Goal: Task Accomplishment & Management: Complete application form

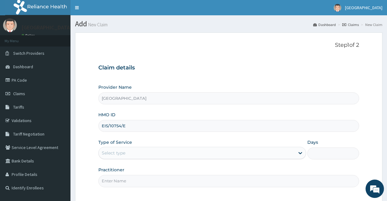
type input "EIS/10754/E"
click at [176, 150] on div "Select type" at bounding box center [197, 153] width 196 height 10
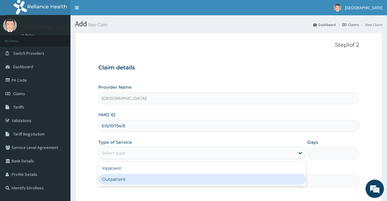
click at [171, 176] on div "Outpatient" at bounding box center [201, 179] width 207 height 11
type input "1"
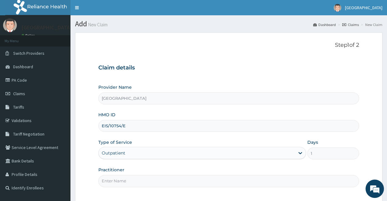
click at [156, 184] on input "Practitioner" at bounding box center [228, 181] width 261 height 12
type input "DR [PERSON_NAME]"
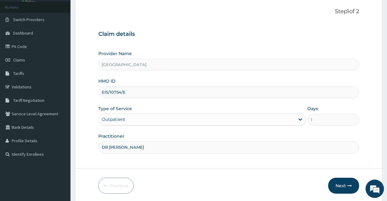
scroll to position [56, 0]
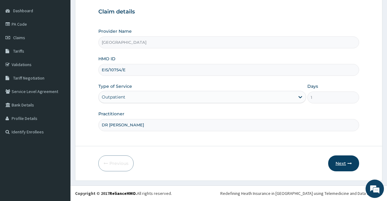
click at [347, 160] on button "Next" at bounding box center [343, 164] width 31 height 16
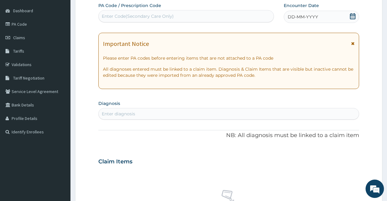
click at [350, 18] on icon at bounding box center [352, 16] width 6 height 6
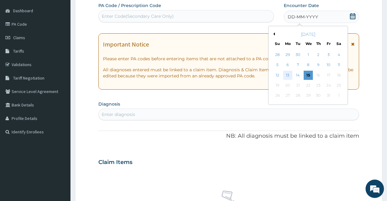
click at [287, 76] on div "13" at bounding box center [287, 75] width 9 height 9
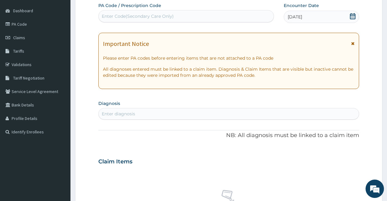
click at [217, 113] on div "Enter diagnosis" at bounding box center [229, 114] width 260 height 10
type input "[MEDICAL_DATA]"
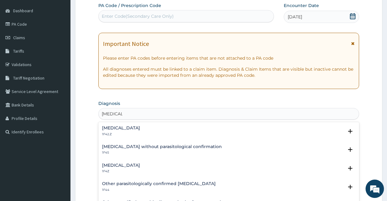
click at [140, 127] on h4 "[MEDICAL_DATA]" at bounding box center [121, 128] width 38 height 5
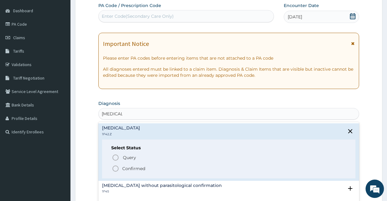
click at [114, 166] on circle "status option filled" at bounding box center [116, 169] width 6 height 6
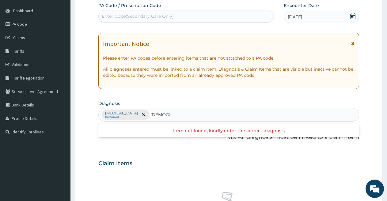
type input "ASCARI"
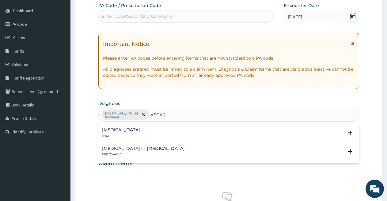
click at [131, 131] on div "Ascariasis 1F62" at bounding box center [228, 133] width 253 height 11
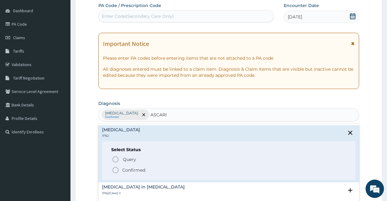
click at [117, 171] on icon "status option filled" at bounding box center [115, 170] width 7 height 7
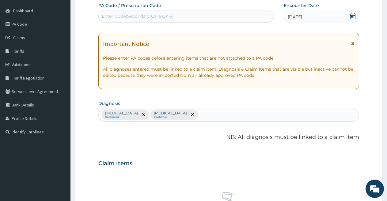
scroll to position [25, 0]
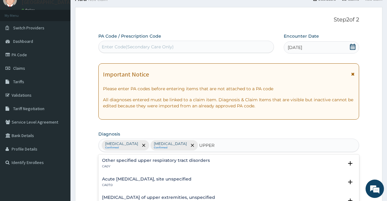
click at [191, 181] on h4 "Acute [MEDICAL_DATA], site unspecified" at bounding box center [146, 179] width 89 height 5
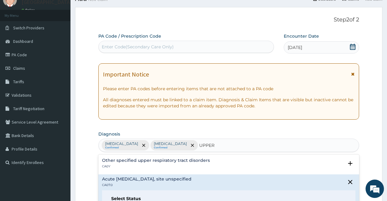
type input "UPPER"
click at [385, 197] on section "Step 2 of 2 PA Code / Prescription Code Enter Code(Secondary Care Only) Encount…" at bounding box center [228, 201] width 316 height 398
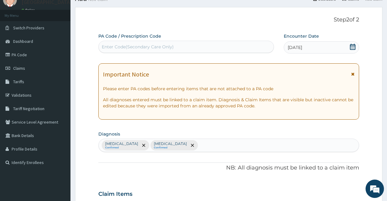
click at [385, 197] on section "Step 2 of 2 PA Code / Prescription Code Enter Code(Secondary Care Only) Encount…" at bounding box center [228, 201] width 316 height 398
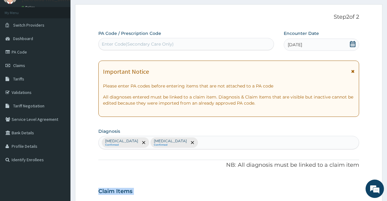
click at [385, 197] on section "Step 2 of 2 PA Code / Prescription Code Enter Code(Secondary Care Only) Encount…" at bounding box center [228, 199] width 316 height 398
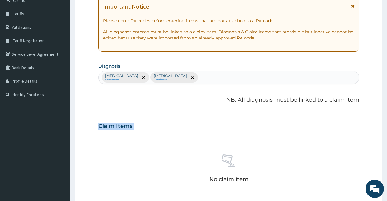
scroll to position [95, 0]
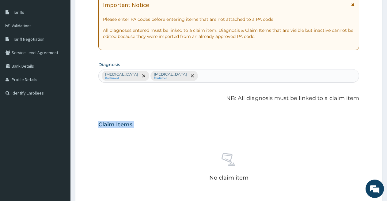
click at [308, 77] on div "Plasmodium malariae malaria without complication Confirmed Ascariasis Confirmed" at bounding box center [229, 76] width 260 height 13
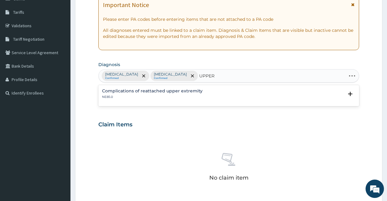
type input "UPPER"
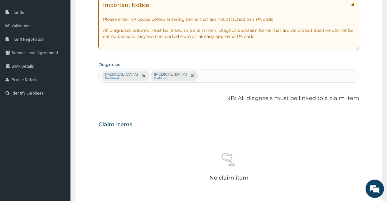
click at [356, 144] on div "No claim item" at bounding box center [228, 168] width 261 height 70
click at [264, 77] on div "Plasmodium malariae malaria without complication Confirmed Ascariasis Confirmed" at bounding box center [229, 76] width 260 height 13
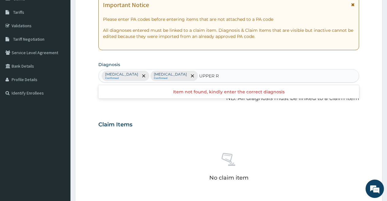
type input "UPPER"
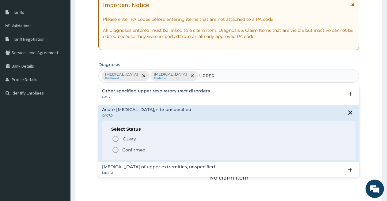
click at [115, 149] on icon "status option filled" at bounding box center [115, 149] width 7 height 7
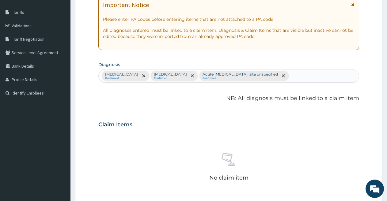
scroll to position [240, 0]
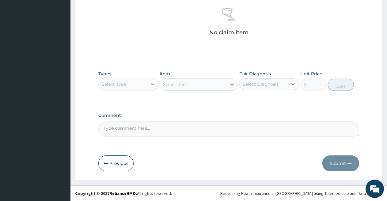
click at [133, 82] on div "Select Type" at bounding box center [123, 84] width 48 height 10
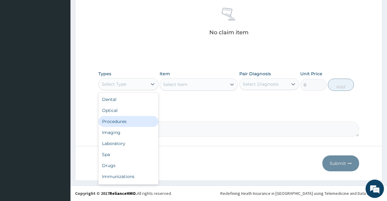
click at [127, 119] on div "Procedures" at bounding box center [128, 121] width 60 height 11
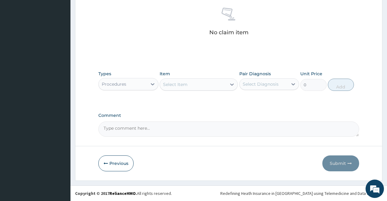
click at [176, 82] on div "Select Item" at bounding box center [175, 84] width 24 height 6
type input "GENERAL"
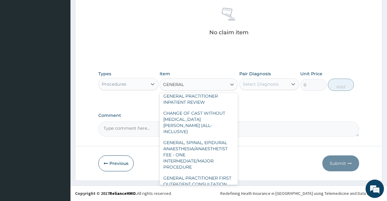
scroll to position [190, 0]
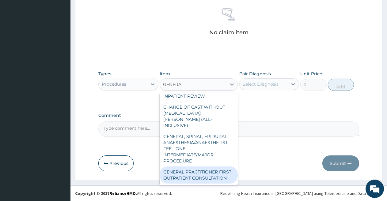
click at [208, 169] on div "GENERAL PRACTITIONER FIRST OUTPATIENT CONSULTATION" at bounding box center [199, 175] width 78 height 17
type input "3750"
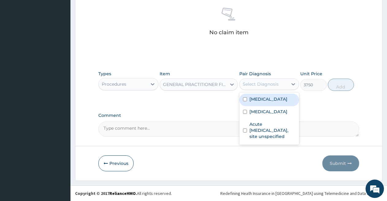
click at [261, 81] on div "Select Diagnosis" at bounding box center [261, 84] width 36 height 6
click at [261, 101] on label "Plasmodium malariae malaria without complication" at bounding box center [268, 99] width 38 height 6
checkbox input "true"
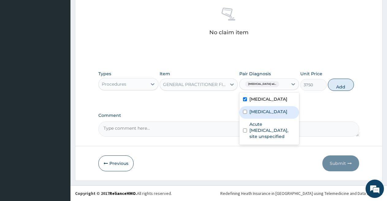
click at [244, 114] on input "checkbox" at bounding box center [245, 112] width 4 height 4
checkbox input "true"
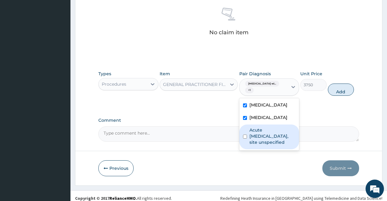
click at [245, 139] on input "checkbox" at bounding box center [245, 137] width 4 height 4
checkbox input "true"
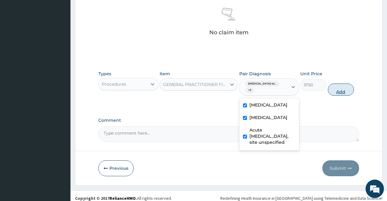
click at [334, 91] on button "Add" at bounding box center [341, 90] width 26 height 12
type input "0"
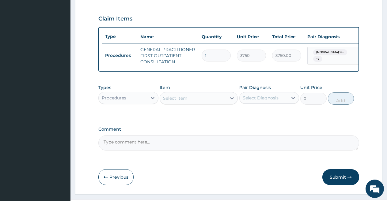
scroll to position [159, 0]
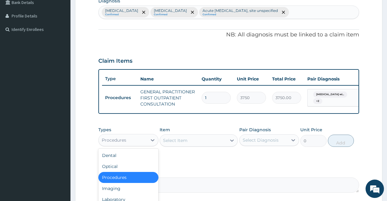
click at [135, 142] on div "Procedures" at bounding box center [123, 140] width 48 height 10
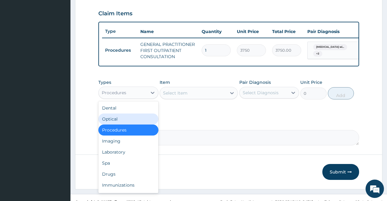
scroll to position [220, 0]
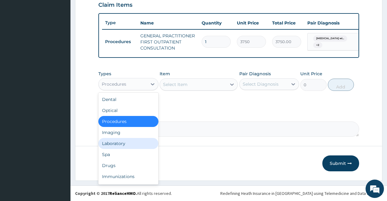
click at [140, 145] on div "Laboratory" at bounding box center [128, 143] width 60 height 11
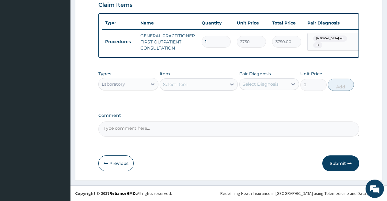
click at [194, 86] on div "Select Item" at bounding box center [193, 85] width 66 height 10
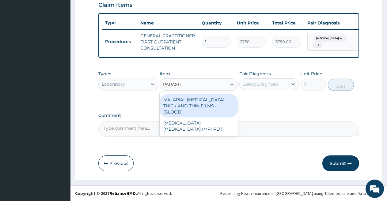
type input "PARASITE"
click at [194, 100] on div "MALARIAL [MEDICAL_DATA] THICK AND THIN FILMS - [BLOOD]" at bounding box center [199, 105] width 78 height 23
type input "2187.5"
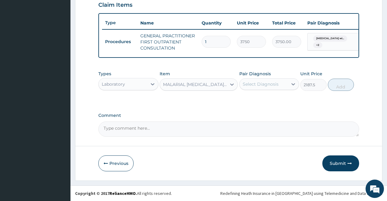
click at [262, 85] on div "Select Diagnosis" at bounding box center [261, 84] width 36 height 6
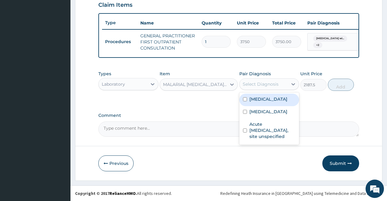
click at [261, 102] on label "Plasmodium malariae malaria without complication" at bounding box center [268, 99] width 38 height 6
checkbox input "true"
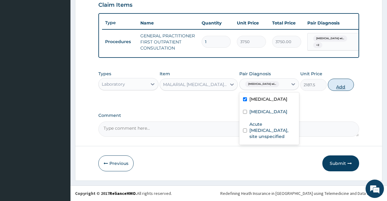
click at [341, 88] on button "Add" at bounding box center [341, 85] width 26 height 12
type input "0"
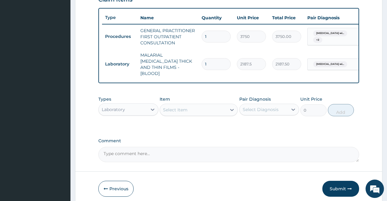
click at [197, 111] on div "Select Item" at bounding box center [193, 110] width 66 height 10
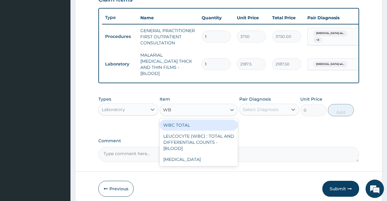
type input "WBC"
click at [196, 123] on div "WBC TOTAL" at bounding box center [199, 125] width 78 height 11
type input "3750"
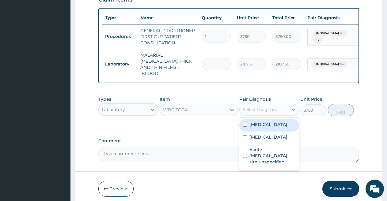
click at [248, 111] on div "Select Diagnosis" at bounding box center [261, 110] width 36 height 6
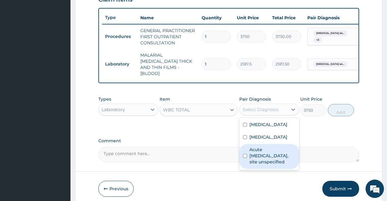
click at [247, 169] on div "Acute [MEDICAL_DATA], site unspecified" at bounding box center [269, 156] width 60 height 25
checkbox input "true"
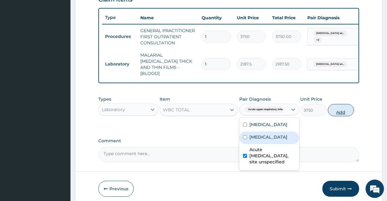
click at [344, 108] on button "Add" at bounding box center [341, 110] width 26 height 12
type input "0"
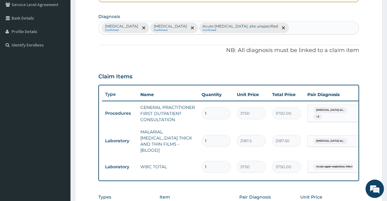
scroll to position [265, 0]
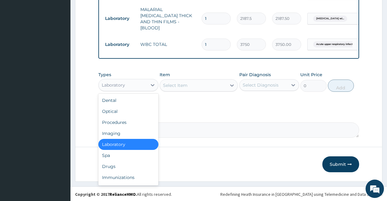
click at [130, 80] on div "Laboratory" at bounding box center [123, 85] width 48 height 10
click at [118, 169] on div "Drugs" at bounding box center [128, 166] width 60 height 11
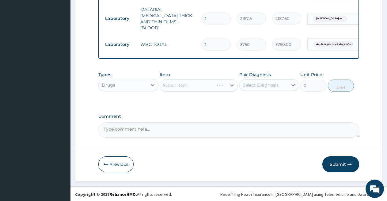
click at [191, 84] on div "Select Item" at bounding box center [199, 85] width 78 height 12
click at [175, 85] on div "Select Item" at bounding box center [199, 85] width 78 height 12
click at [200, 88] on div "Select Item" at bounding box center [193, 86] width 66 height 10
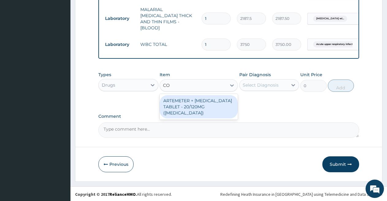
type input "C"
type input "COART"
click at [194, 101] on div "ARTEMETER + LUMEFANTRINE TABLET - 20/120MG (COARTEM)" at bounding box center [199, 106] width 78 height 23
type input "210"
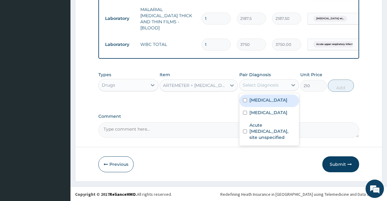
click at [261, 83] on div "Select Diagnosis" at bounding box center [261, 85] width 36 height 6
click at [261, 103] on label "Plasmodium malariae malaria without complication" at bounding box center [268, 100] width 38 height 6
checkbox input "true"
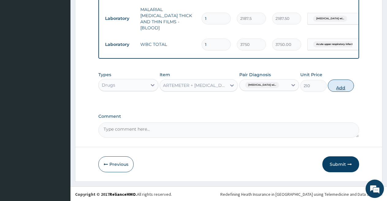
click at [339, 85] on button "Add" at bounding box center [341, 86] width 26 height 12
type input "0"
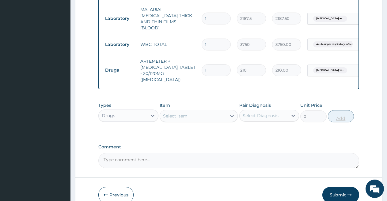
type input "0.00"
type input "6"
type input "1260.00"
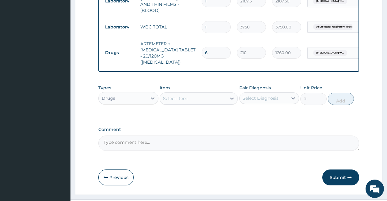
scroll to position [290, 0]
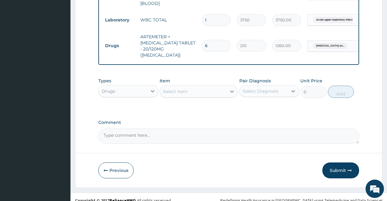
type input "6"
click at [208, 87] on div "Select Item" at bounding box center [193, 92] width 66 height 10
type input "E-MAL"
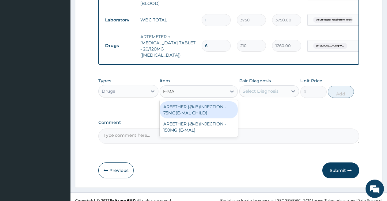
click at [207, 104] on div "AREETHER (@-B)INJECTION - 75MG(E-MAL CHILD)" at bounding box center [199, 109] width 78 height 17
type input "1204"
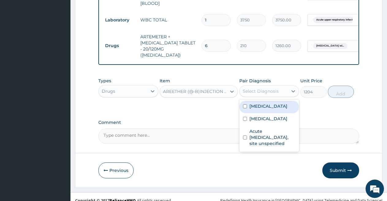
click at [258, 87] on div "Select Diagnosis" at bounding box center [263, 91] width 48 height 10
click at [258, 103] on label "Plasmodium malariae malaria without complication" at bounding box center [268, 106] width 38 height 6
checkbox input "true"
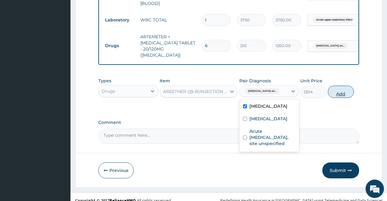
click at [341, 86] on button "Add" at bounding box center [341, 92] width 26 height 12
type input "0"
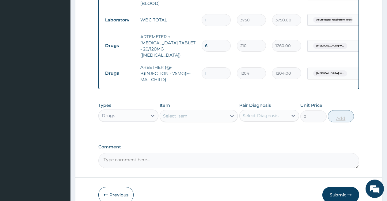
type input "0.00"
type input "3"
type input "3612.00"
type input "3"
click at [185, 113] on div "Select Item" at bounding box center [175, 116] width 24 height 6
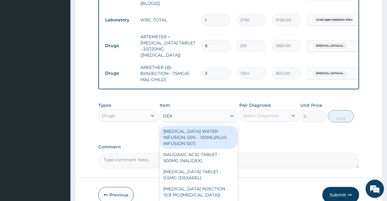
type input "DEXA"
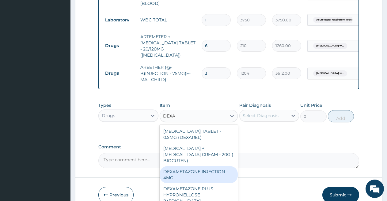
click at [200, 166] on div "DEXAMETAZONE INJECTION - 4MG" at bounding box center [199, 174] width 78 height 17
type input "280"
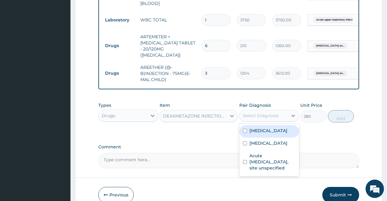
click at [265, 113] on div "Select Diagnosis" at bounding box center [261, 116] width 36 height 6
click at [258, 134] on label "Plasmodium malariae malaria without complication" at bounding box center [268, 131] width 38 height 6
checkbox input "true"
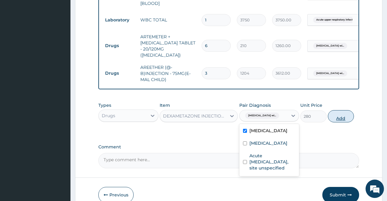
click at [335, 112] on button "Add" at bounding box center [341, 116] width 26 height 12
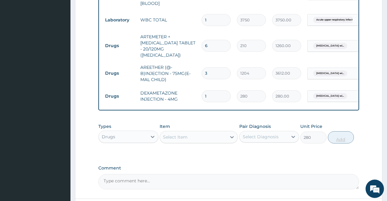
type input "0"
type input "0.00"
type input "3"
type input "840.00"
type input "3"
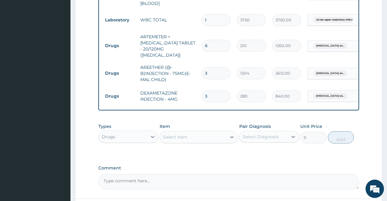
click at [182, 134] on div "Select Item" at bounding box center [175, 137] width 24 height 6
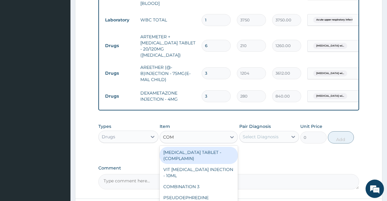
type input "COMB"
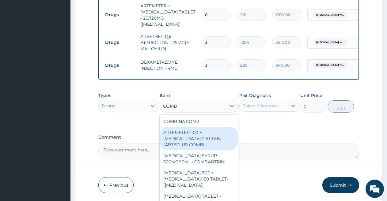
scroll to position [336, 0]
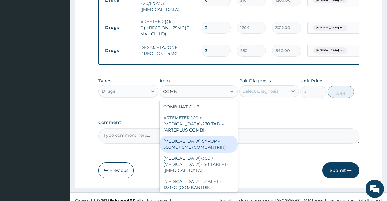
click at [200, 138] on div "PYRANTEL SYRUP - 500MG/10ML (COMBANTRIN)" at bounding box center [199, 144] width 78 height 17
type input "644"
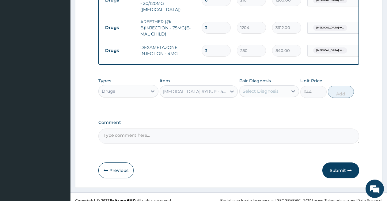
click at [268, 88] on div "Select Diagnosis" at bounding box center [261, 91] width 36 height 6
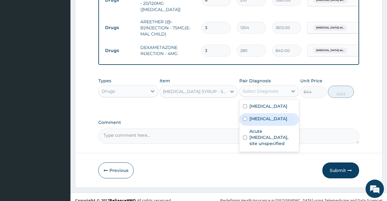
click at [258, 122] on label "Ascariasis" at bounding box center [268, 119] width 38 height 6
checkbox input "true"
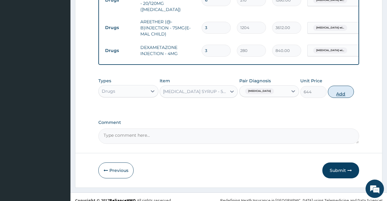
click at [341, 87] on button "Add" at bounding box center [341, 92] width 26 height 12
type input "0"
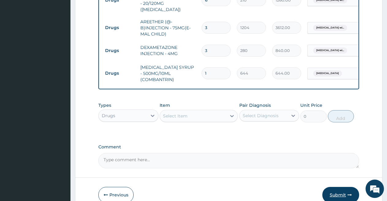
click at [329, 187] on button "Submit" at bounding box center [340, 195] width 37 height 16
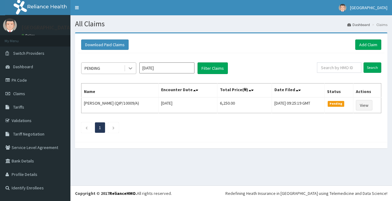
click at [129, 68] on icon at bounding box center [131, 69] width 4 height 2
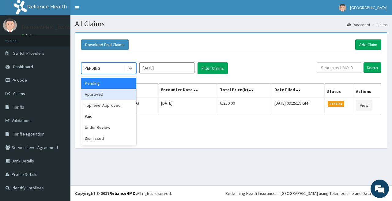
click at [119, 96] on div "Approved" at bounding box center [108, 94] width 55 height 11
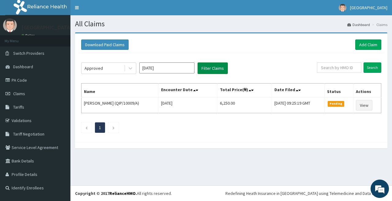
click at [203, 68] on button "Filter Claims" at bounding box center [212, 68] width 30 height 12
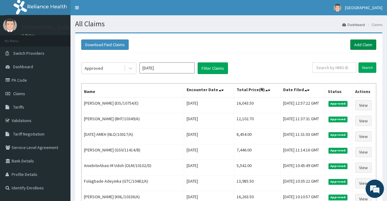
click at [357, 47] on link "Add Claim" at bounding box center [363, 44] width 26 height 10
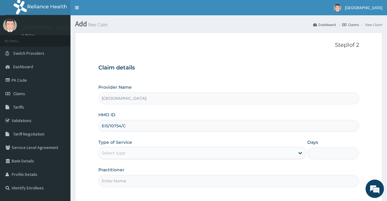
type input "EIS/10754/C"
click at [197, 152] on div "Select type" at bounding box center [197, 153] width 196 height 10
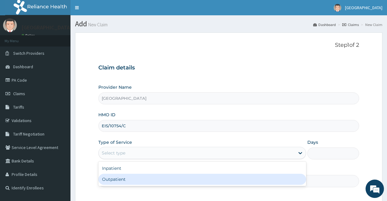
click at [186, 183] on div "Outpatient" at bounding box center [201, 179] width 207 height 11
type input "1"
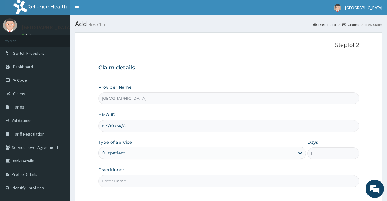
scroll to position [56, 0]
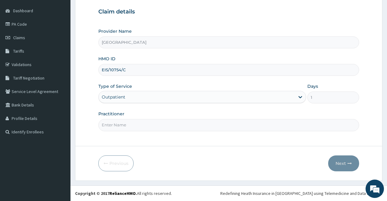
click at [226, 127] on input "Practitioner" at bounding box center [228, 125] width 261 height 12
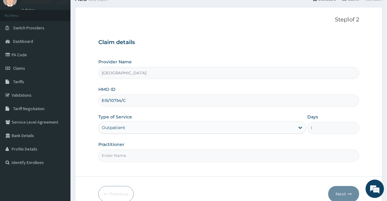
click at [143, 154] on input "Practitioner" at bounding box center [228, 156] width 261 height 12
type input "DR [PERSON_NAME]"
click at [338, 194] on button "Next" at bounding box center [343, 194] width 31 height 16
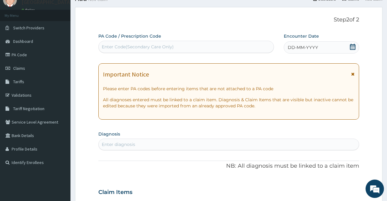
click at [349, 46] on icon at bounding box center [352, 47] width 6 height 6
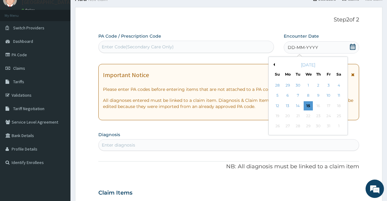
scroll to position [87, 0]
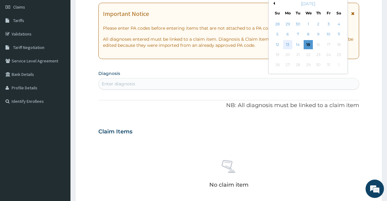
click at [288, 45] on div "13" at bounding box center [287, 44] width 9 height 9
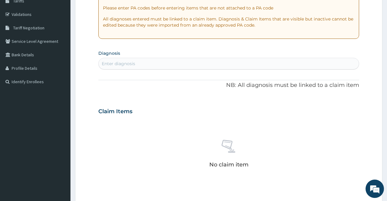
scroll to position [117, 0]
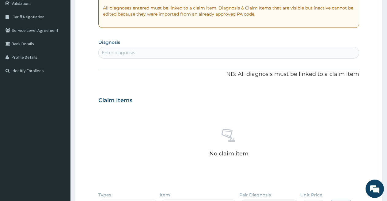
click at [215, 52] on div "Enter diagnosis" at bounding box center [229, 53] width 260 height 10
type input "[MEDICAL_DATA]"
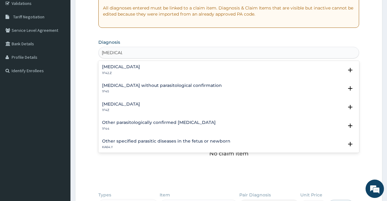
click at [140, 68] on h4 "[MEDICAL_DATA]" at bounding box center [121, 67] width 38 height 5
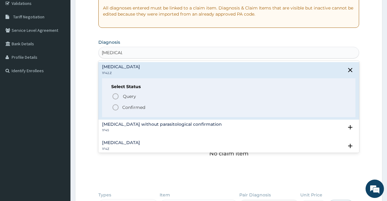
click at [113, 108] on icon "status option filled" at bounding box center [115, 107] width 7 height 7
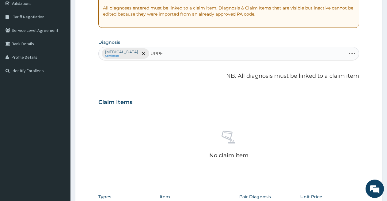
type input "UPPER"
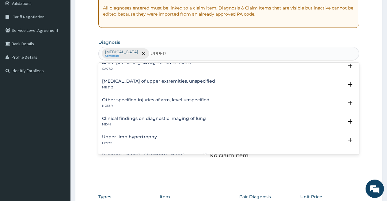
scroll to position [12, 0]
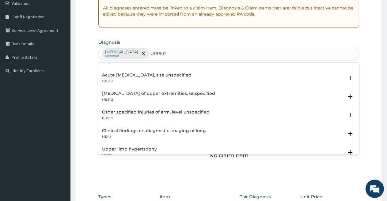
click at [191, 75] on h4 "Acute [MEDICAL_DATA], site unspecified" at bounding box center [146, 75] width 89 height 5
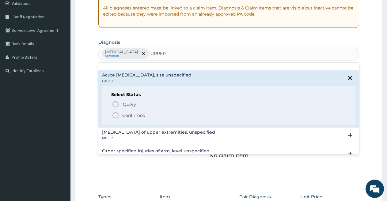
click at [116, 114] on icon "status option filled" at bounding box center [115, 115] width 7 height 7
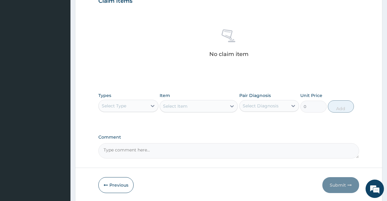
scroll to position [224, 0]
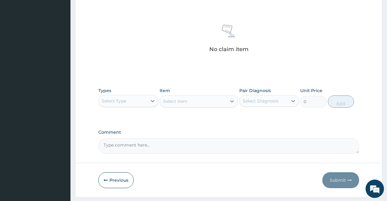
click at [137, 103] on div "Select Type" at bounding box center [123, 101] width 48 height 10
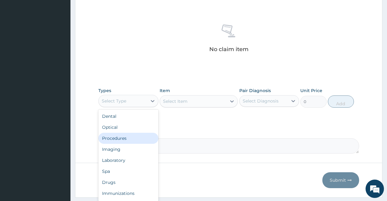
click at [125, 141] on div "Procedures" at bounding box center [128, 138] width 60 height 11
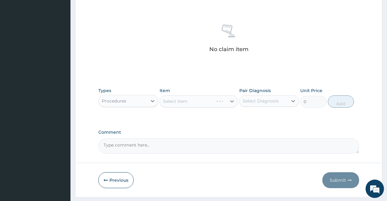
click at [174, 101] on div "Select Item" at bounding box center [199, 101] width 78 height 12
click at [178, 102] on div "Select Item" at bounding box center [175, 101] width 24 height 6
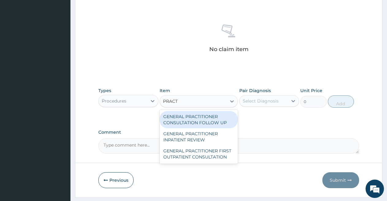
type input "PRACTI"
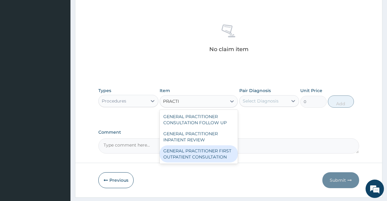
click at [188, 150] on div "GENERAL PRACTITIONER FIRST OUTPATIENT CONSULTATION" at bounding box center [199, 153] width 78 height 17
type input "3750"
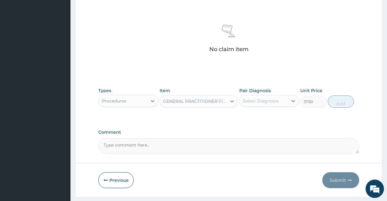
click at [253, 100] on div "Select Diagnosis" at bounding box center [261, 101] width 36 height 6
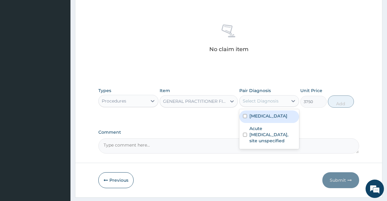
click at [254, 119] on label "Plasmodium malariae malaria without complication" at bounding box center [268, 116] width 38 height 6
checkbox input "true"
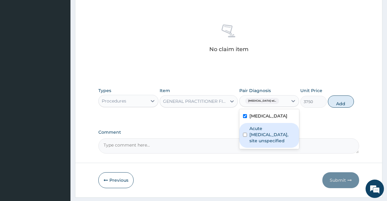
click at [254, 144] on label "Acute upper respiratory infection, site unspecified" at bounding box center [272, 135] width 46 height 18
checkbox input "true"
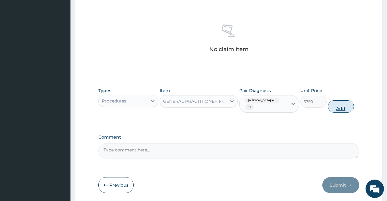
click at [344, 105] on button "Add" at bounding box center [341, 106] width 26 height 12
type input "0"
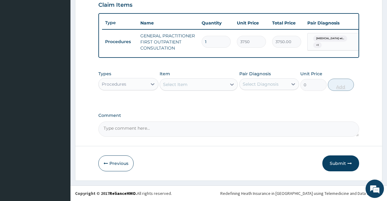
scroll to position [220, 0]
click at [148, 83] on div at bounding box center [152, 84] width 11 height 11
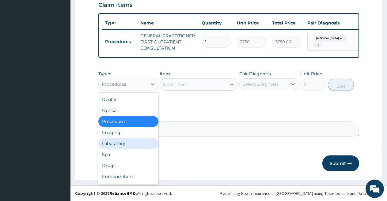
click at [136, 142] on div "Laboratory" at bounding box center [128, 143] width 60 height 11
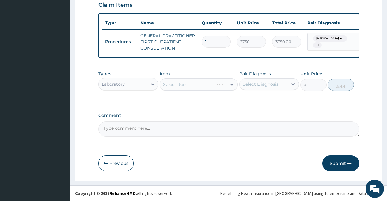
click at [184, 84] on div "Select Item" at bounding box center [199, 84] width 78 height 12
click at [184, 84] on div "Select Item" at bounding box center [175, 84] width 24 height 6
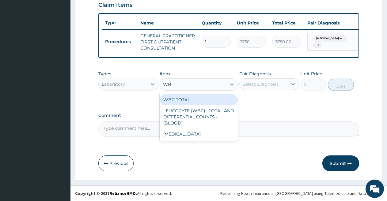
type input "WBC"
click at [184, 99] on div "WBC TOTAL" at bounding box center [199, 99] width 78 height 11
type input "3750"
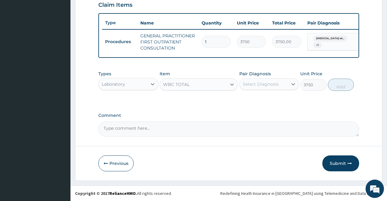
click at [252, 83] on div "Select Diagnosis" at bounding box center [261, 84] width 36 height 6
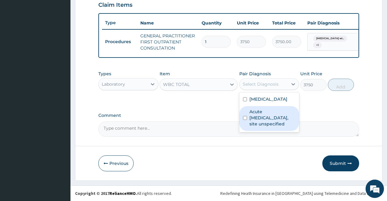
click at [264, 127] on label "Acute [MEDICAL_DATA], site unspecified" at bounding box center [272, 118] width 46 height 18
checkbox input "true"
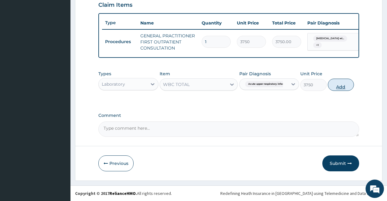
click at [340, 85] on button "Add" at bounding box center [341, 85] width 26 height 12
type input "0"
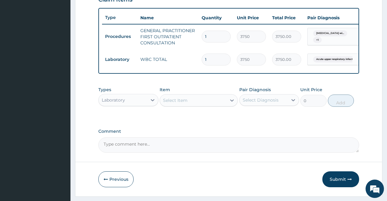
scroll to position [189, 0]
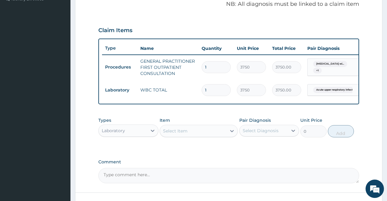
click at [184, 134] on div "Select Item" at bounding box center [175, 131] width 24 height 6
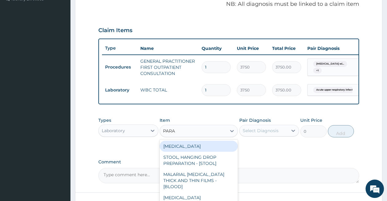
type input "PARAS"
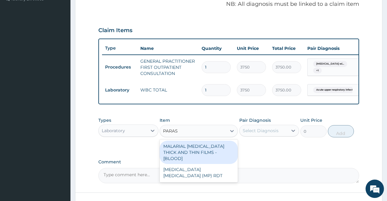
click at [186, 158] on div "MALARIAL [MEDICAL_DATA] THICK AND THIN FILMS - [BLOOD]" at bounding box center [199, 152] width 78 height 23
type input "2187.5"
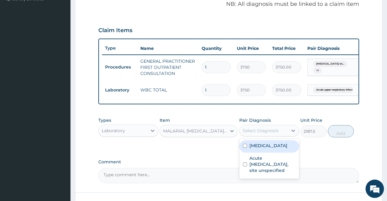
click at [262, 136] on div "Select Diagnosis" at bounding box center [263, 131] width 48 height 10
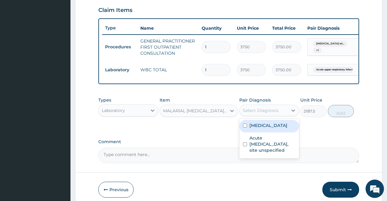
scroll to position [241, 0]
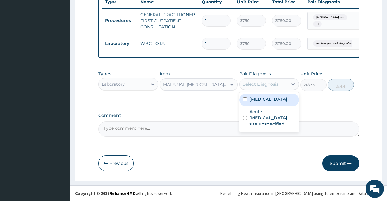
click at [272, 101] on label "Plasmodium malariae malaria without complication" at bounding box center [268, 99] width 38 height 6
checkbox input "true"
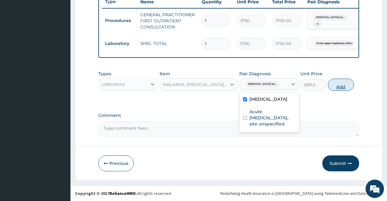
click at [349, 84] on button "Add" at bounding box center [341, 85] width 26 height 12
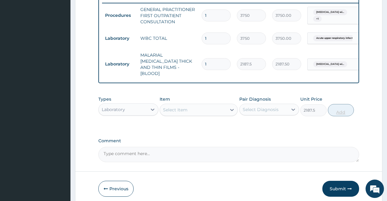
type input "0"
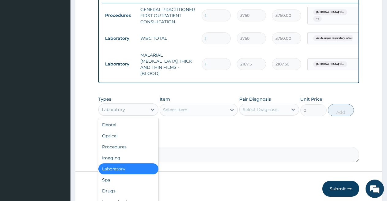
click at [146, 107] on div "Laboratory" at bounding box center [123, 110] width 48 height 10
click at [118, 191] on div "Drugs" at bounding box center [128, 191] width 60 height 11
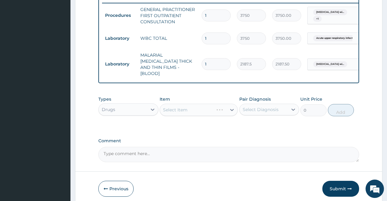
click at [179, 107] on div "Select Item" at bounding box center [199, 110] width 78 height 12
click at [179, 107] on div "Select Item" at bounding box center [175, 110] width 24 height 6
type input "AMOX"
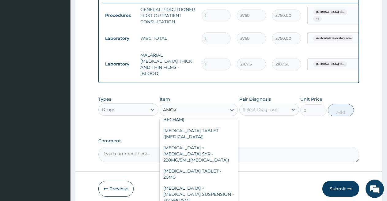
scroll to position [156, 0]
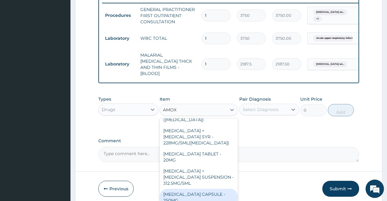
click at [217, 189] on div "AMOXICILLIN CAPSULE - 250MG" at bounding box center [199, 197] width 78 height 17
type input "56"
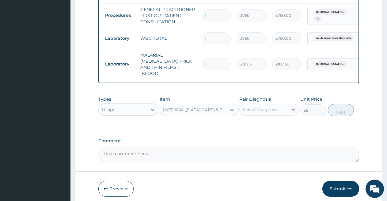
click at [269, 105] on div "Select Diagnosis" at bounding box center [263, 110] width 48 height 10
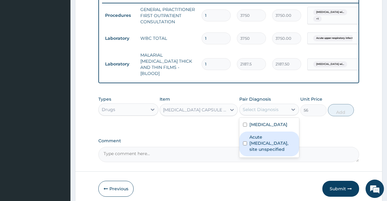
click at [260, 152] on label "Acute [MEDICAL_DATA], site unspecified" at bounding box center [272, 143] width 46 height 18
checkbox input "true"
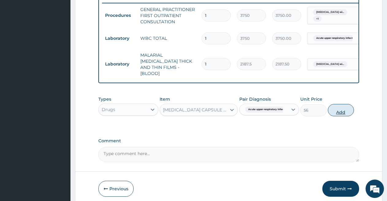
click at [339, 110] on button "Add" at bounding box center [341, 110] width 26 height 12
type input "0"
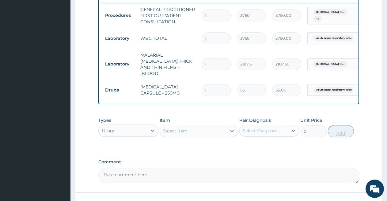
type input "15"
type input "840.00"
type input "15"
click at [200, 129] on div "Select Item" at bounding box center [193, 131] width 66 height 10
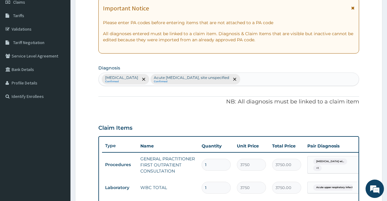
scroll to position [96, 0]
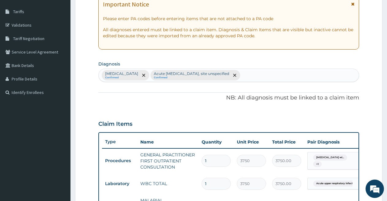
click at [331, 75] on div "Plasmodium malariae malaria without complication Confirmed Acute upper respirat…" at bounding box center [229, 75] width 260 height 13
type input "D"
type input "PEPTIC"
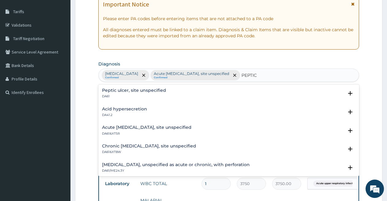
click at [137, 93] on div "Peptic ulcer, site unspecified DA61" at bounding box center [134, 93] width 64 height 11
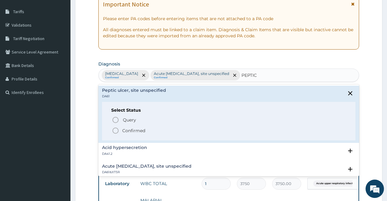
click at [115, 133] on icon "status option filled" at bounding box center [115, 130] width 7 height 7
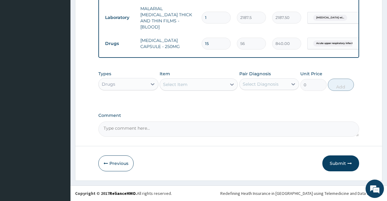
scroll to position [237, 0]
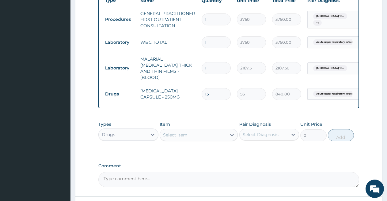
click at [201, 140] on div "Select Item" at bounding box center [193, 135] width 66 height 10
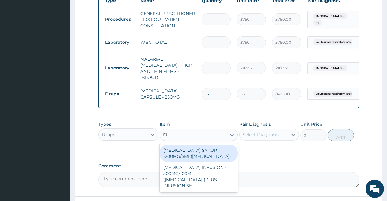
type input "F"
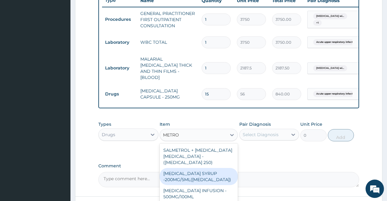
type input "METRON"
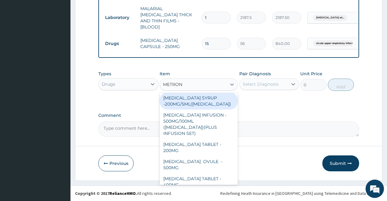
scroll to position [2, 0]
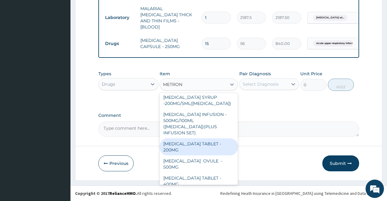
click at [207, 140] on div "METRONIDAZOLE TABLET - 200MG" at bounding box center [199, 146] width 78 height 17
type input "28"
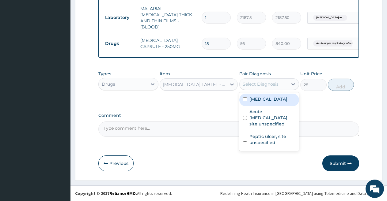
click at [258, 81] on div "Select Diagnosis" at bounding box center [263, 84] width 48 height 10
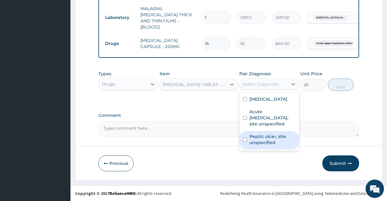
click at [260, 146] on label "Peptic ulcer, site unspecified" at bounding box center [272, 139] width 46 height 12
checkbox input "true"
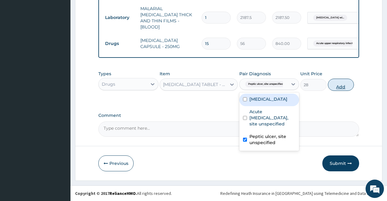
click at [341, 86] on button "Add" at bounding box center [341, 85] width 26 height 12
type input "0"
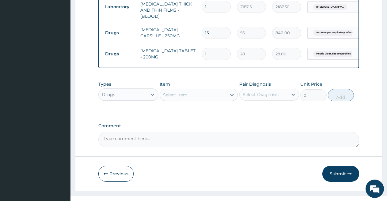
type input "15"
type input "420.00"
type input "15"
click at [179, 98] on div "Select Item" at bounding box center [175, 95] width 24 height 6
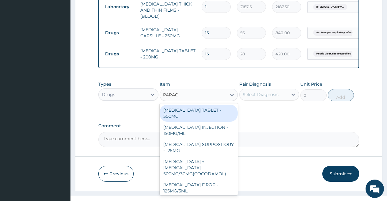
type input "PARACE"
click at [182, 122] on div "PARACETAMOL TABLET - 500MG" at bounding box center [199, 113] width 78 height 17
type input "33.599999999999994"
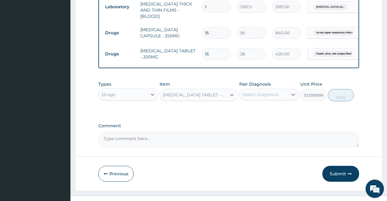
click at [259, 98] on div "Select Diagnosis" at bounding box center [261, 95] width 36 height 6
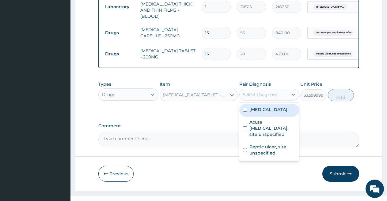
scroll to position [319, 0]
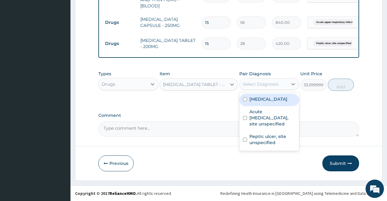
click at [259, 102] on label "Plasmodium malariae malaria without complication" at bounding box center [268, 99] width 38 height 6
checkbox input "true"
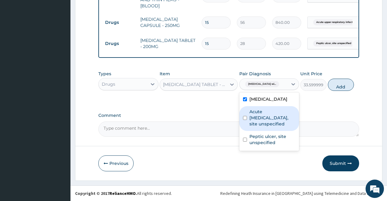
click at [261, 127] on label "Acute [MEDICAL_DATA], site unspecified" at bounding box center [272, 118] width 46 height 18
checkbox input "true"
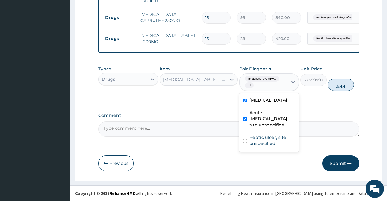
scroll to position [324, 0]
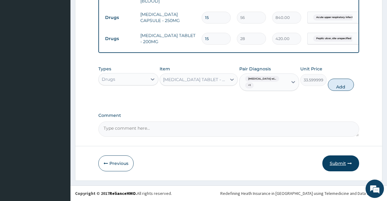
click at [335, 166] on button "Submit" at bounding box center [340, 164] width 37 height 16
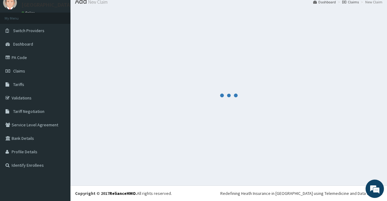
scroll to position [0, 0]
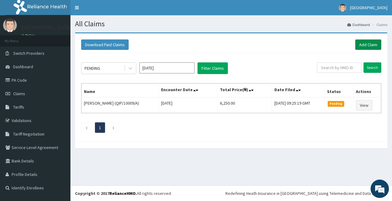
click at [360, 47] on link "Add Claim" at bounding box center [368, 44] width 26 height 10
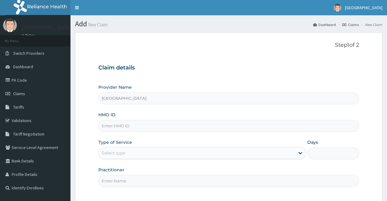
type input "[GEOGRAPHIC_DATA]"
click at [209, 127] on input "HMO ID" at bounding box center [228, 126] width 261 height 12
type input "GSV/11414/A"
click at [145, 152] on div "Select type" at bounding box center [197, 153] width 196 height 10
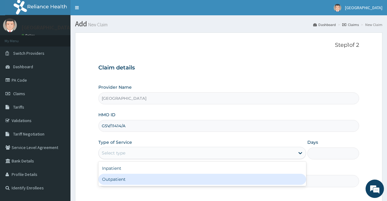
click at [143, 180] on div "Outpatient" at bounding box center [201, 179] width 207 height 11
type input "1"
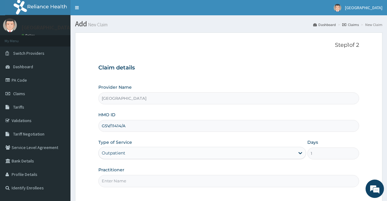
click at [304, 187] on input "Practitioner" at bounding box center [228, 181] width 261 height 12
type input "DR [PERSON_NAME]"
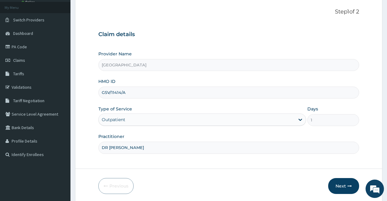
scroll to position [49, 0]
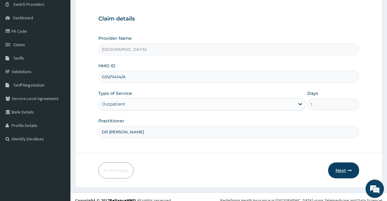
click at [345, 169] on button "Next" at bounding box center [343, 171] width 31 height 16
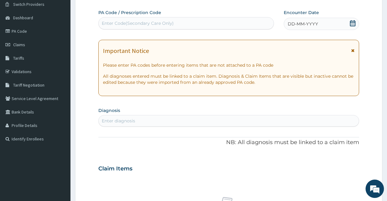
click at [351, 23] on icon at bounding box center [352, 23] width 6 height 6
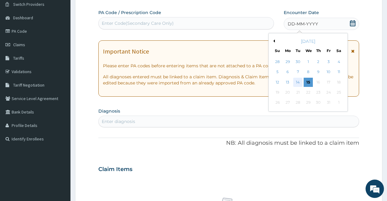
click at [297, 80] on div "14" at bounding box center [297, 82] width 9 height 9
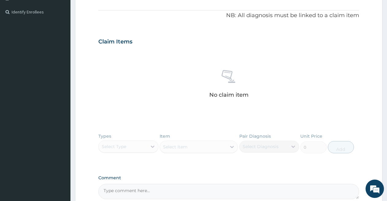
scroll to position [239, 0]
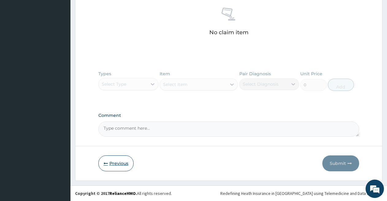
click at [125, 165] on button "Previous" at bounding box center [115, 164] width 35 height 16
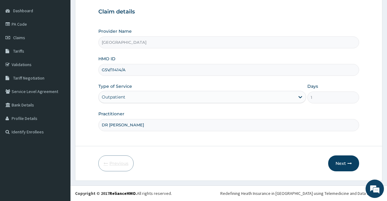
scroll to position [56, 0]
click at [138, 72] on input "GSV/11414/A" at bounding box center [228, 70] width 261 height 12
type input "G"
type input "QIP/10009/A"
click at [347, 158] on button "Next" at bounding box center [343, 164] width 31 height 16
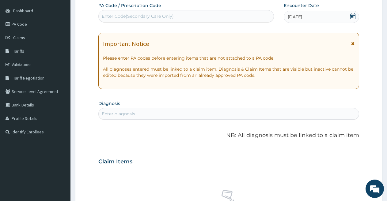
click at [352, 15] on icon at bounding box center [352, 16] width 6 height 6
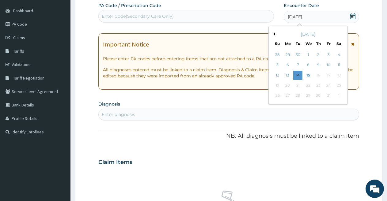
scroll to position [117, 0]
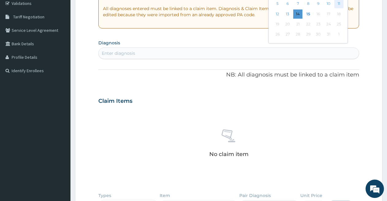
click at [336, 4] on div "11" at bounding box center [338, 3] width 9 height 9
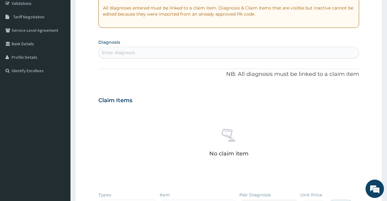
click at [195, 55] on div "Enter diagnosis" at bounding box center [229, 53] width 260 height 10
type input "MALARIA"
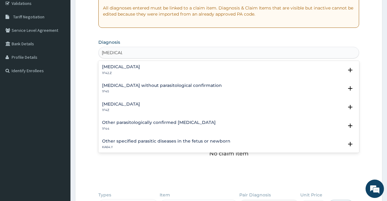
click at [140, 70] on div "Plasmodium malariae malaria without complication 1F42.Z" at bounding box center [121, 70] width 38 height 11
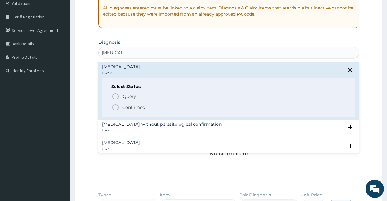
click at [115, 107] on icon "status option filled" at bounding box center [115, 107] width 7 height 7
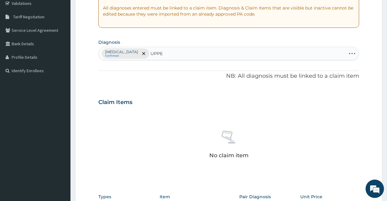
type input "UPPER"
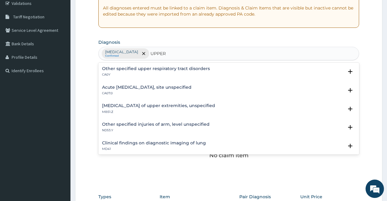
click at [120, 88] on h4 "Acute [MEDICAL_DATA], site unspecified" at bounding box center [146, 87] width 89 height 5
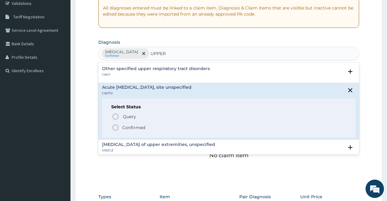
click at [113, 127] on icon "status option filled" at bounding box center [115, 127] width 7 height 7
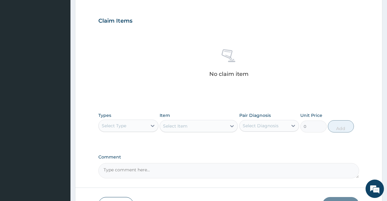
scroll to position [179, 0]
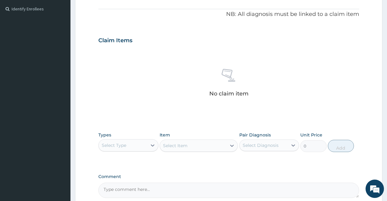
click at [146, 144] on div "Select Type" at bounding box center [123, 146] width 48 height 10
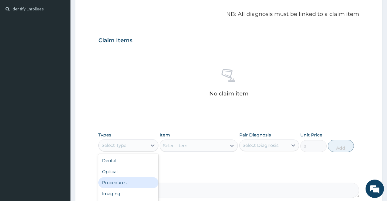
click at [140, 181] on div "Procedures" at bounding box center [128, 182] width 60 height 11
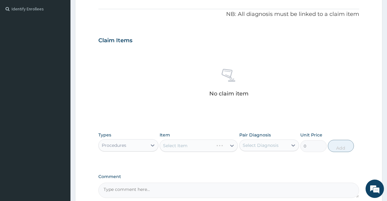
click at [189, 144] on div "Select Item" at bounding box center [199, 146] width 78 height 12
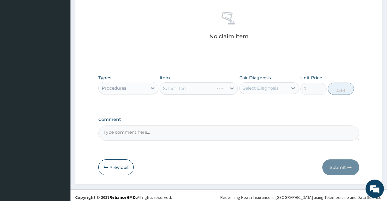
scroll to position [240, 0]
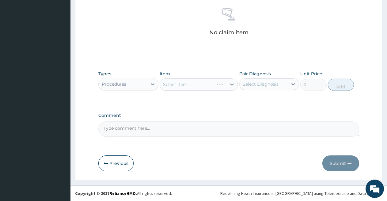
click at [189, 83] on div "Select Item" at bounding box center [199, 84] width 78 height 12
click at [181, 84] on div "Select Item" at bounding box center [175, 84] width 24 height 6
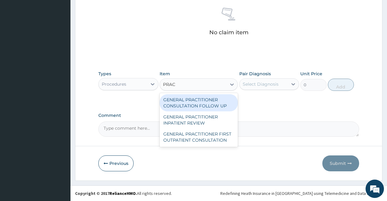
type input "PRACT"
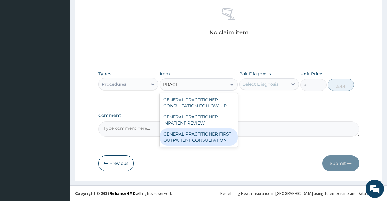
click at [187, 136] on div "GENERAL PRACTITIONER FIRST OUTPATIENT CONSULTATION" at bounding box center [199, 137] width 78 height 17
type input "3750"
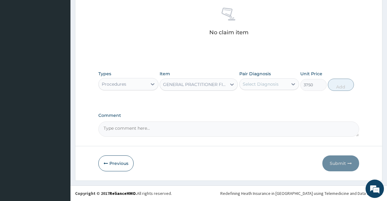
click at [256, 85] on div "Select Diagnosis" at bounding box center [261, 84] width 36 height 6
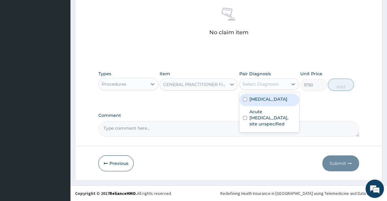
click at [257, 102] on label "Plasmodium malariae malaria without complication" at bounding box center [268, 99] width 38 height 6
checkbox input "true"
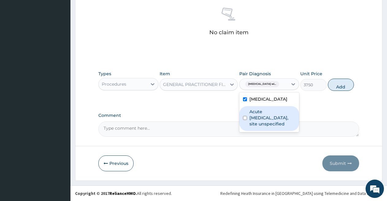
click at [263, 127] on label "Acute upper respiratory infection, site unspecified" at bounding box center [272, 118] width 46 height 18
checkbox input "true"
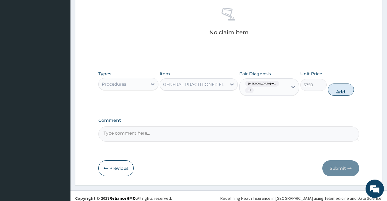
click at [339, 89] on button "Add" at bounding box center [341, 90] width 26 height 12
type input "0"
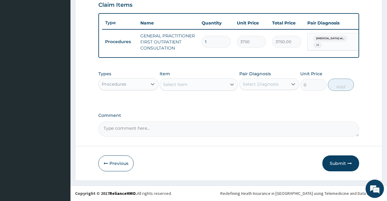
scroll to position [189, 0]
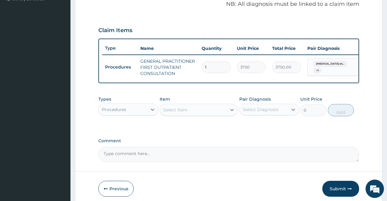
click at [146, 115] on div "Procedures" at bounding box center [123, 110] width 48 height 10
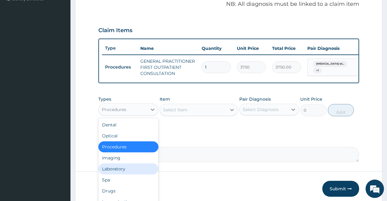
click at [122, 175] on div "Laboratory" at bounding box center [128, 169] width 60 height 11
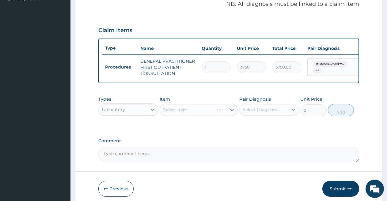
click at [185, 115] on div "Select Item" at bounding box center [199, 110] width 78 height 12
click at [169, 113] on div "Select Item" at bounding box center [199, 110] width 78 height 12
click at [169, 113] on div "Select Item" at bounding box center [175, 110] width 24 height 6
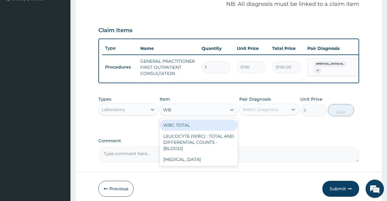
type input "WBC"
click at [172, 131] on div "WBC TOTAL" at bounding box center [199, 125] width 78 height 11
type input "3750"
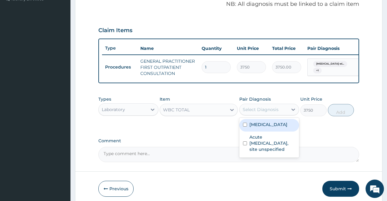
click at [271, 113] on div "Select Diagnosis" at bounding box center [261, 110] width 36 height 6
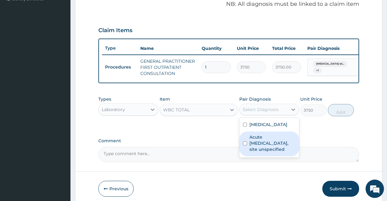
click at [268, 152] on label "Acute upper respiratory infection, site unspecified" at bounding box center [272, 143] width 46 height 18
checkbox input "true"
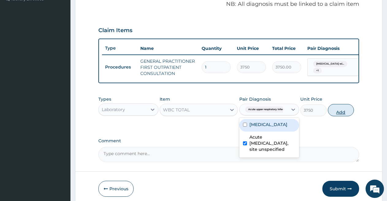
click at [340, 116] on button "Add" at bounding box center [341, 110] width 26 height 12
type input "0"
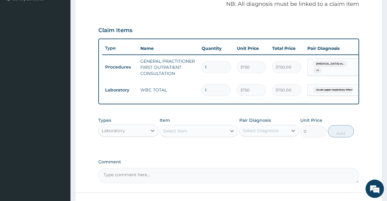
click at [202, 136] on div "Select Item" at bounding box center [193, 131] width 66 height 10
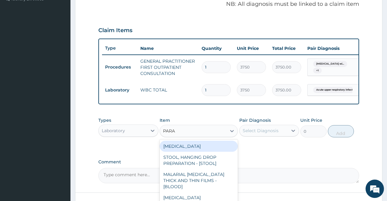
type input "PARAS"
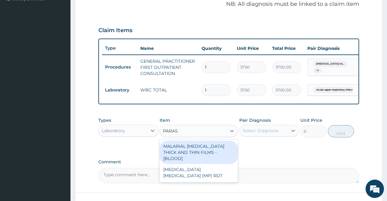
click at [200, 154] on div "MALARIAL PARASITE THICK AND THIN FILMS - [BLOOD]" at bounding box center [199, 152] width 78 height 23
type input "2187.5"
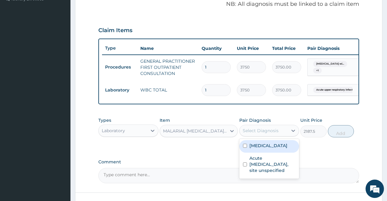
click at [253, 134] on div "Select Diagnosis" at bounding box center [261, 131] width 36 height 6
click at [253, 149] on label "Plasmodium malariae malaria without complication" at bounding box center [268, 146] width 38 height 6
checkbox input "true"
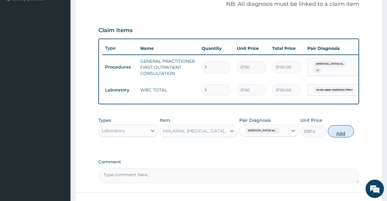
click at [342, 137] on button "Add" at bounding box center [341, 131] width 26 height 12
type input "0"
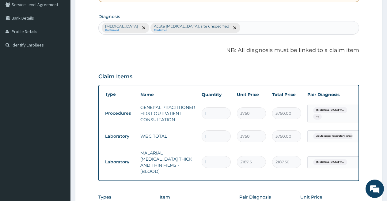
scroll to position [265, 0]
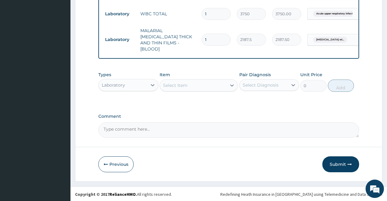
click at [137, 84] on div "Laboratory" at bounding box center [123, 85] width 48 height 10
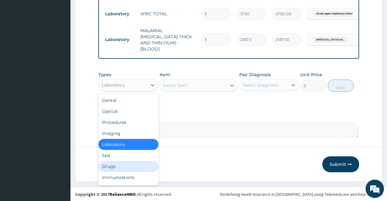
click at [128, 167] on div "Drugs" at bounding box center [128, 166] width 60 height 11
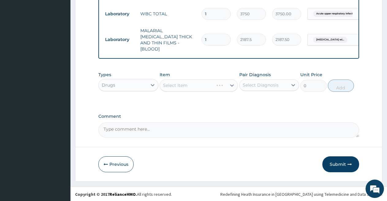
click at [204, 82] on div "Select Item" at bounding box center [199, 85] width 78 height 12
click at [198, 83] on div "Select Item" at bounding box center [199, 85] width 78 height 12
click at [184, 85] on div "Select Item" at bounding box center [175, 85] width 24 height 6
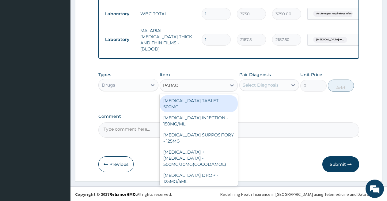
type input "PARACE"
click at [186, 101] on div "PARACETAMOL TABLET - 500MG" at bounding box center [199, 103] width 78 height 17
type input "33.599999999999994"
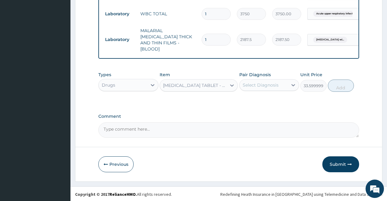
click at [261, 80] on div "Select Diagnosis" at bounding box center [263, 85] width 48 height 10
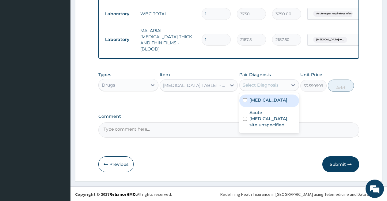
click at [261, 103] on label "[MEDICAL_DATA]" at bounding box center [268, 100] width 38 height 6
checkbox input "true"
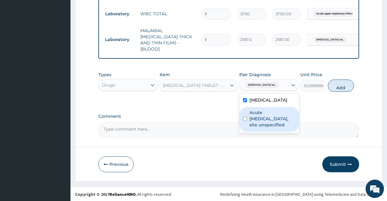
click at [260, 128] on label "Acute [MEDICAL_DATA], site unspecified" at bounding box center [272, 119] width 46 height 18
checkbox input "true"
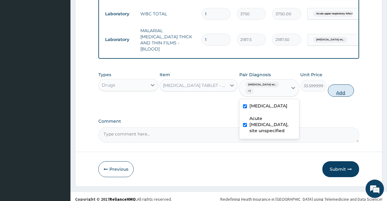
click at [333, 90] on button "Add" at bounding box center [341, 91] width 26 height 12
type input "0"
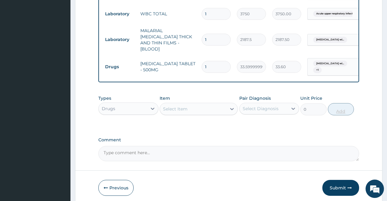
type input "0.00"
type input "3"
type input "100.80"
type input "30"
type input "1008.00"
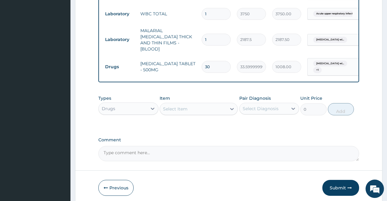
type input "30"
click at [209, 109] on div "Select Item" at bounding box center [193, 109] width 66 height 10
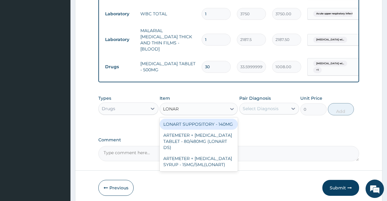
type input "LONART"
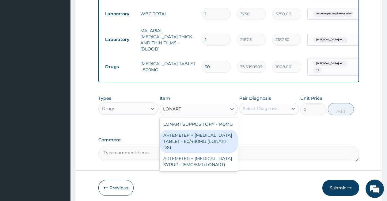
click at [197, 137] on div "ARTEMETER + [MEDICAL_DATA] TABLET - 80/480MG (LONART DS)" at bounding box center [199, 141] width 78 height 23
type input "588"
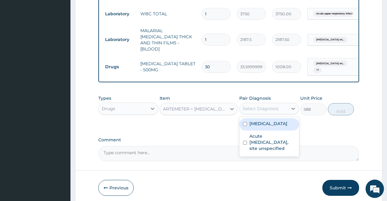
click at [256, 109] on div "Select Diagnosis" at bounding box center [261, 109] width 36 height 6
click at [255, 127] on label "[MEDICAL_DATA]" at bounding box center [268, 124] width 38 height 6
checkbox input "true"
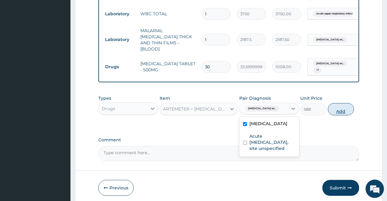
click at [337, 111] on button "Add" at bounding box center [341, 109] width 26 height 12
type input "0"
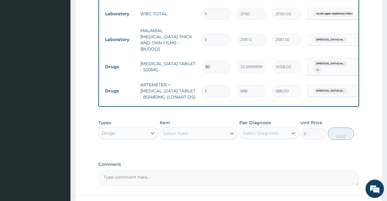
type input "0.00"
type input "6"
type input "3528.00"
type input "6"
click at [209, 132] on div "Select Item" at bounding box center [193, 134] width 66 height 10
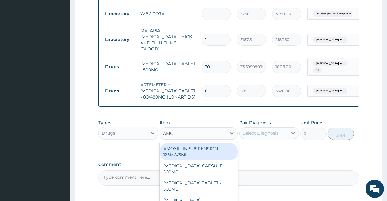
type input "AMOX"
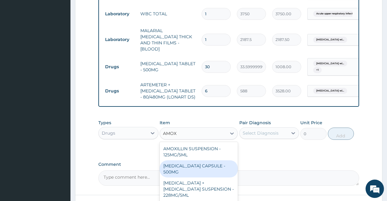
click at [204, 166] on div "[MEDICAL_DATA] CAPSULE - 500MG" at bounding box center [199, 168] width 78 height 17
type input "112"
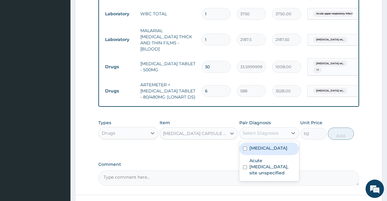
click at [255, 134] on div "Select Diagnosis" at bounding box center [261, 133] width 36 height 6
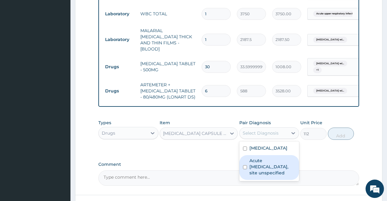
click at [254, 176] on label "Acute upper respiratory infection, site unspecified" at bounding box center [272, 167] width 46 height 18
checkbox input "true"
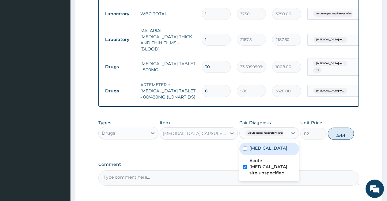
click at [342, 133] on button "Add" at bounding box center [341, 134] width 26 height 12
type input "0"
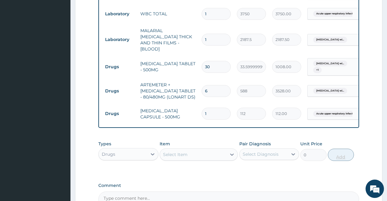
type input "15"
type input "1680.00"
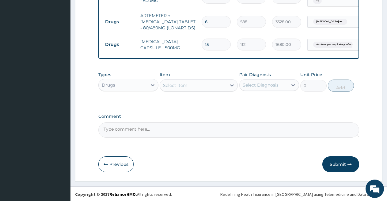
type input "15"
click at [214, 81] on div "Select Item" at bounding box center [193, 86] width 66 height 10
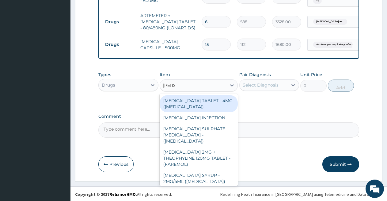
type input "SALBU"
click at [206, 101] on div "[MEDICAL_DATA] TABLET - 4MG ([MEDICAL_DATA])" at bounding box center [199, 103] width 78 height 17
type input "56"
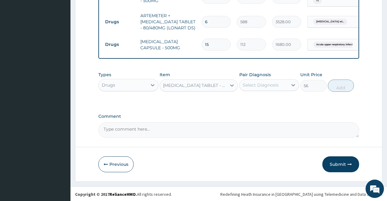
click at [256, 83] on div "Select Diagnosis" at bounding box center [261, 85] width 36 height 6
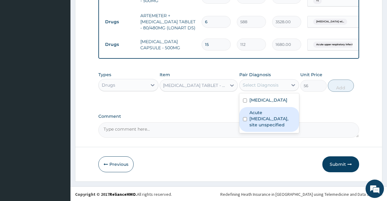
click at [256, 128] on label "Acute upper respiratory infection, site unspecified" at bounding box center [272, 119] width 46 height 18
checkbox input "true"
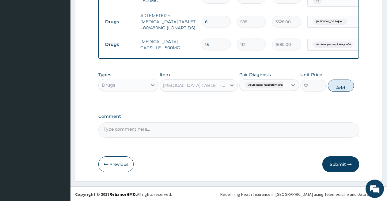
click at [337, 86] on button "Add" at bounding box center [341, 86] width 26 height 12
type input "0"
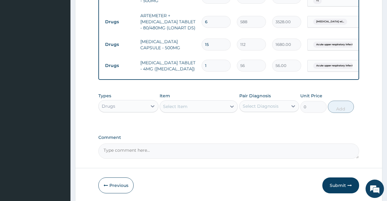
type input "0.00"
type input "5"
type input "280.00"
type input "5"
click at [209, 107] on div "Select Item" at bounding box center [193, 107] width 66 height 10
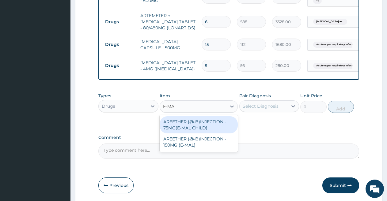
type input "E-MAL"
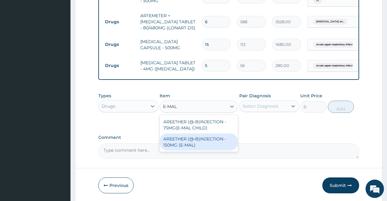
click at [204, 143] on div "AREETHER (@-B)INJECTION - 150MG (E-MAL)" at bounding box center [199, 141] width 78 height 17
type input "1680"
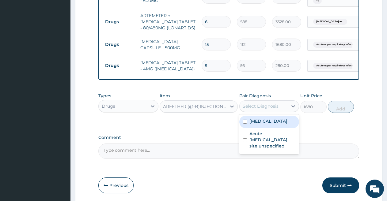
click at [257, 102] on div "Select Diagnosis" at bounding box center [263, 106] width 48 height 10
click at [256, 124] on label "[MEDICAL_DATA]" at bounding box center [268, 121] width 38 height 6
checkbox input "true"
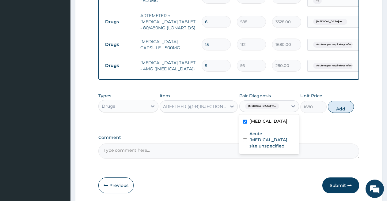
click at [335, 105] on button "Add" at bounding box center [341, 107] width 26 height 12
type input "0"
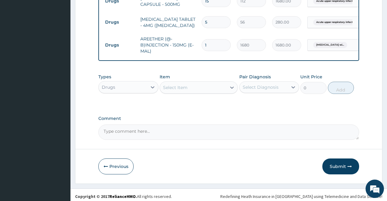
scroll to position [380, 0]
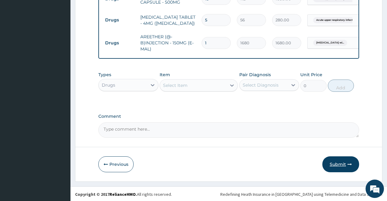
click at [339, 162] on button "Submit" at bounding box center [340, 164] width 37 height 16
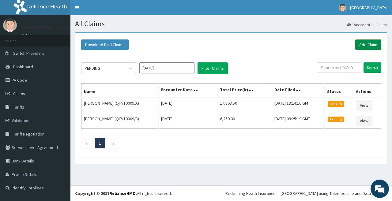
click at [362, 44] on link "Add Claim" at bounding box center [368, 44] width 26 height 10
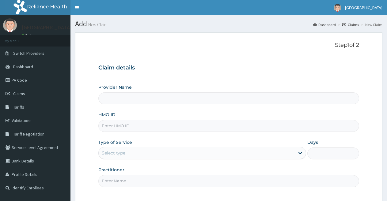
type input "[GEOGRAPHIC_DATA]"
click at [214, 133] on div "Provider Name [GEOGRAPHIC_DATA] HMO ID Type of Service Select type Days Practit…" at bounding box center [228, 135] width 261 height 103
click at [197, 129] on input "HMO ID" at bounding box center [228, 126] width 261 height 12
type input "FIB/10009/B"
click at [195, 156] on div "Select type" at bounding box center [197, 153] width 196 height 10
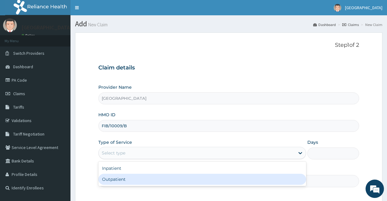
click at [189, 181] on div "Outpatient" at bounding box center [201, 179] width 207 height 11
type input "1"
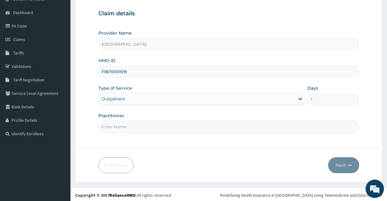
scroll to position [56, 0]
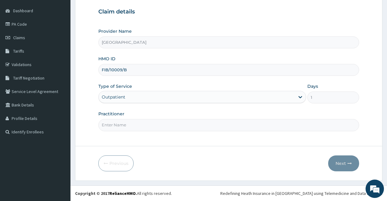
click at [259, 127] on input "Practitioner" at bounding box center [228, 125] width 261 height 12
type input "DR [PERSON_NAME]"
click at [341, 165] on button "Next" at bounding box center [343, 164] width 31 height 16
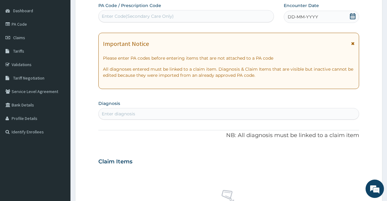
click at [351, 16] on icon at bounding box center [352, 16] width 6 height 6
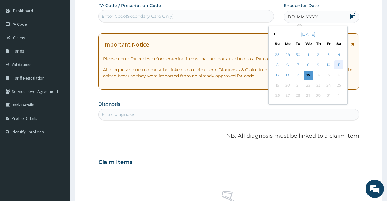
click at [338, 64] on div "11" at bounding box center [338, 65] width 9 height 9
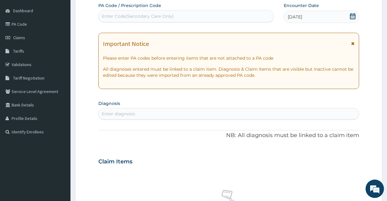
click at [296, 114] on div "Enter diagnosis" at bounding box center [229, 114] width 260 height 10
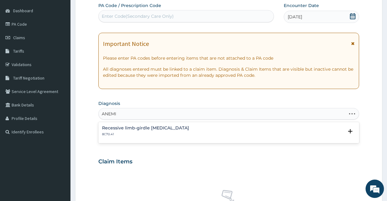
type input "[MEDICAL_DATA]"
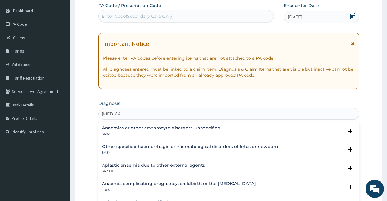
click at [236, 184] on h4 "Anaemia complicating pregnancy, childbirth or the [MEDICAL_DATA]" at bounding box center [179, 184] width 154 height 5
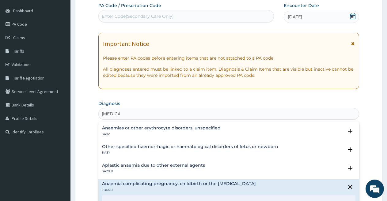
scroll to position [232, 0]
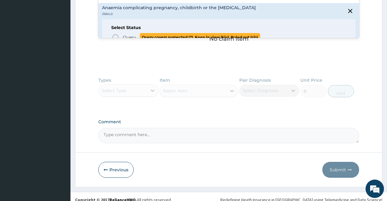
click at [116, 37] on icon "status option query" at bounding box center [115, 37] width 7 height 7
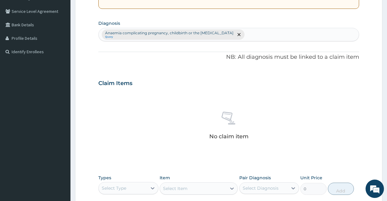
scroll to position [134, 0]
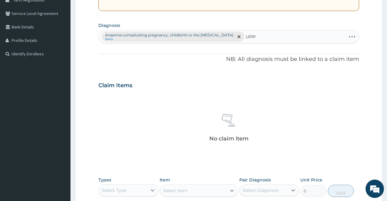
type input "UPPER"
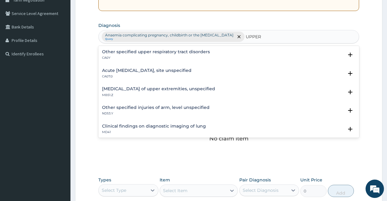
click at [191, 69] on h4 "Acute [MEDICAL_DATA], site unspecified" at bounding box center [146, 70] width 89 height 5
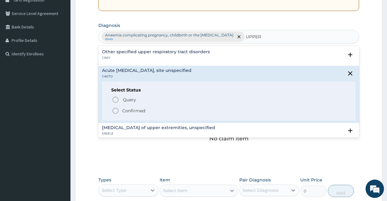
click at [114, 111] on icon "status option filled" at bounding box center [115, 110] width 7 height 7
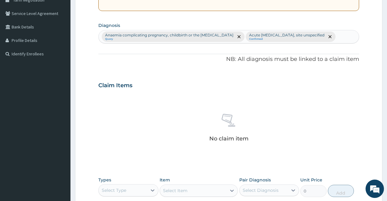
scroll to position [240, 0]
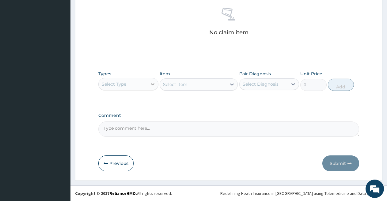
click at [150, 84] on icon at bounding box center [152, 84] width 6 height 6
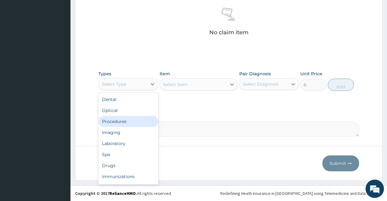
click at [132, 122] on div "Procedures" at bounding box center [128, 121] width 60 height 11
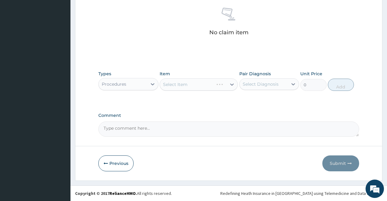
click at [179, 84] on div "Select Item" at bounding box center [199, 84] width 78 height 12
click at [179, 84] on div "Select Item" at bounding box center [175, 84] width 24 height 6
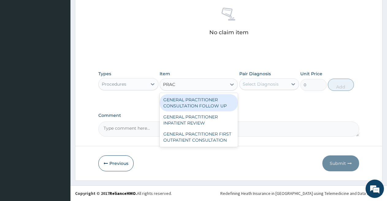
type input "PRACT"
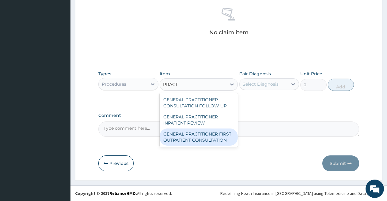
click at [185, 135] on div "GENERAL PRACTITIONER FIRST OUTPATIENT CONSULTATION" at bounding box center [199, 137] width 78 height 17
type input "3750"
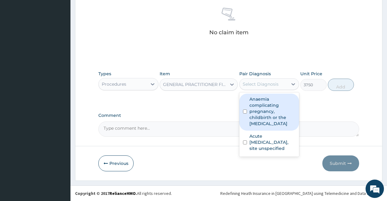
click at [264, 83] on div "Select Diagnosis" at bounding box center [261, 84] width 36 height 6
click at [263, 107] on label "Anaemia complicating pregnancy, childbirth or the [MEDICAL_DATA]" at bounding box center [272, 111] width 46 height 31
checkbox input "true"
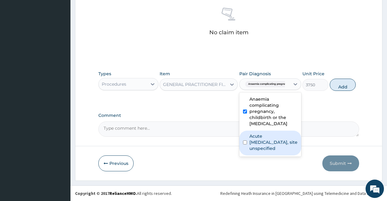
click at [256, 144] on label "Acute [MEDICAL_DATA], site unspecified" at bounding box center [273, 142] width 48 height 18
checkbox input "true"
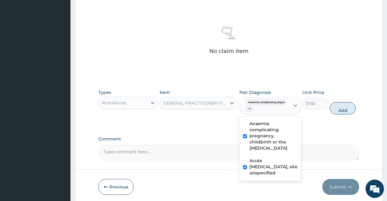
scroll to position [245, 0]
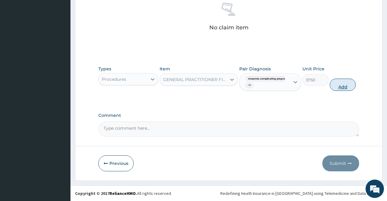
click at [348, 87] on button "Add" at bounding box center [342, 85] width 26 height 12
type input "0"
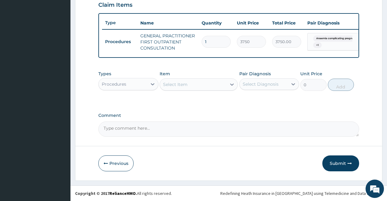
click at [145, 84] on div "Procedures" at bounding box center [123, 84] width 48 height 10
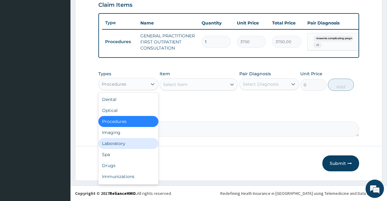
click at [140, 138] on div "Laboratory" at bounding box center [128, 143] width 60 height 11
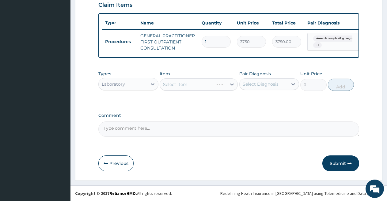
click at [199, 84] on div "Select Item" at bounding box center [199, 84] width 78 height 12
click at [191, 83] on div "Select Item" at bounding box center [193, 85] width 66 height 10
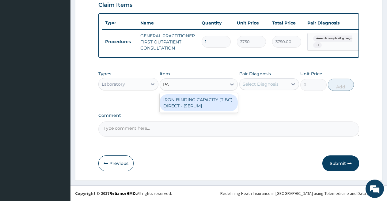
type input "P"
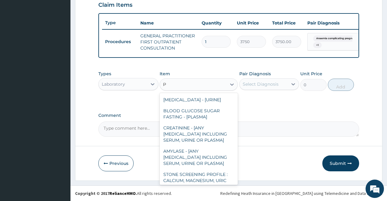
type input "PC"
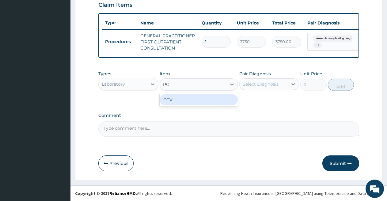
click at [182, 100] on div "PCV" at bounding box center [199, 99] width 78 height 11
type input "2187.5"
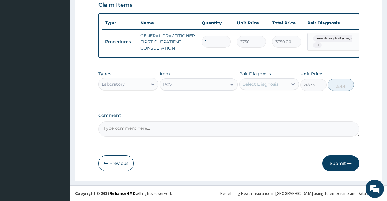
click at [252, 85] on div "Select Diagnosis" at bounding box center [261, 84] width 36 height 6
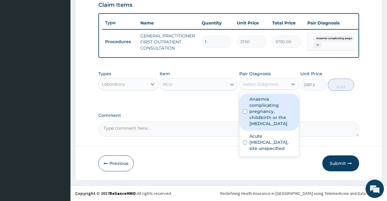
click at [255, 106] on label "Anaemia complicating pregnancy, childbirth or the [MEDICAL_DATA]" at bounding box center [272, 111] width 46 height 31
checkbox input "true"
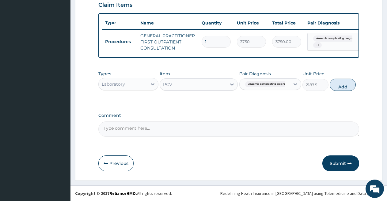
click at [348, 82] on button "Add" at bounding box center [342, 85] width 26 height 12
type input "0"
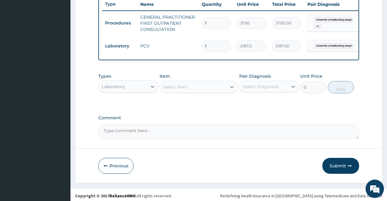
scroll to position [241, 0]
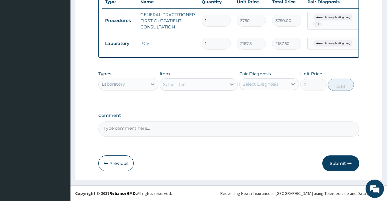
click at [206, 85] on div "Select Item" at bounding box center [193, 85] width 66 height 10
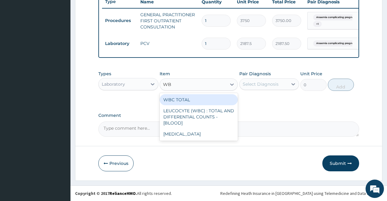
type input "WBC"
click at [202, 100] on div "WBC TOTAL" at bounding box center [199, 99] width 78 height 11
type input "3750"
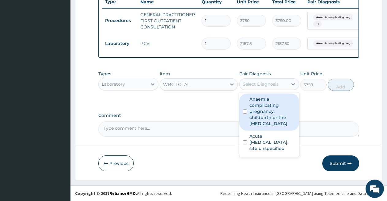
click at [252, 85] on div "Select Diagnosis" at bounding box center [261, 84] width 36 height 6
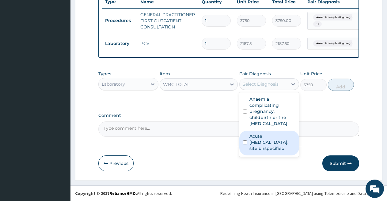
click at [254, 144] on label "Acute [MEDICAL_DATA], site unspecified" at bounding box center [272, 142] width 46 height 18
checkbox input "true"
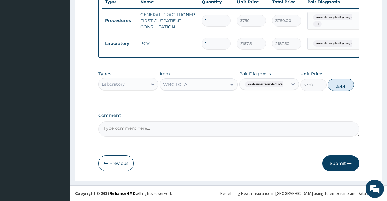
click at [343, 83] on button "Add" at bounding box center [341, 85] width 26 height 12
type input "0"
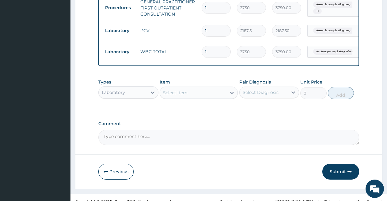
scroll to position [262, 0]
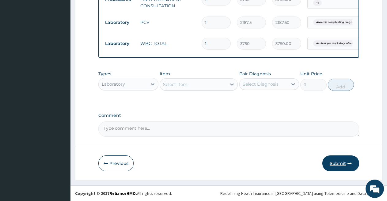
click at [337, 162] on button "Submit" at bounding box center [340, 164] width 37 height 16
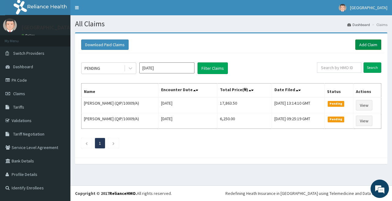
click at [362, 44] on link "Add Claim" at bounding box center [368, 44] width 26 height 10
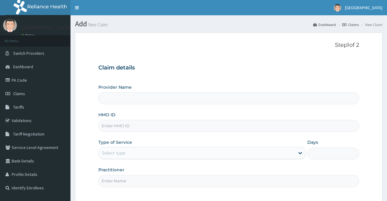
type input "[GEOGRAPHIC_DATA]"
click at [213, 130] on input "HMO ID" at bounding box center [228, 126] width 261 height 12
type input "FIB/10009/D"
click at [164, 153] on div "Select type" at bounding box center [197, 153] width 196 height 10
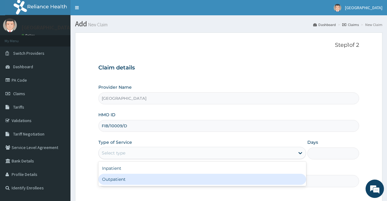
click at [157, 181] on div "Outpatient" at bounding box center [201, 179] width 207 height 11
type input "1"
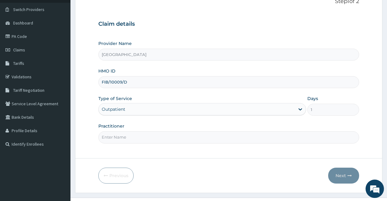
scroll to position [49, 0]
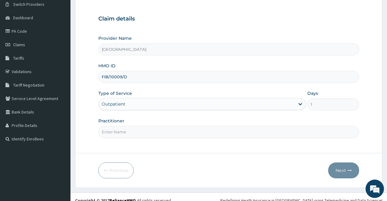
click at [193, 133] on input "Practitioner" at bounding box center [228, 132] width 261 height 12
type input "Dr Adetayo"
click at [343, 171] on button "Next" at bounding box center [343, 171] width 31 height 16
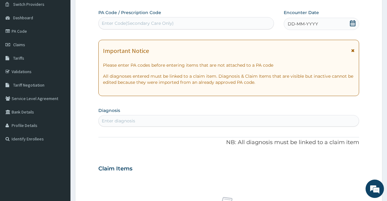
click at [351, 23] on icon at bounding box center [352, 23] width 6 height 6
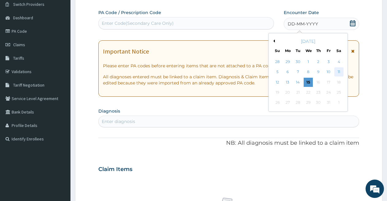
click at [337, 70] on div "11" at bounding box center [338, 72] width 9 height 9
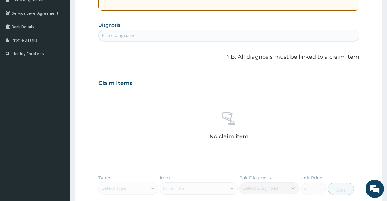
scroll to position [135, 0]
click at [212, 36] on div "Enter diagnosis" at bounding box center [229, 35] width 260 height 10
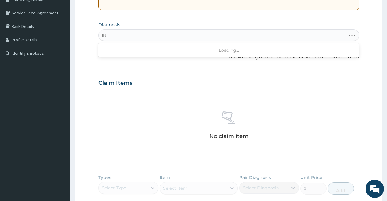
type input "I"
type input "COLIC"
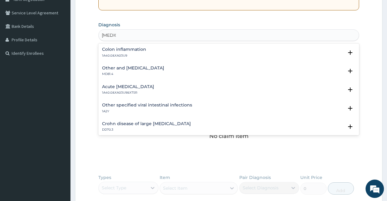
click at [164, 69] on h4 "Other and unspecified abdominal pain" at bounding box center [133, 68] width 62 height 5
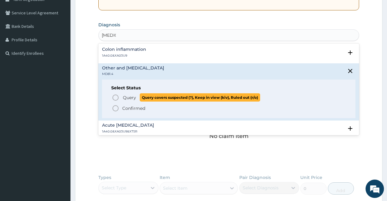
click at [116, 97] on icon "status option query" at bounding box center [115, 97] width 7 height 7
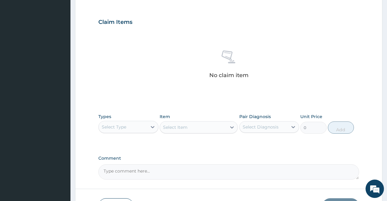
scroll to position [208, 0]
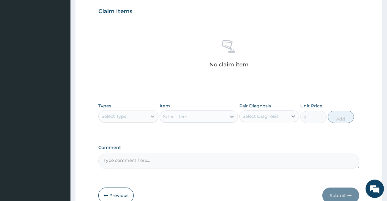
click at [152, 116] on icon at bounding box center [153, 116] width 4 height 2
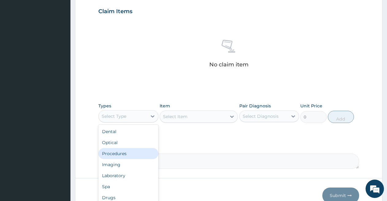
click at [133, 156] on div "Procedures" at bounding box center [128, 153] width 60 height 11
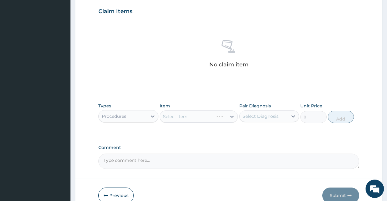
click at [182, 118] on div "Select Item" at bounding box center [199, 117] width 78 height 12
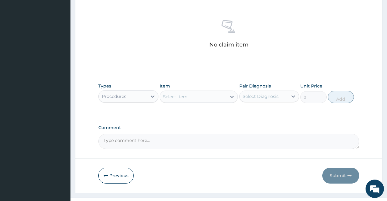
scroll to position [240, 0]
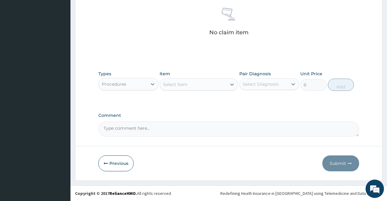
click at [189, 85] on div "Select Item" at bounding box center [193, 85] width 66 height 10
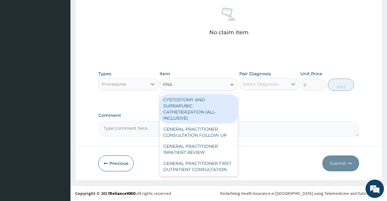
type input "PRAC"
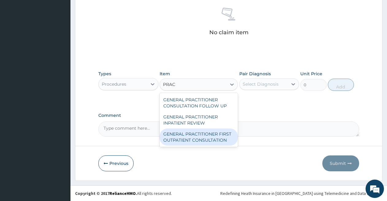
click at [193, 137] on div "GENERAL PRACTITIONER FIRST OUTPATIENT CONSULTATION" at bounding box center [199, 137] width 78 height 17
type input "3750"
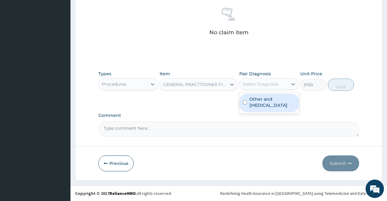
click at [253, 84] on div "Select Diagnosis" at bounding box center [261, 84] width 36 height 6
click at [252, 105] on label "Other and unspecified abdominal pain" at bounding box center [272, 102] width 46 height 12
checkbox input "true"
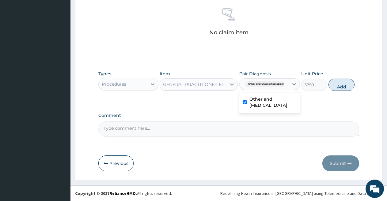
click at [340, 86] on button "Add" at bounding box center [341, 85] width 26 height 12
type input "0"
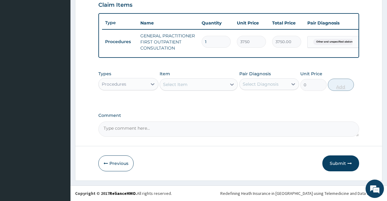
scroll to position [220, 0]
click at [337, 163] on button "Submit" at bounding box center [340, 164] width 37 height 16
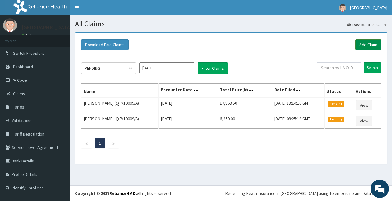
click at [365, 44] on link "Add Claim" at bounding box center [368, 44] width 26 height 10
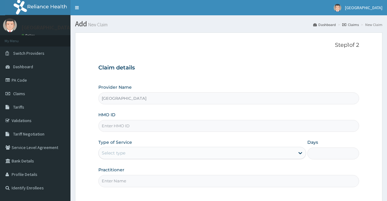
type input "[GEOGRAPHIC_DATA]"
click at [212, 128] on input "HMO ID" at bounding box center [228, 126] width 261 height 12
type input "LGQ/10033/A"
click at [155, 154] on div "Select type" at bounding box center [197, 153] width 196 height 10
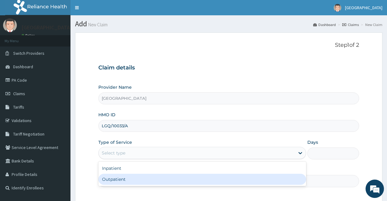
click at [155, 179] on div "Outpatient" at bounding box center [201, 179] width 207 height 11
type input "1"
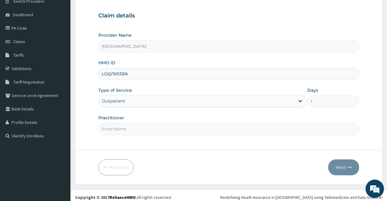
scroll to position [56, 0]
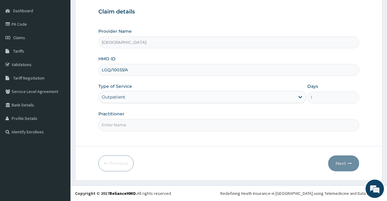
click at [250, 127] on input "Practitioner" at bounding box center [228, 125] width 261 height 12
type input "DR [PERSON_NAME]"
click at [338, 161] on button "Next" at bounding box center [343, 164] width 31 height 16
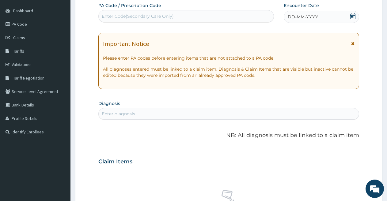
click at [349, 17] on icon at bounding box center [352, 16] width 6 height 6
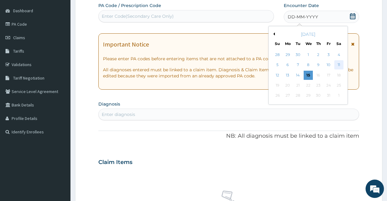
click at [337, 64] on div "11" at bounding box center [338, 65] width 9 height 9
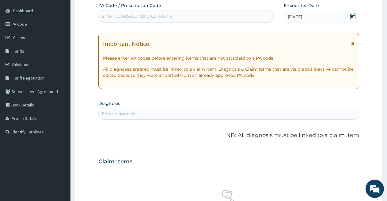
click at [225, 111] on div "Enter diagnosis" at bounding box center [229, 114] width 260 height 10
type input "F"
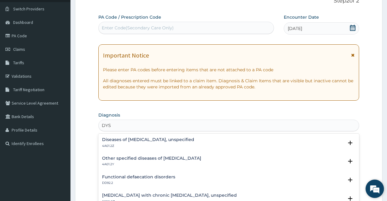
scroll to position [0, 0]
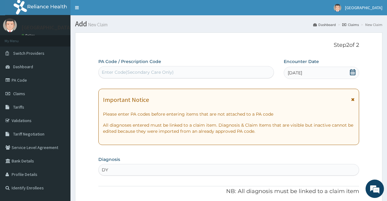
type input "D"
type input "PEPTIC"
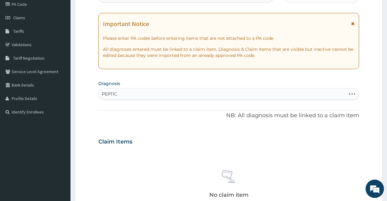
scroll to position [86, 0]
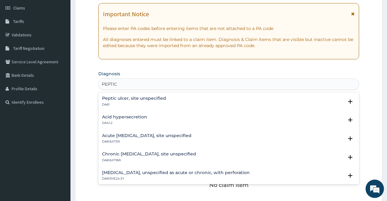
click at [134, 99] on h4 "Peptic ulcer, site unspecified" at bounding box center [134, 98] width 64 height 5
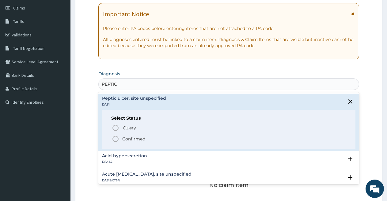
click at [115, 139] on icon "status option filled" at bounding box center [115, 138] width 7 height 7
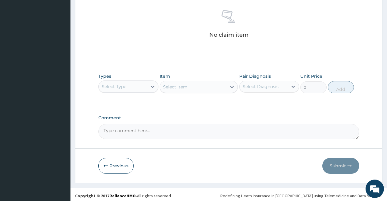
scroll to position [240, 0]
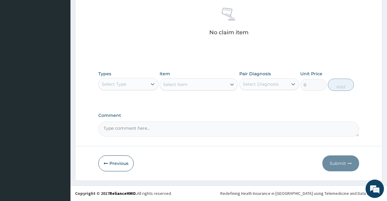
click at [139, 86] on div "Select Type" at bounding box center [123, 84] width 48 height 10
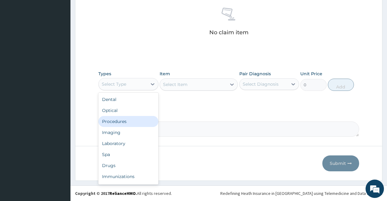
click at [135, 122] on div "Procedures" at bounding box center [128, 121] width 60 height 11
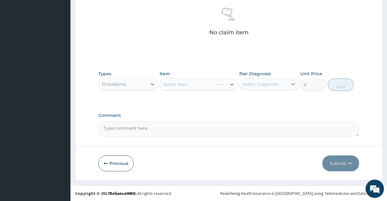
click at [186, 84] on div "Select Item" at bounding box center [199, 84] width 78 height 12
click at [182, 83] on div "Select Item" at bounding box center [175, 84] width 24 height 6
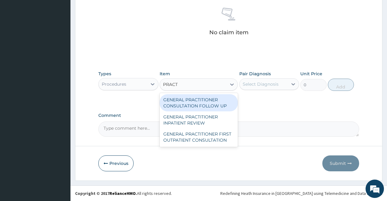
type input "PRACTI"
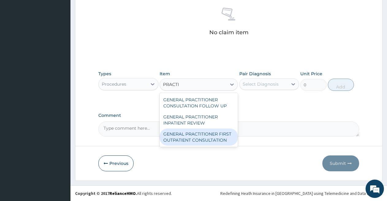
click at [186, 133] on div "GENERAL PRACTITIONER FIRST OUTPATIENT CONSULTATION" at bounding box center [199, 137] width 78 height 17
type input "3750"
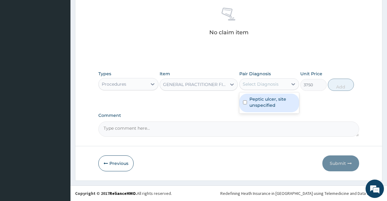
click at [256, 84] on div "Select Diagnosis" at bounding box center [261, 84] width 36 height 6
click at [257, 103] on label "Peptic ulcer, site unspecified" at bounding box center [272, 102] width 46 height 12
checkbox input "true"
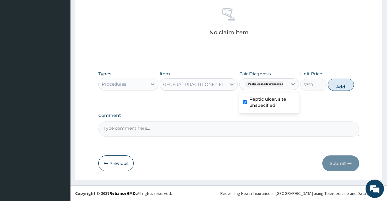
click at [337, 85] on button "Add" at bounding box center [341, 85] width 26 height 12
type input "0"
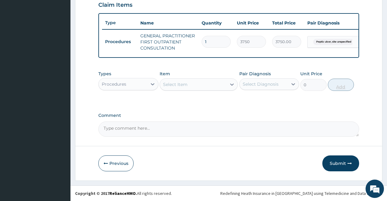
scroll to position [220, 0]
click at [141, 84] on div "Procedures" at bounding box center [123, 84] width 48 height 10
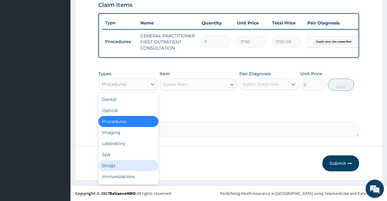
click at [125, 164] on div "Drugs" at bounding box center [128, 165] width 60 height 11
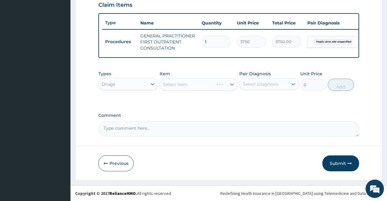
click at [185, 86] on div "Select Item" at bounding box center [199, 84] width 78 height 12
click at [179, 86] on div "Select Item" at bounding box center [175, 84] width 24 height 6
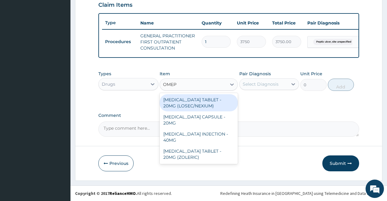
type input "OMEPR"
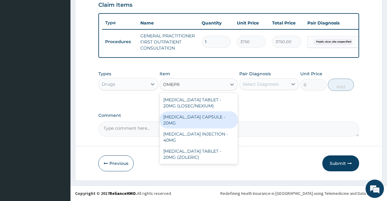
click at [174, 115] on div "OMEPRAZOLE CAPSULE - 20MG" at bounding box center [199, 119] width 78 height 17
type input "140"
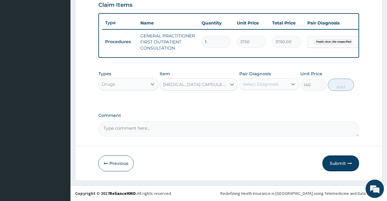
click at [251, 86] on div "Select Diagnosis" at bounding box center [261, 84] width 36 height 6
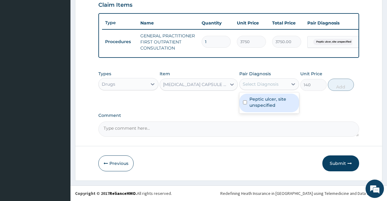
click at [254, 96] on label "Peptic ulcer, site unspecified" at bounding box center [272, 102] width 46 height 12
checkbox input "true"
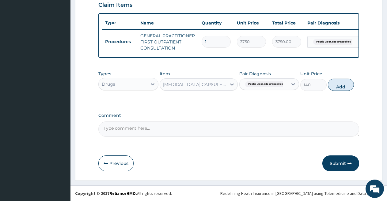
click at [337, 85] on button "Add" at bounding box center [341, 85] width 26 height 12
type input "0"
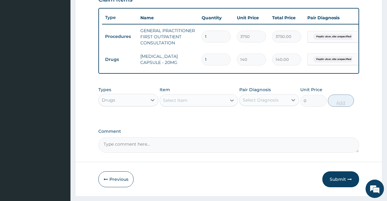
type input "10"
type input "1400.00"
type input "10"
click at [195, 105] on div "Select Item" at bounding box center [193, 101] width 66 height 10
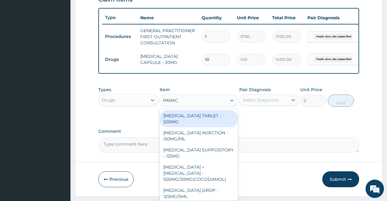
type input "PARACE"
click at [192, 127] on div "[MEDICAL_DATA] TABLET - 500MG" at bounding box center [199, 118] width 78 height 17
type input "33.599999999999994"
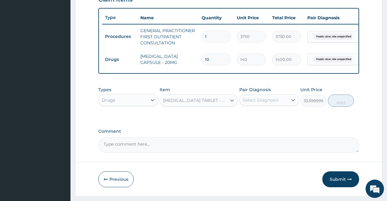
click at [259, 103] on div "Select Diagnosis" at bounding box center [261, 100] width 36 height 6
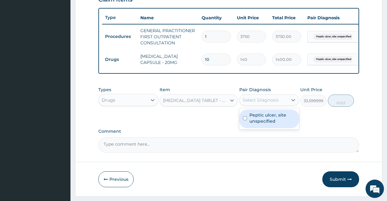
scroll to position [241, 0]
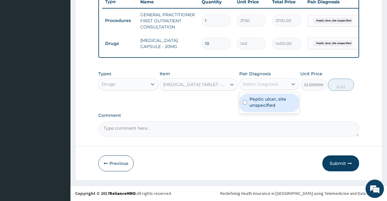
click at [259, 106] on label "Peptic ulcer, site unspecified" at bounding box center [272, 102] width 46 height 12
checkbox input "true"
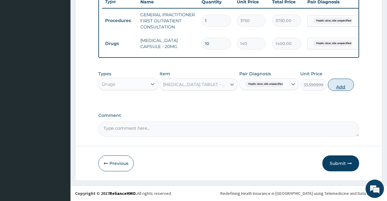
click at [338, 84] on button "Add" at bounding box center [341, 85] width 26 height 12
type input "0"
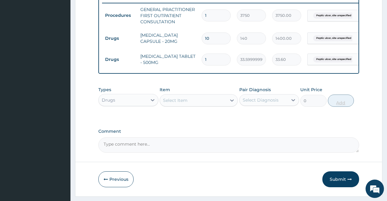
type input "0.00"
type input "3"
type input "100.80"
type input "30"
type input "1008.00"
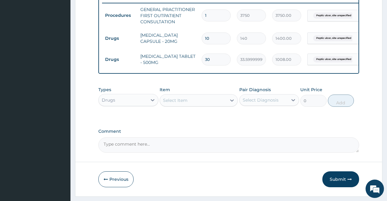
type input "30"
click at [199, 105] on div "Select Item" at bounding box center [193, 101] width 66 height 10
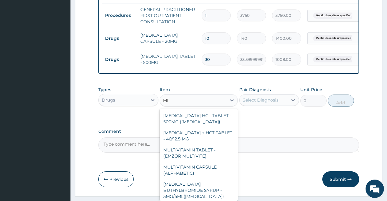
type input "M"
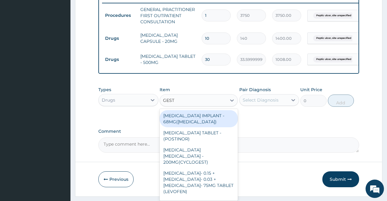
type input "GESTI"
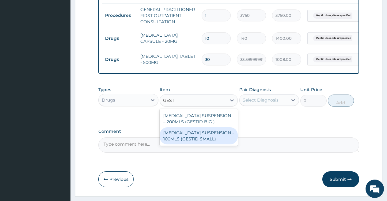
click at [194, 138] on div "[MEDICAL_DATA] SUSPENSION - 100MLS (GESTID SMALL)" at bounding box center [199, 135] width 78 height 17
type input "1120"
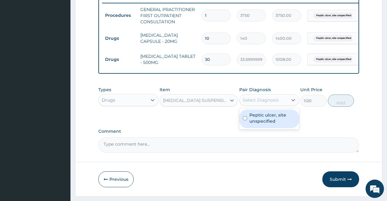
click at [263, 103] on div "Select Diagnosis" at bounding box center [261, 100] width 36 height 6
click at [263, 121] on label "Peptic ulcer, site unspecified" at bounding box center [272, 118] width 46 height 12
checkbox input "true"
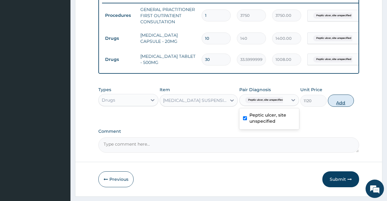
click at [341, 104] on button "Add" at bounding box center [341, 101] width 26 height 12
type input "0"
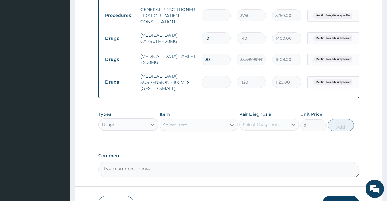
click at [341, 200] on button "Submit" at bounding box center [340, 204] width 37 height 16
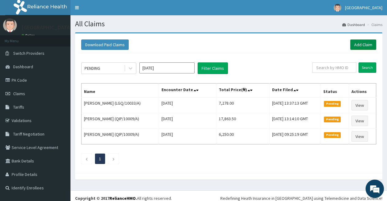
click at [356, 45] on link "Add Claim" at bounding box center [363, 44] width 26 height 10
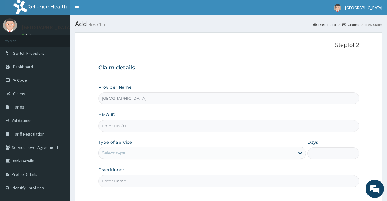
click at [180, 130] on input "HMO ID" at bounding box center [228, 126] width 261 height 12
type input "ICN/10172/A"
click at [147, 154] on div "Select type" at bounding box center [197, 153] width 196 height 10
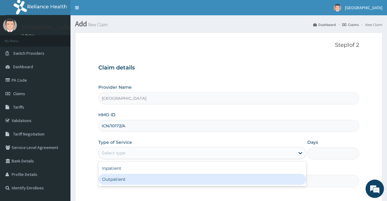
click at [142, 180] on div "Outpatient" at bounding box center [201, 179] width 207 height 11
type input "1"
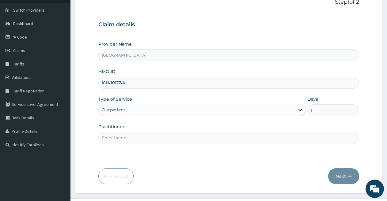
scroll to position [56, 0]
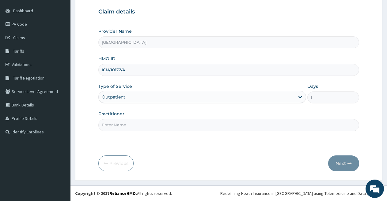
click at [310, 124] on input "Practitioner" at bounding box center [228, 125] width 261 height 12
type input "DOCTOR FAVOUR"
click at [341, 162] on button "Next" at bounding box center [343, 164] width 31 height 16
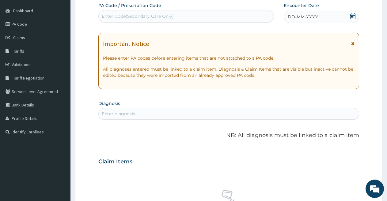
click at [350, 15] on icon at bounding box center [352, 16] width 6 height 6
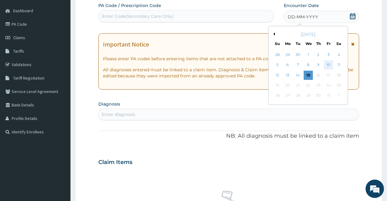
click at [326, 66] on div "10" at bounding box center [328, 65] width 9 height 9
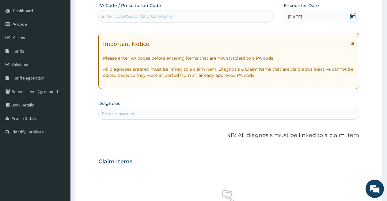
click at [175, 111] on div "Enter diagnosis" at bounding box center [229, 114] width 260 height 10
type input "MALARI"
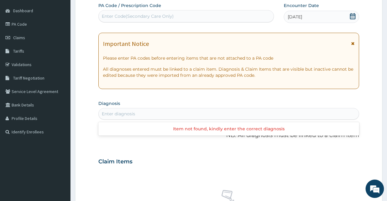
click at [175, 111] on div "Enter diagnosis" at bounding box center [229, 114] width 260 height 10
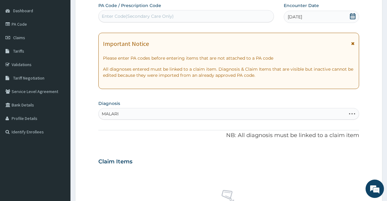
type input "[MEDICAL_DATA]"
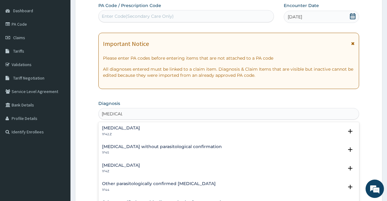
click at [140, 129] on h4 "[MEDICAL_DATA]" at bounding box center [121, 128] width 38 height 5
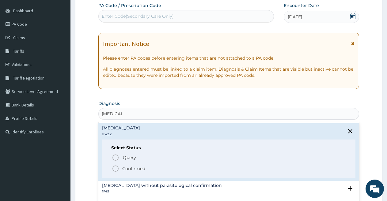
click at [116, 168] on icon "status option filled" at bounding box center [115, 168] width 7 height 7
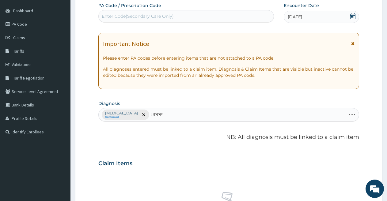
type input "UPPER"
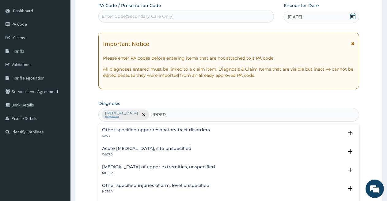
click at [115, 152] on div "Acute upper respiratory infection, site unspecified CA07.0" at bounding box center [146, 151] width 89 height 11
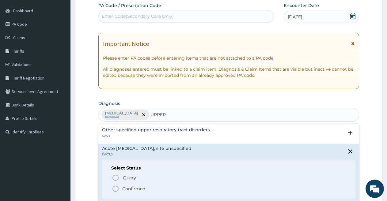
click at [114, 189] on icon "status option filled" at bounding box center [115, 188] width 7 height 7
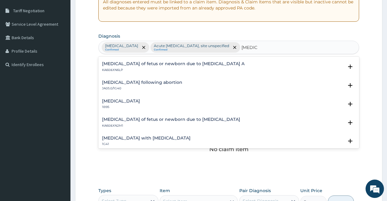
scroll to position [282, 0]
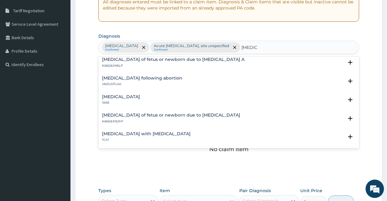
click at [218, 134] on div "Sepsis with septic shock 1G41" at bounding box center [228, 137] width 253 height 11
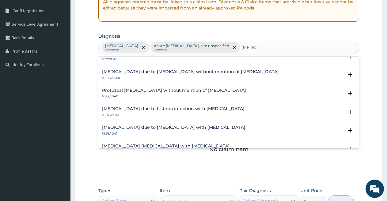
scroll to position [625, 0]
type input "SEPSIS"
click at [334, 172] on div "No claim item" at bounding box center [228, 139] width 261 height 70
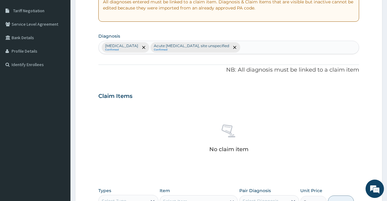
scroll to position [240, 0]
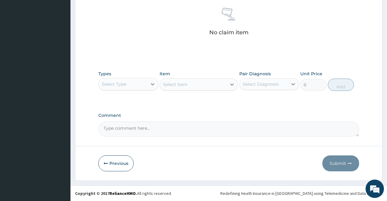
click at [142, 83] on div "Select Type" at bounding box center [123, 84] width 48 height 10
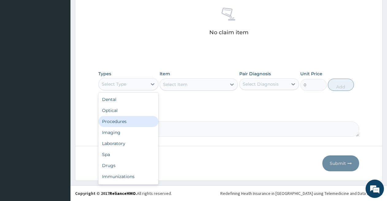
click at [124, 120] on div "Procedures" at bounding box center [128, 121] width 60 height 11
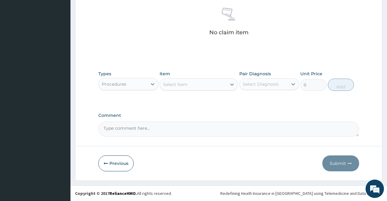
click at [124, 120] on div "Comment" at bounding box center [228, 125] width 261 height 24
click at [191, 83] on div "Select Item" at bounding box center [193, 85] width 66 height 10
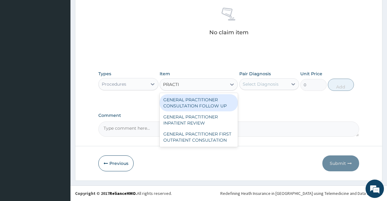
type input "PRACTIT"
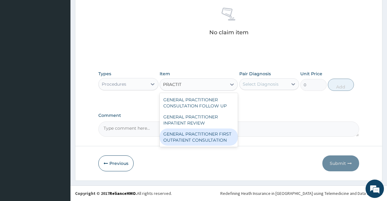
click at [192, 137] on div "GENERAL PRACTITIONER FIRST OUTPATIENT CONSULTATION" at bounding box center [199, 137] width 78 height 17
type input "3750"
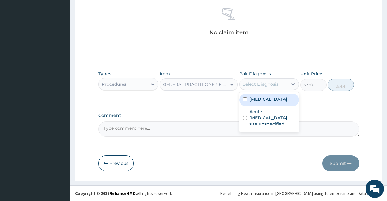
click at [261, 87] on div "Select Diagnosis" at bounding box center [261, 84] width 36 height 6
click at [262, 102] on label "[MEDICAL_DATA]" at bounding box center [268, 99] width 38 height 6
checkbox input "true"
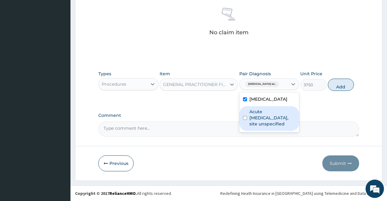
click at [264, 127] on label "Acute upper respiratory infection, site unspecified" at bounding box center [272, 118] width 46 height 18
checkbox input "true"
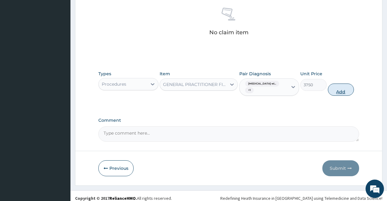
click at [337, 93] on button "Add" at bounding box center [341, 90] width 26 height 12
type input "0"
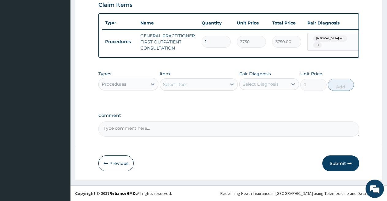
scroll to position [189, 0]
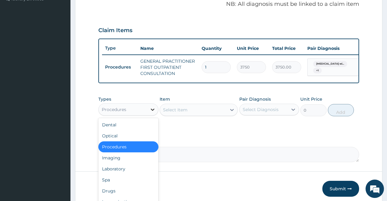
click at [148, 114] on div at bounding box center [152, 109] width 11 height 11
click at [127, 175] on div "Laboratory" at bounding box center [128, 169] width 60 height 11
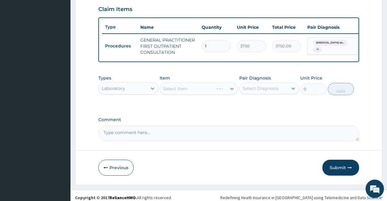
scroll to position [220, 0]
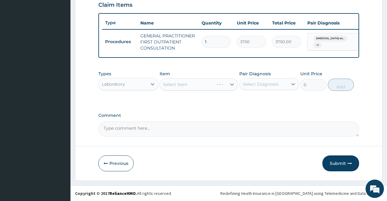
click at [202, 85] on div "Select Item" at bounding box center [199, 84] width 78 height 12
click at [188, 83] on div "Select Item" at bounding box center [193, 85] width 66 height 10
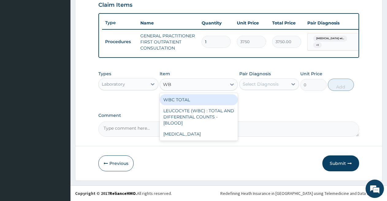
type input "WBC"
click at [191, 103] on div "WBC TOTAL" at bounding box center [199, 99] width 78 height 11
type input "3750"
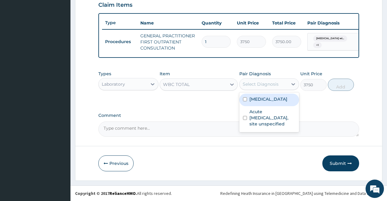
click at [262, 83] on div "Select Diagnosis" at bounding box center [261, 84] width 36 height 6
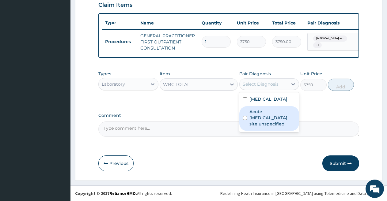
click at [262, 127] on label "Acute upper respiratory infection, site unspecified" at bounding box center [272, 118] width 46 height 18
checkbox input "true"
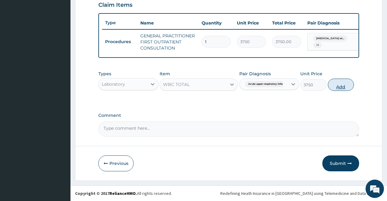
click at [336, 87] on button "Add" at bounding box center [341, 85] width 26 height 12
type input "0"
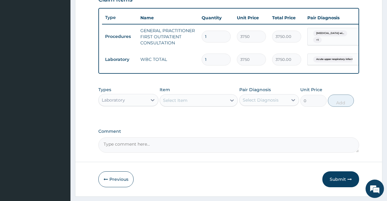
click at [175, 103] on div "Select Item" at bounding box center [175, 100] width 24 height 6
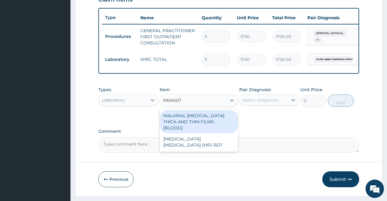
type input "PARASITE"
click at [175, 126] on div "MALARIAL [MEDICAL_DATA] THICK AND THIN FILMS - [BLOOD]" at bounding box center [199, 121] width 78 height 23
type input "2187.5"
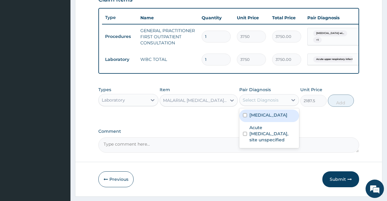
click at [268, 103] on div "Select Diagnosis" at bounding box center [261, 100] width 36 height 6
click at [267, 118] on label "[MEDICAL_DATA]" at bounding box center [268, 115] width 38 height 6
checkbox input "true"
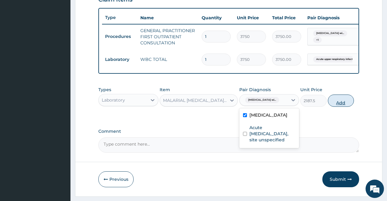
click at [339, 106] on button "Add" at bounding box center [341, 101] width 26 height 12
type input "0"
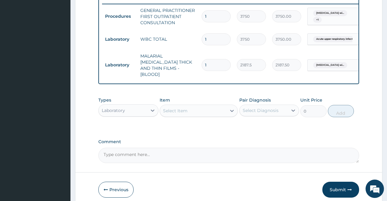
scroll to position [265, 0]
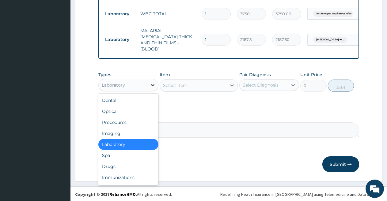
click at [147, 84] on div at bounding box center [152, 85] width 11 height 11
click at [133, 164] on div "Drugs" at bounding box center [128, 166] width 60 height 11
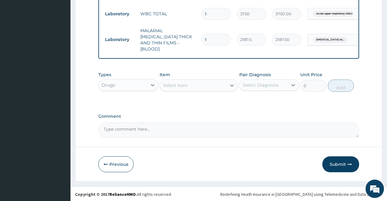
click at [195, 86] on div "Select Item" at bounding box center [193, 86] width 66 height 10
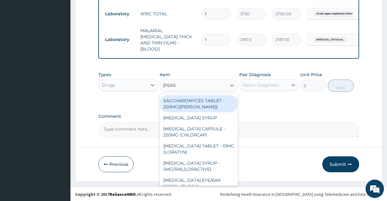
type input "LORAT"
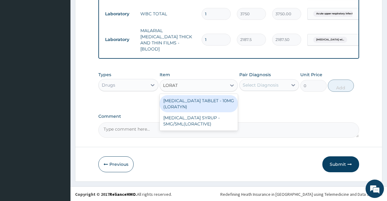
click at [196, 107] on div "[MEDICAL_DATA] TABLET - 10MG (LORATYN)" at bounding box center [199, 103] width 78 height 17
type input "98"
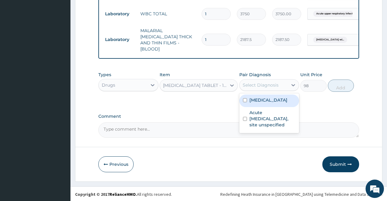
click at [267, 84] on div "Select Diagnosis" at bounding box center [261, 85] width 36 height 6
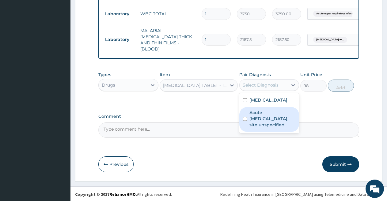
click at [265, 128] on label "Acute upper respiratory infection, site unspecified" at bounding box center [272, 119] width 46 height 18
checkbox input "true"
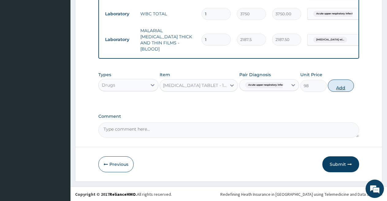
click at [339, 83] on button "Add" at bounding box center [341, 86] width 26 height 12
type input "0"
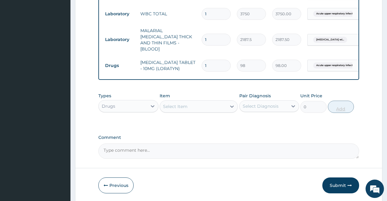
type input "0.00"
type input "5"
type input "490.00"
type input "5"
click at [186, 108] on div "Select Item" at bounding box center [175, 106] width 24 height 6
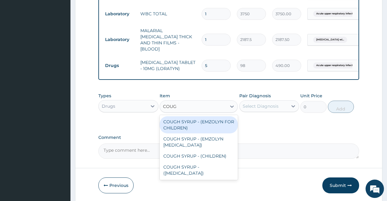
type input "COUGH"
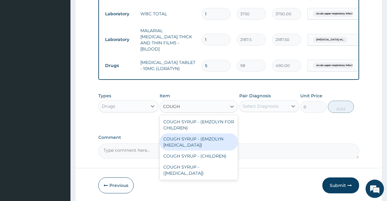
click at [186, 134] on div "COUGH SYRUP - (EMZOLYN [MEDICAL_DATA])" at bounding box center [199, 141] width 78 height 17
type input "1120"
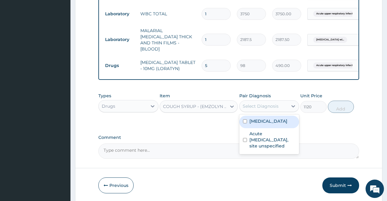
click at [252, 108] on div "Select Diagnosis" at bounding box center [261, 106] width 36 height 6
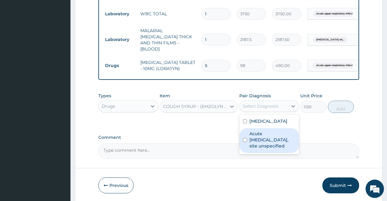
click at [255, 149] on label "Acute [MEDICAL_DATA], site unspecified" at bounding box center [272, 140] width 46 height 18
checkbox input "true"
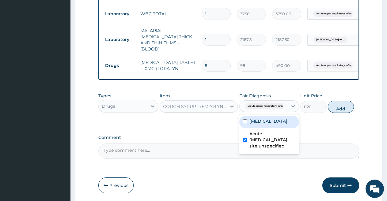
click at [340, 107] on button "Add" at bounding box center [341, 107] width 26 height 12
type input "0"
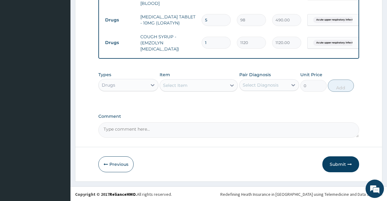
scroll to position [280, 0]
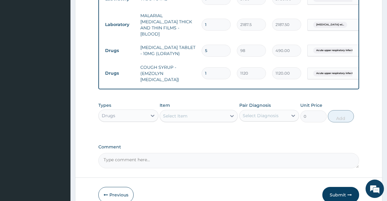
click at [203, 110] on div "Select Item" at bounding box center [199, 116] width 78 height 12
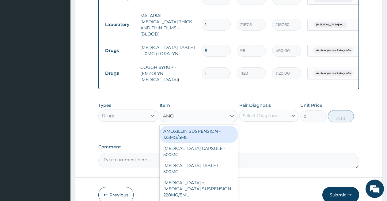
type input "AMOX"
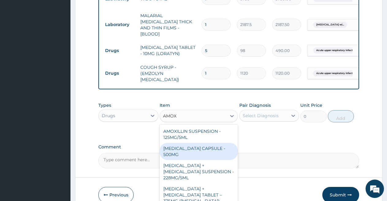
click at [194, 152] on div "[MEDICAL_DATA] CAPSULE - 500MG" at bounding box center [199, 151] width 78 height 17
type input "112"
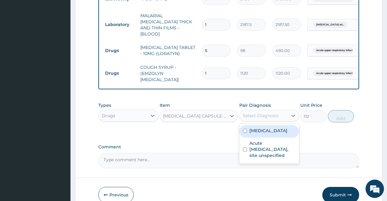
click at [245, 116] on div "Select Diagnosis" at bounding box center [261, 116] width 36 height 6
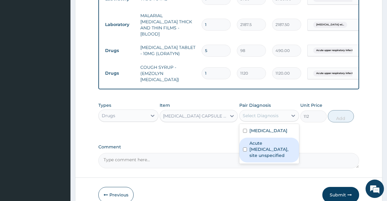
click at [258, 159] on label "Acute [MEDICAL_DATA], site unspecified" at bounding box center [272, 149] width 46 height 18
checkbox input "true"
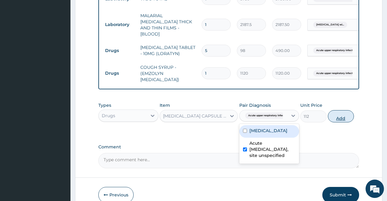
click at [337, 115] on button "Add" at bounding box center [341, 116] width 26 height 12
type input "0"
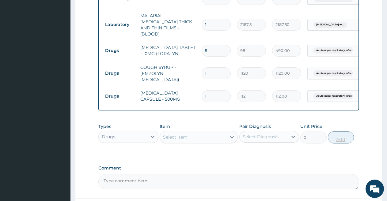
type input "15"
type input "1680.00"
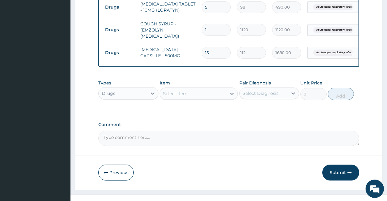
scroll to position [332, 0]
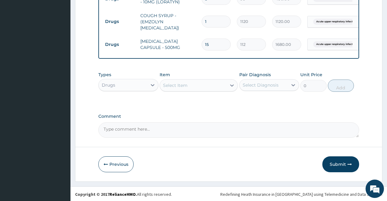
type input "15"
click at [204, 83] on div "Select Item" at bounding box center [193, 86] width 66 height 10
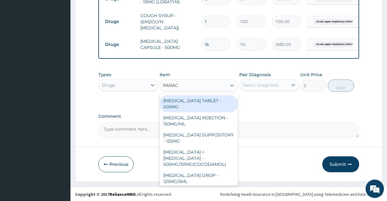
type input "PARACE"
click at [197, 102] on div "[MEDICAL_DATA] TABLET - 500MG" at bounding box center [199, 103] width 78 height 17
type input "33.599999999999994"
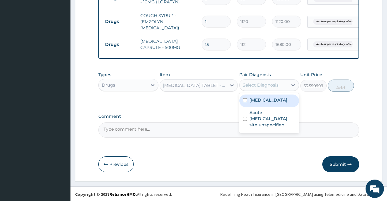
click at [254, 85] on div "Select Diagnosis" at bounding box center [261, 85] width 36 height 6
click at [257, 103] on label "[MEDICAL_DATA]" at bounding box center [268, 100] width 38 height 6
checkbox input "true"
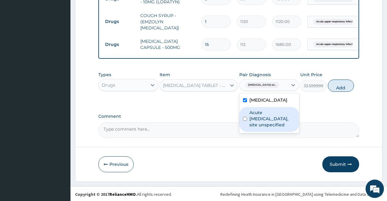
click at [257, 128] on label "Acute [MEDICAL_DATA], site unspecified" at bounding box center [272, 119] width 46 height 18
checkbox input "true"
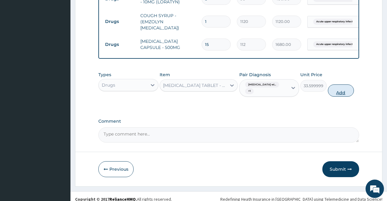
click at [342, 90] on button "Add" at bounding box center [341, 91] width 26 height 12
type input "0"
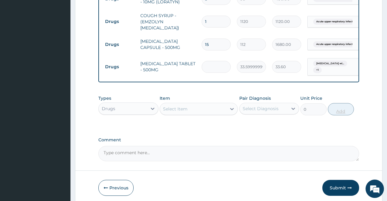
type input "0.00"
type input "3"
type input "100.80"
type input "30"
type input "1008.00"
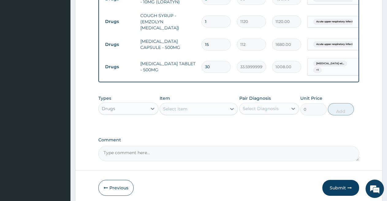
type input "30"
click at [181, 105] on div "Select Item" at bounding box center [193, 109] width 66 height 10
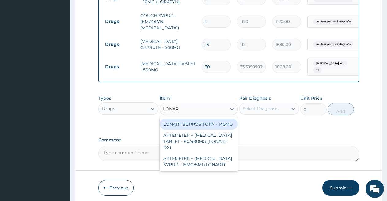
type input "LONART"
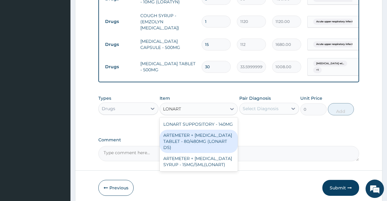
click at [179, 138] on div "ARTEMETER + [MEDICAL_DATA] TABLET - 80/480MG (LONART DS)" at bounding box center [199, 141] width 78 height 23
type input "588"
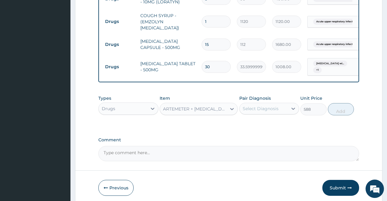
click at [250, 109] on div "Select Diagnosis" at bounding box center [261, 109] width 36 height 6
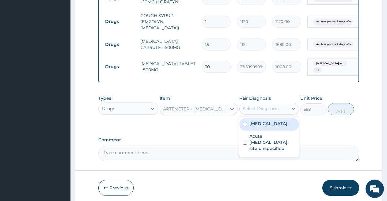
click at [256, 127] on label "[MEDICAL_DATA]" at bounding box center [268, 124] width 38 height 6
checkbox input "true"
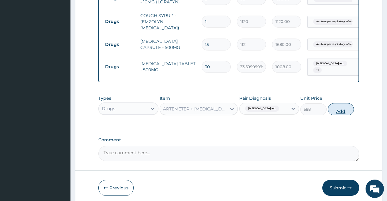
click at [337, 107] on button "Add" at bounding box center [341, 109] width 26 height 12
type input "0"
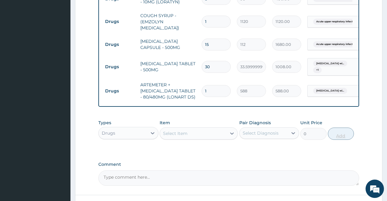
type input "0.00"
type input "5"
type input "2940.00"
type input "5"
click at [197, 133] on div "Select Item" at bounding box center [193, 134] width 66 height 10
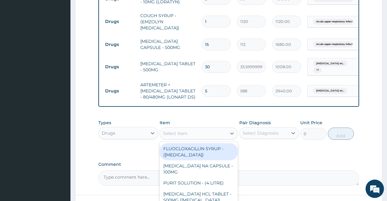
click at [197, 133] on div "Select Item" at bounding box center [193, 134] width 66 height 10
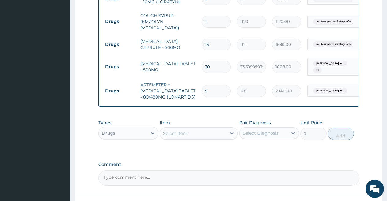
click at [197, 133] on div "Select Item" at bounding box center [193, 134] width 66 height 10
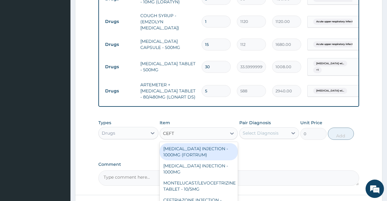
type input "CEFTR"
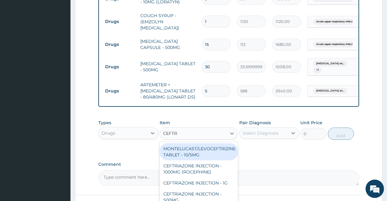
scroll to position [380, 0]
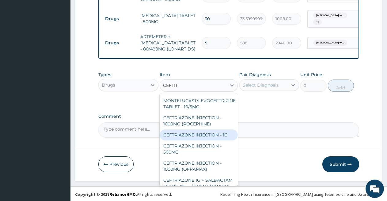
click at [227, 136] on div "CEFTRIAZONE INJECTION - 1G" at bounding box center [199, 135] width 78 height 11
type input "1652"
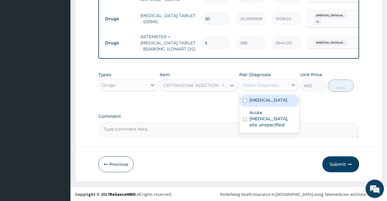
click at [269, 83] on div "Select Diagnosis" at bounding box center [261, 85] width 36 height 6
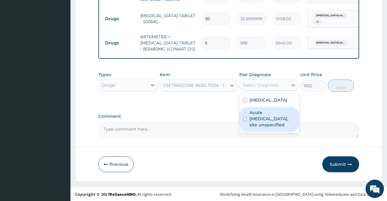
click at [260, 128] on label "Acute [MEDICAL_DATA], site unspecified" at bounding box center [272, 119] width 46 height 18
checkbox input "true"
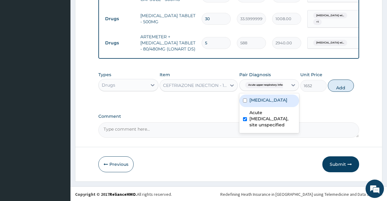
click at [275, 103] on label "[MEDICAL_DATA]" at bounding box center [268, 100] width 38 height 6
checkbox input "true"
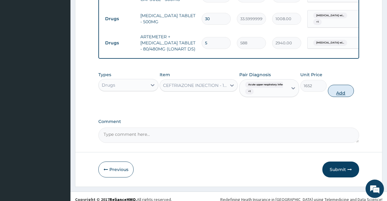
click at [337, 89] on button "Add" at bounding box center [341, 91] width 26 height 12
type input "0"
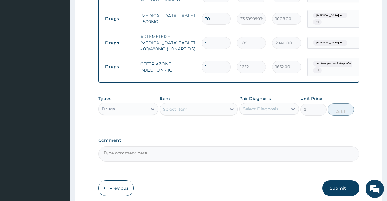
click at [178, 110] on div "Select Item" at bounding box center [175, 109] width 24 height 6
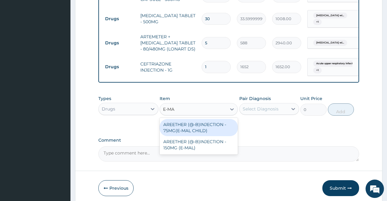
type input "E-MAL"
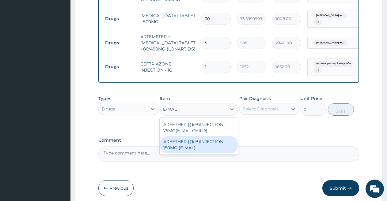
click at [195, 143] on div "AREETHER (@-B)INJECTION - 150MG (E-MAL)" at bounding box center [199, 144] width 78 height 17
type input "1680"
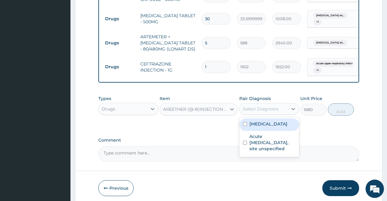
click at [257, 106] on div "Select Diagnosis" at bounding box center [261, 109] width 36 height 6
click at [262, 127] on label "[MEDICAL_DATA]" at bounding box center [268, 124] width 38 height 6
checkbox input "true"
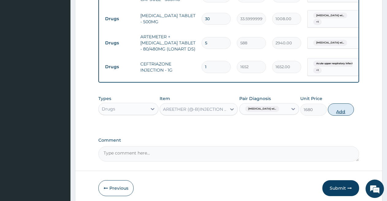
click at [341, 110] on button "Add" at bounding box center [341, 109] width 26 height 12
type input "0"
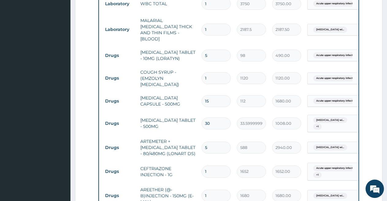
scroll to position [429, 0]
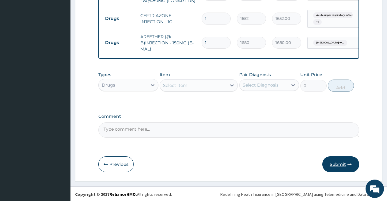
click at [344, 162] on button "Submit" at bounding box center [340, 164] width 37 height 16
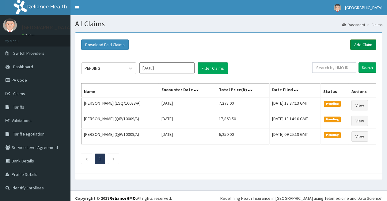
click at [366, 45] on link "Add Claim" at bounding box center [363, 44] width 26 height 10
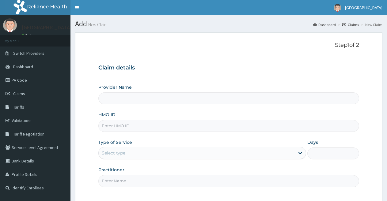
type input "[GEOGRAPHIC_DATA]"
click at [222, 125] on input "HMO ID" at bounding box center [228, 126] width 261 height 12
type input "SGE/10008/A"
click at [148, 154] on div "Select type" at bounding box center [197, 153] width 196 height 10
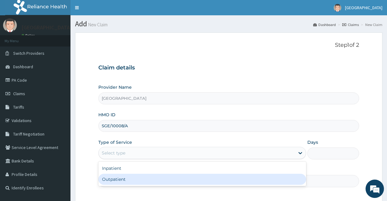
click at [143, 178] on div "Outpatient" at bounding box center [201, 179] width 207 height 11
type input "1"
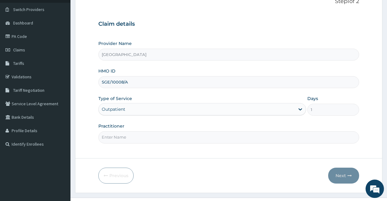
scroll to position [56, 0]
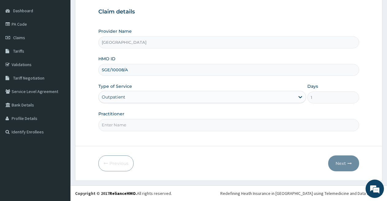
click at [188, 125] on input "Practitioner" at bounding box center [228, 125] width 261 height 12
type input "DR OKAMKPA"
click at [339, 165] on button "Next" at bounding box center [343, 164] width 31 height 16
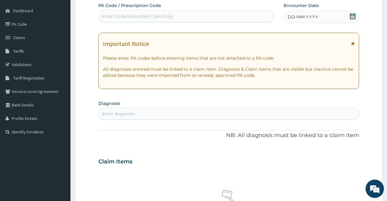
click at [350, 17] on icon at bounding box center [352, 16] width 6 height 6
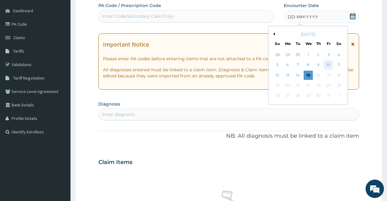
click at [326, 63] on div "10" at bounding box center [328, 65] width 9 height 9
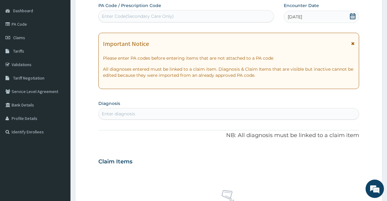
click at [199, 115] on div "Enter diagnosis" at bounding box center [229, 114] width 260 height 10
type input "MYALGIA"
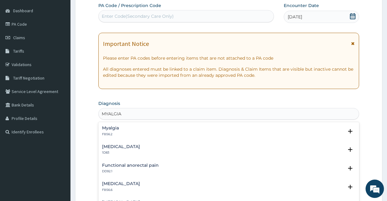
click at [111, 128] on h4 "Myalgia" at bounding box center [110, 128] width 17 height 5
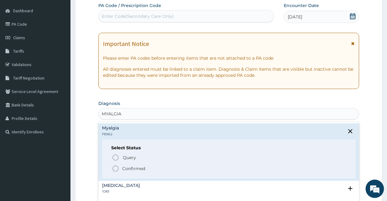
click at [115, 167] on icon "status option filled" at bounding box center [115, 168] width 7 height 7
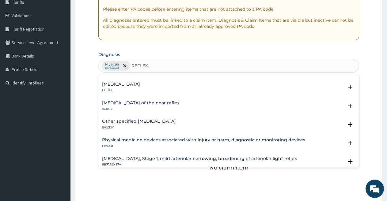
scroll to position [301, 0]
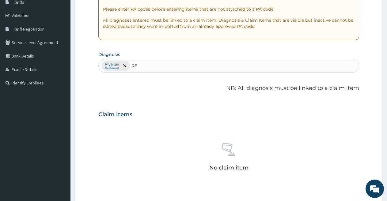
type input "R"
type input "M"
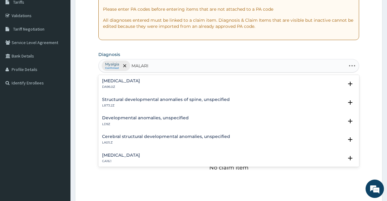
type input "[MEDICAL_DATA]"
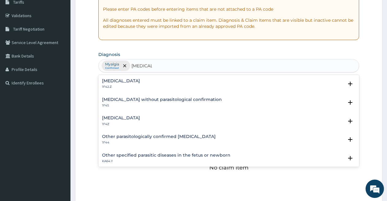
click at [128, 79] on h4 "[MEDICAL_DATA]" at bounding box center [121, 81] width 38 height 5
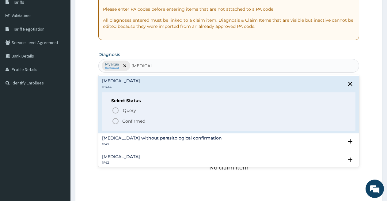
click at [114, 116] on div "Query Query covers suspected (?), Keep in view (kiv), Ruled out (r/o) Confirmed" at bounding box center [228, 115] width 235 height 19
click at [114, 122] on icon "status option filled" at bounding box center [115, 121] width 7 height 7
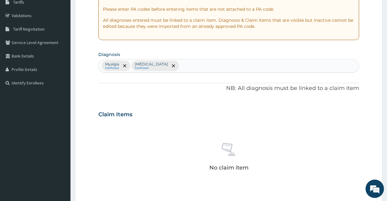
scroll to position [240, 0]
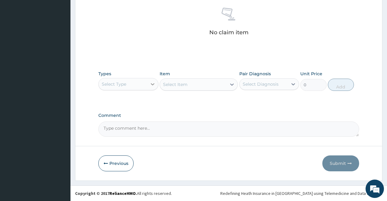
click at [149, 86] on div at bounding box center [152, 84] width 11 height 11
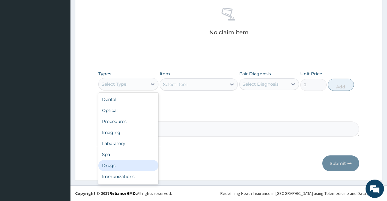
click at [137, 164] on div "Drugs" at bounding box center [128, 165] width 60 height 11
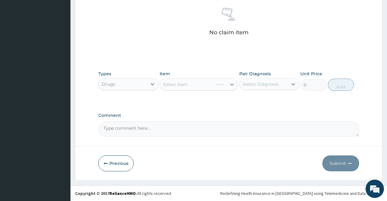
click at [188, 83] on div "Select Item" at bounding box center [199, 84] width 78 height 12
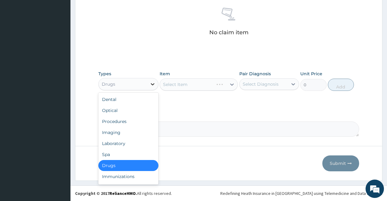
click at [147, 83] on div at bounding box center [152, 84] width 11 height 11
click at [127, 123] on div "Procedures" at bounding box center [128, 121] width 60 height 11
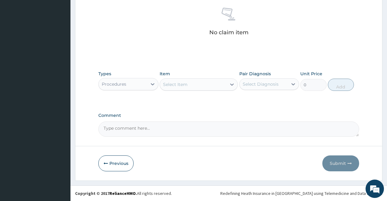
click at [176, 86] on div "Select Item" at bounding box center [175, 84] width 24 height 6
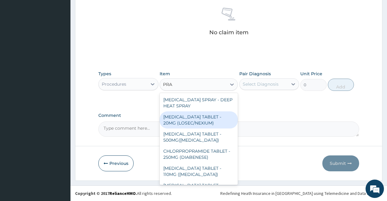
type input "PRA"
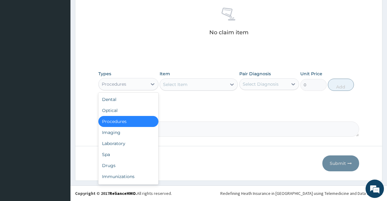
click at [128, 84] on div "Procedures" at bounding box center [123, 84] width 48 height 10
click at [134, 122] on div "Procedures" at bounding box center [128, 121] width 60 height 11
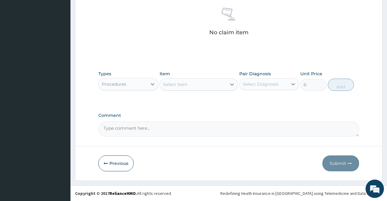
click at [187, 85] on div "Select Item" at bounding box center [193, 85] width 66 height 10
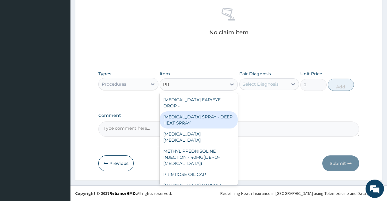
type input "P"
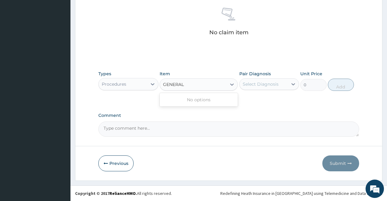
type input "GENERAL"
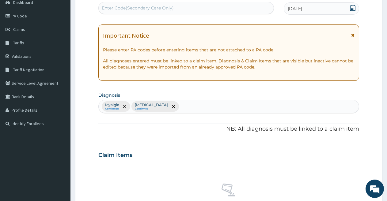
scroll to position [0, 0]
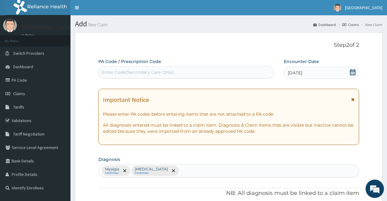
type input "PRAC"
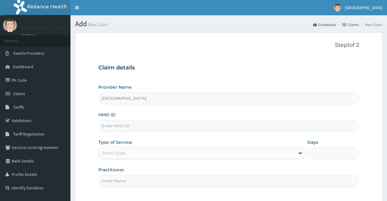
click at [113, 127] on input "HMO ID" at bounding box center [228, 126] width 261 height 12
type input "SGE/10008/A"
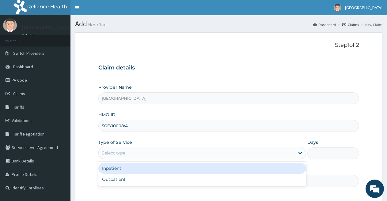
click at [167, 154] on div "Select type" at bounding box center [197, 153] width 196 height 10
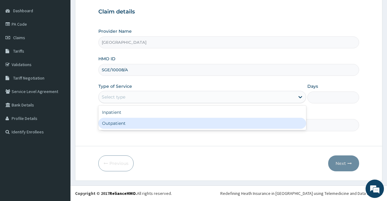
click at [159, 122] on div "Outpatient" at bounding box center [201, 123] width 207 height 11
type input "1"
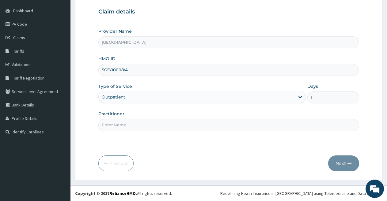
click at [243, 127] on input "Practitioner" at bounding box center [228, 125] width 261 height 12
type input "DR FAVOUR"
click at [348, 163] on icon "button" at bounding box center [349, 163] width 4 height 4
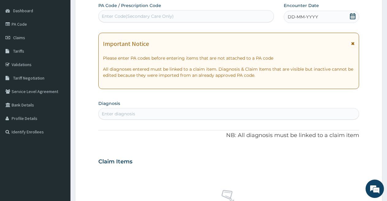
click at [353, 13] on icon at bounding box center [352, 16] width 6 height 6
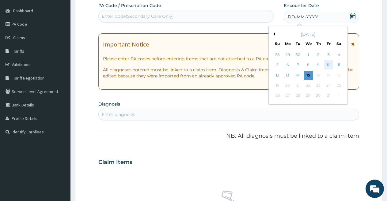
click at [325, 64] on div "10" at bounding box center [328, 65] width 9 height 9
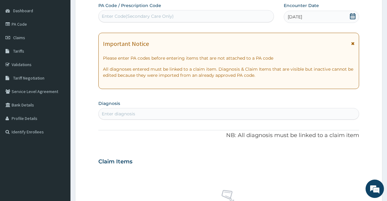
click at [190, 115] on div "Enter diagnosis" at bounding box center [229, 114] width 260 height 10
type input "MYALGIA"
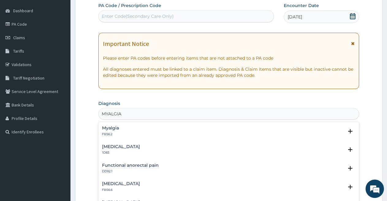
click at [107, 128] on h4 "Myalgia" at bounding box center [110, 128] width 17 height 5
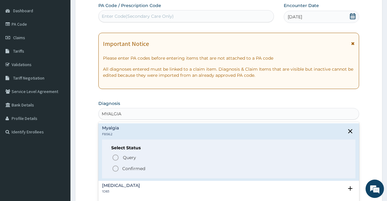
click at [116, 168] on icon "status option filled" at bounding box center [115, 168] width 7 height 7
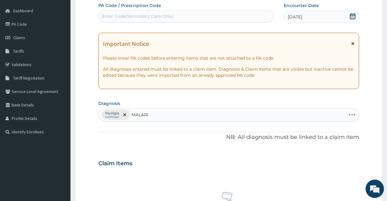
type input "[MEDICAL_DATA]"
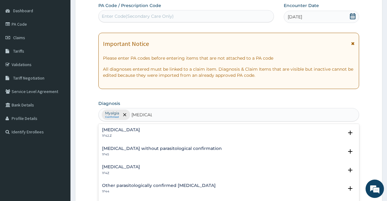
click at [114, 130] on h4 "[MEDICAL_DATA]" at bounding box center [121, 130] width 38 height 5
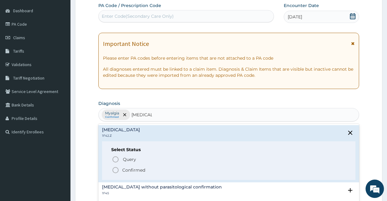
click at [113, 172] on circle "status option filled" at bounding box center [116, 170] width 6 height 6
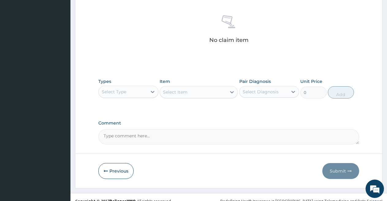
scroll to position [240, 0]
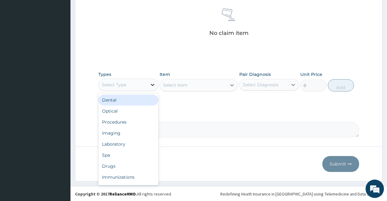
click at [147, 82] on div at bounding box center [152, 84] width 11 height 11
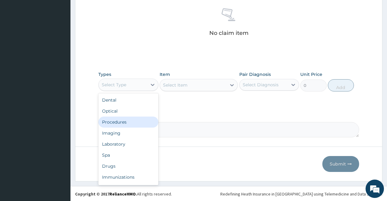
click at [141, 119] on div "Procedures" at bounding box center [128, 122] width 60 height 11
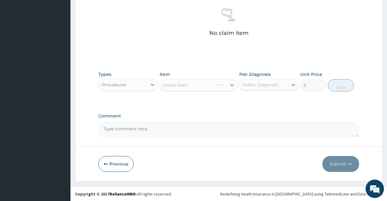
click at [182, 85] on div "Select Item" at bounding box center [199, 85] width 78 height 12
click at [182, 85] on div "Select Item" at bounding box center [175, 85] width 24 height 6
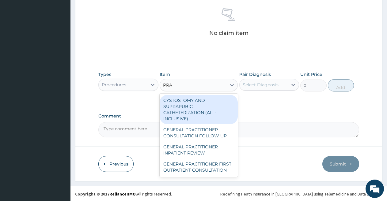
type input "PRAC"
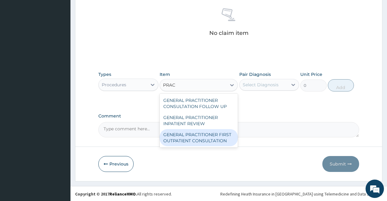
click at [189, 138] on div "GENERAL PRACTITIONER FIRST OUTPATIENT CONSULTATION" at bounding box center [199, 137] width 78 height 17
type input "3750"
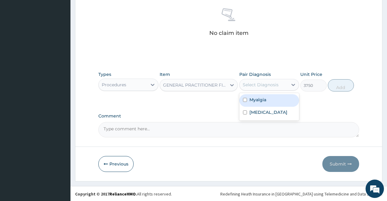
click at [260, 83] on div "Select Diagnosis" at bounding box center [261, 85] width 36 height 6
click at [260, 102] on label "Myalgia" at bounding box center [257, 99] width 17 height 6
checkbox input "true"
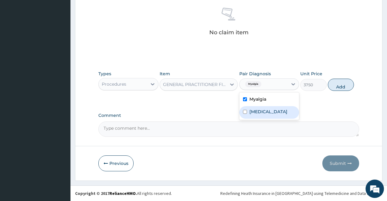
click at [261, 115] on label "[MEDICAL_DATA]" at bounding box center [268, 112] width 38 height 6
checkbox input "true"
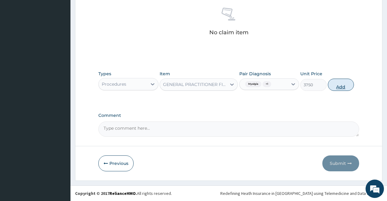
click at [343, 85] on button "Add" at bounding box center [341, 85] width 26 height 12
type input "0"
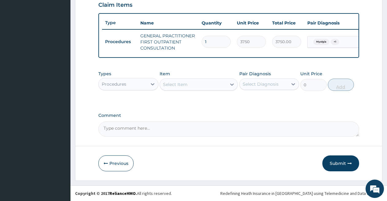
scroll to position [220, 0]
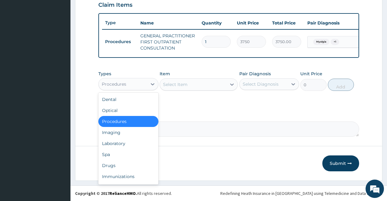
click at [146, 84] on div "Procedures" at bounding box center [123, 84] width 48 height 10
click at [140, 145] on div "Laboratory" at bounding box center [128, 143] width 60 height 11
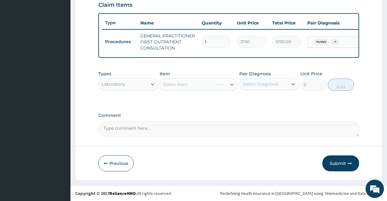
click at [179, 82] on div "Select Item" at bounding box center [199, 84] width 78 height 12
click at [174, 85] on div "Select Item" at bounding box center [199, 84] width 78 height 12
click at [172, 85] on div "Select Item" at bounding box center [175, 84] width 24 height 6
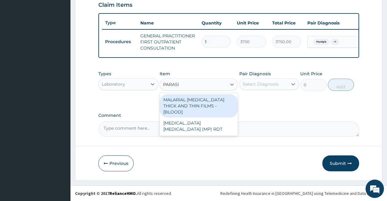
type input "PARASIT"
click at [177, 106] on div "MALARIAL [MEDICAL_DATA] THICK AND THIN FILMS - [BLOOD]" at bounding box center [199, 105] width 78 height 23
type input "2187.5"
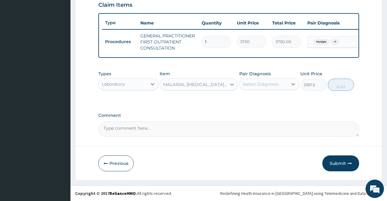
click at [251, 87] on div "Select Diagnosis" at bounding box center [261, 84] width 36 height 6
click at [261, 115] on label "[MEDICAL_DATA]" at bounding box center [268, 112] width 38 height 6
checkbox input "true"
click at [338, 84] on button "Add" at bounding box center [341, 85] width 26 height 12
type input "0"
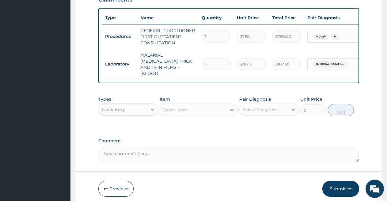
click at [148, 109] on div at bounding box center [152, 109] width 11 height 11
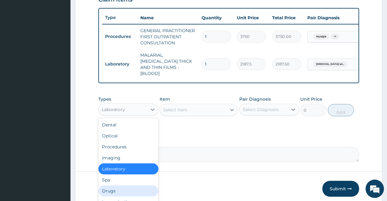
click at [124, 187] on div "Drugs" at bounding box center [128, 191] width 60 height 11
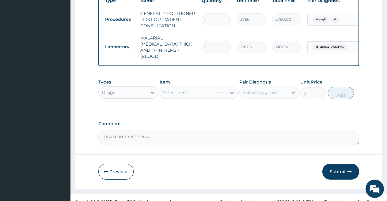
scroll to position [244, 0]
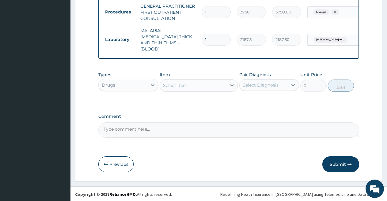
click at [182, 85] on div "Select Item" at bounding box center [175, 85] width 24 height 6
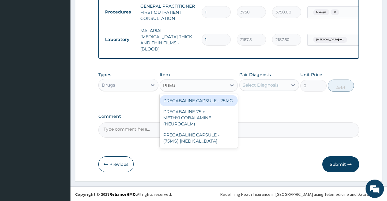
type input "PREGA"
click at [188, 101] on div "PREGABALINE CAPSULE - 75MG" at bounding box center [199, 100] width 78 height 11
type input "168"
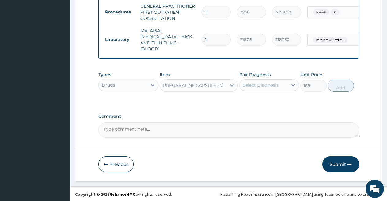
click at [223, 87] on div "PREGABALINE CAPSULE - 75MG" at bounding box center [195, 85] width 64 height 6
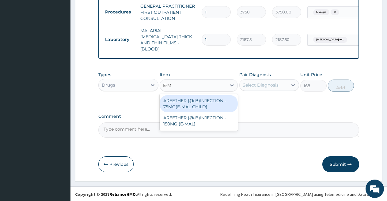
scroll to position [0, 0]
type input "E-MA"
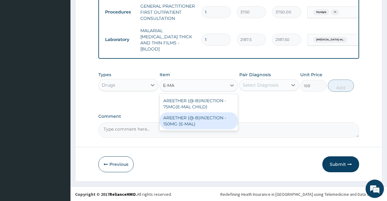
click at [202, 129] on div "AREETHER (@-B)INJECTION - 75MG(E-MAL CHILD) AREETHER (@-B)INJECTION - 150MG (E-…" at bounding box center [199, 112] width 78 height 37
click at [206, 120] on div "AREETHER (@-B)INJECTION - 150MG (E-MAL)" at bounding box center [199, 120] width 78 height 17
type input "1680"
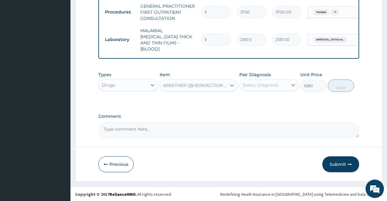
click at [261, 86] on div "Select Diagnosis" at bounding box center [261, 85] width 36 height 6
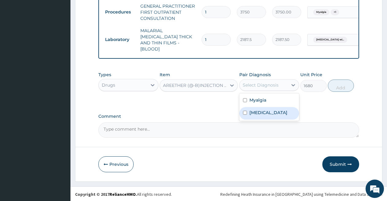
click at [262, 116] on label "[MEDICAL_DATA]" at bounding box center [268, 113] width 38 height 6
checkbox input "true"
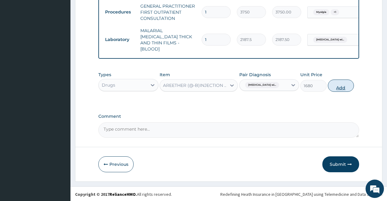
click at [342, 82] on button "Add" at bounding box center [341, 86] width 26 height 12
type input "0"
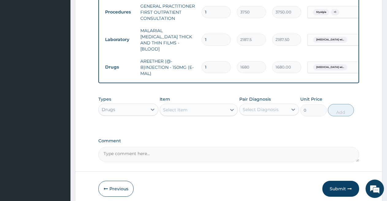
click at [199, 110] on div "Select Item" at bounding box center [193, 110] width 66 height 10
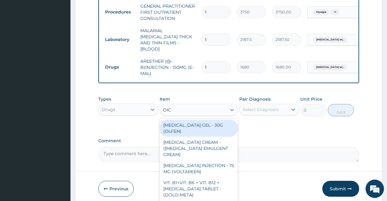
type input "DICL"
click at [200, 133] on div "[MEDICAL_DATA] GEL - 30G (OLFEN)" at bounding box center [199, 128] width 78 height 17
type input "1120"
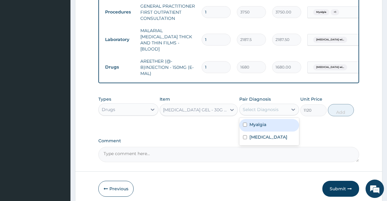
click at [250, 107] on div "Select Diagnosis" at bounding box center [261, 110] width 36 height 6
click at [255, 128] on div "Myalgia" at bounding box center [269, 125] width 60 height 13
checkbox input "true"
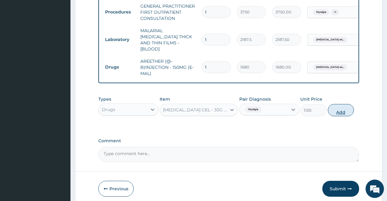
click at [348, 110] on button "Add" at bounding box center [341, 110] width 26 height 12
type input "0"
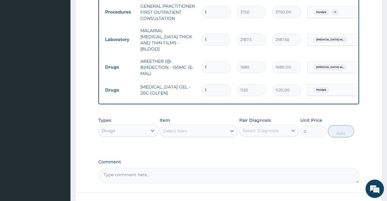
scroll to position [290, 0]
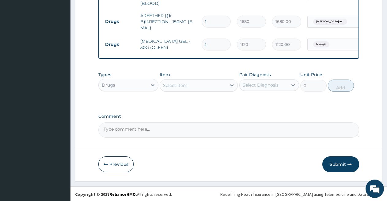
click at [193, 81] on div "Select Item" at bounding box center [193, 86] width 66 height 10
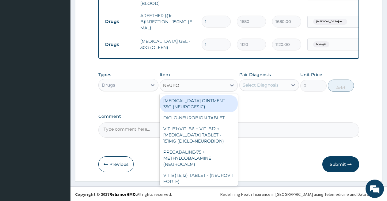
type input "NEUROV"
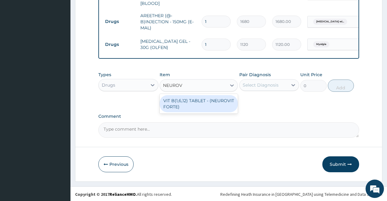
click at [190, 101] on div "VIT B(1,6,12) TABLET - (NEUROVIT FORTE)" at bounding box center [199, 103] width 78 height 17
type input "196"
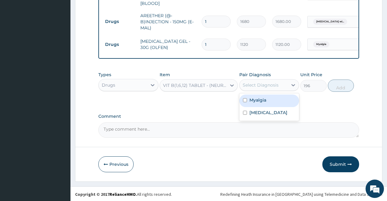
click at [261, 86] on div "Select Diagnosis" at bounding box center [261, 85] width 36 height 6
click at [260, 103] on div "Myalgia" at bounding box center [269, 101] width 60 height 13
checkbox input "true"
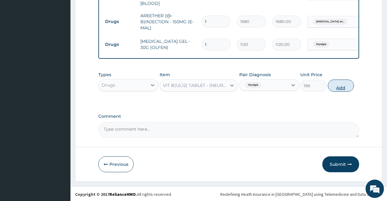
click at [334, 87] on button "Add" at bounding box center [341, 86] width 26 height 12
type input "0"
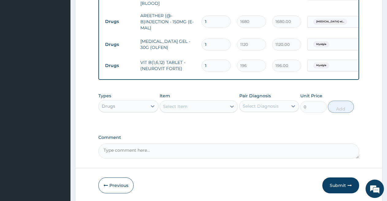
type input "14"
type input "2744.00"
type input "14"
click at [209, 106] on div "Select Item" at bounding box center [193, 107] width 66 height 10
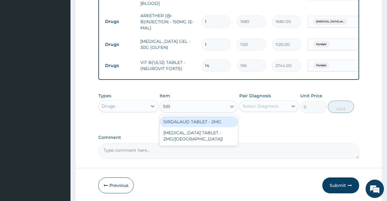
type input "SIRD"
click at [203, 120] on div "SIRDALAUD TABLET - 2MG" at bounding box center [199, 121] width 78 height 11
type input "120.39999999999999"
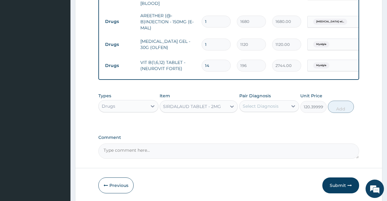
click at [260, 108] on div "Select Diagnosis" at bounding box center [261, 106] width 36 height 6
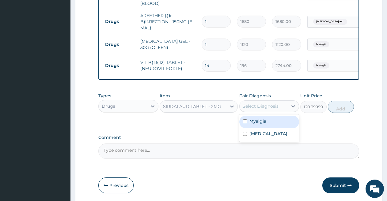
click at [260, 123] on div "Myalgia" at bounding box center [269, 122] width 60 height 13
checkbox input "true"
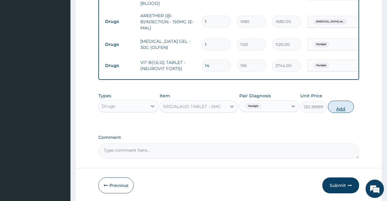
click at [342, 108] on button "Add" at bounding box center [341, 107] width 26 height 12
type input "0"
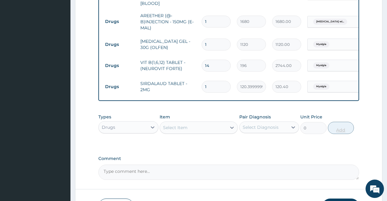
type input "10"
type input "1204.00"
type input "10"
click at [214, 125] on div "Select Item" at bounding box center [193, 128] width 66 height 10
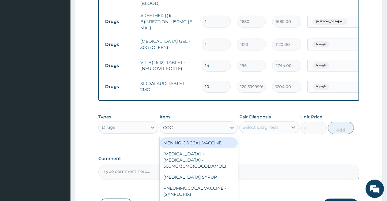
type input "COCO"
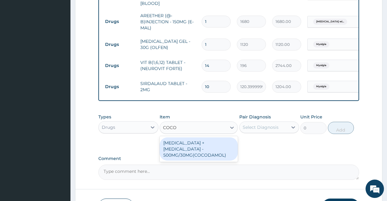
click at [209, 146] on div "[MEDICAL_DATA] + [MEDICAL_DATA] - 500MG/30MG(COCODAMOL)" at bounding box center [199, 148] width 78 height 23
type input "224"
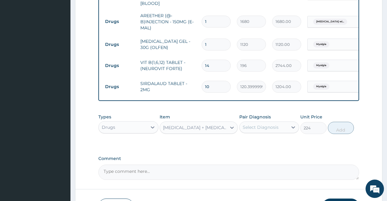
click at [264, 125] on div "Select Diagnosis" at bounding box center [261, 127] width 36 height 6
click at [264, 141] on label "Myalgia" at bounding box center [257, 142] width 17 height 6
checkbox input "true"
click at [341, 128] on button "Add" at bounding box center [341, 128] width 26 height 12
type input "0"
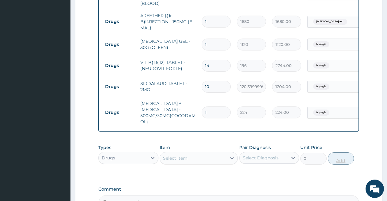
type input "10"
type input "2240.00"
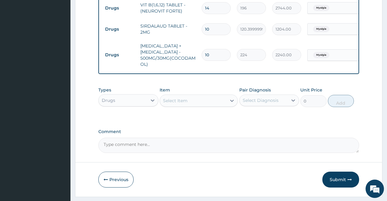
scroll to position [332, 0]
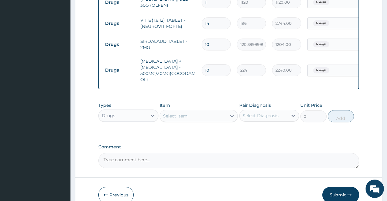
type input "10"
click at [344, 189] on button "Submit" at bounding box center [340, 195] width 37 height 16
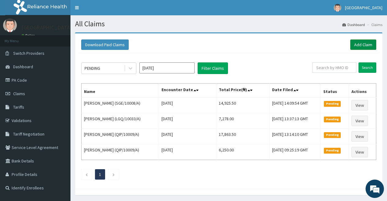
click at [357, 46] on link "Add Claim" at bounding box center [363, 44] width 26 height 10
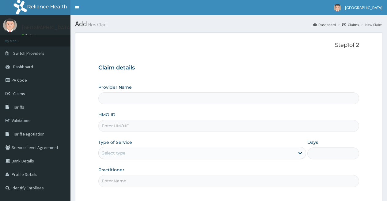
type input "[GEOGRAPHIC_DATA]"
click at [184, 127] on input "HMO ID" at bounding box center [228, 126] width 261 height 12
type input "OKB/11556/A"
click at [155, 154] on div "Select type" at bounding box center [197, 153] width 196 height 10
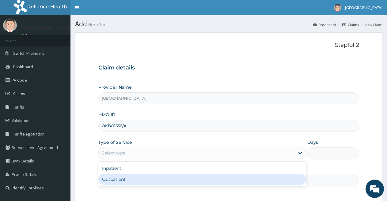
click at [149, 179] on div "Outpatient" at bounding box center [201, 179] width 207 height 11
type input "1"
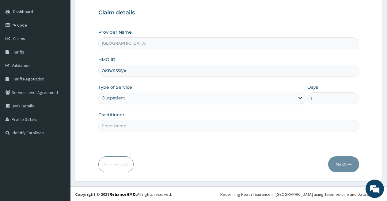
scroll to position [56, 0]
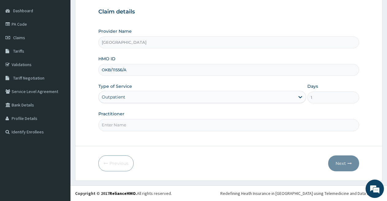
click at [234, 122] on input "Practitioner" at bounding box center [228, 125] width 261 height 12
type input "DR [PERSON_NAME]"
click at [348, 163] on icon "button" at bounding box center [349, 163] width 4 height 4
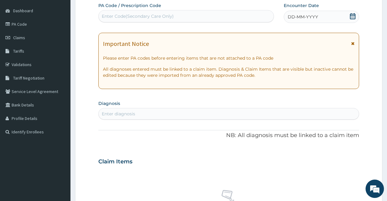
click at [352, 13] on icon at bounding box center [352, 16] width 6 height 6
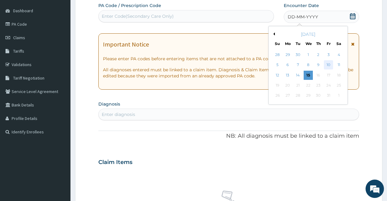
click at [329, 64] on div "10" at bounding box center [328, 65] width 9 height 9
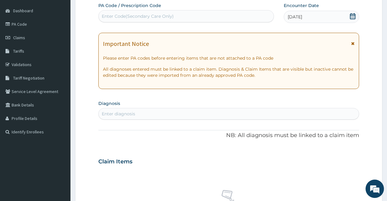
click at [235, 116] on div "Enter diagnosis" at bounding box center [229, 114] width 260 height 10
type input "[MEDICAL_DATA]"
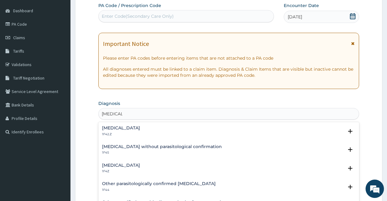
click at [140, 130] on h4 "[MEDICAL_DATA]" at bounding box center [121, 128] width 38 height 5
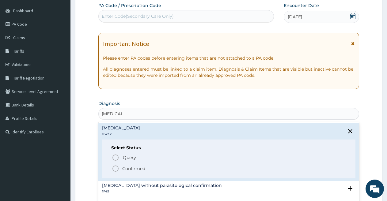
click at [116, 169] on icon "status option filled" at bounding box center [115, 168] width 7 height 7
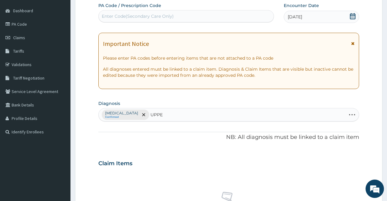
type input "UPPER"
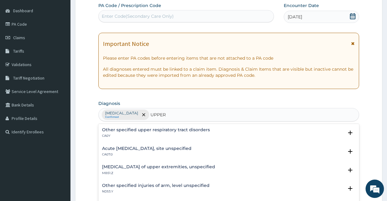
click at [120, 151] on div "Acute [MEDICAL_DATA], site unspecified CA07.0" at bounding box center [146, 151] width 89 height 11
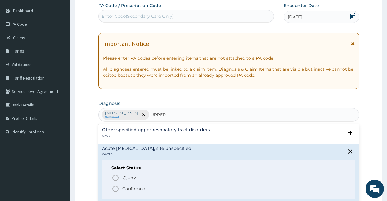
click at [115, 190] on icon "status option filled" at bounding box center [115, 188] width 7 height 7
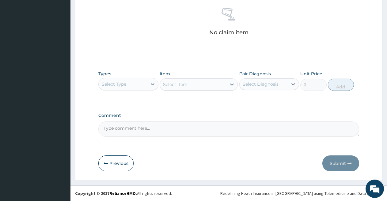
scroll to position [179, 0]
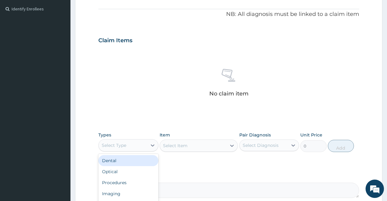
click at [137, 145] on div "Select Type" at bounding box center [123, 146] width 48 height 10
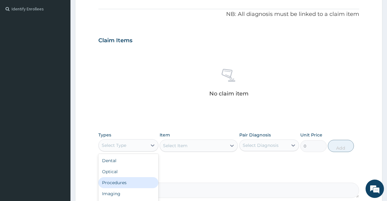
click at [129, 183] on div "Procedures" at bounding box center [128, 182] width 60 height 11
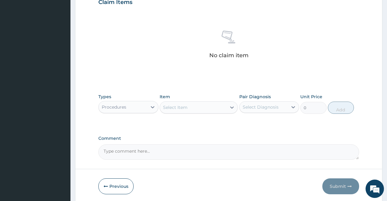
scroll to position [240, 0]
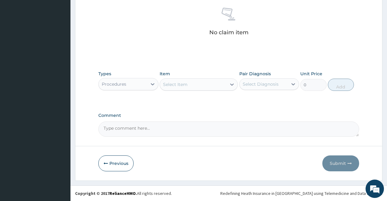
click at [215, 85] on div "Select Item" at bounding box center [193, 85] width 66 height 10
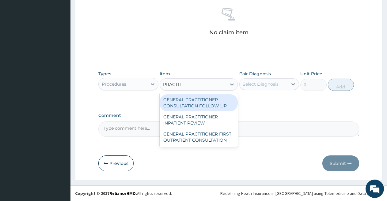
type input "PRACTITI"
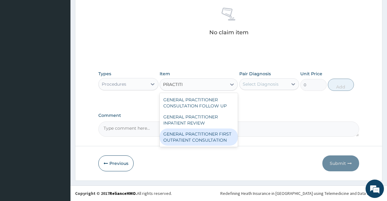
click at [204, 140] on div "GENERAL PRACTITIONER FIRST OUTPATIENT CONSULTATION" at bounding box center [199, 137] width 78 height 17
type input "3750"
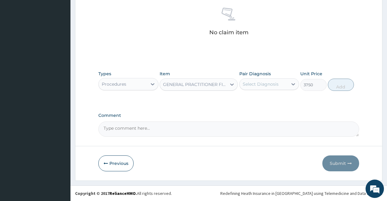
click at [268, 85] on div "Select Diagnosis" at bounding box center [261, 84] width 36 height 6
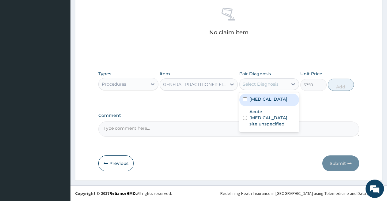
click at [266, 102] on label "[MEDICAL_DATA]" at bounding box center [268, 99] width 38 height 6
checkbox input "true"
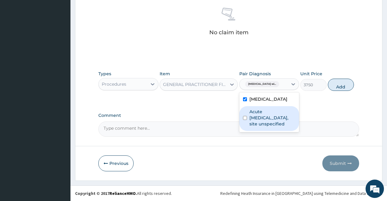
click at [265, 127] on label "Acute [MEDICAL_DATA], site unspecified" at bounding box center [272, 118] width 46 height 18
checkbox input "true"
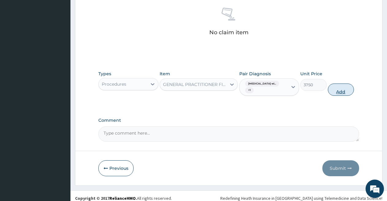
click at [345, 87] on button "Add" at bounding box center [341, 90] width 26 height 12
type input "0"
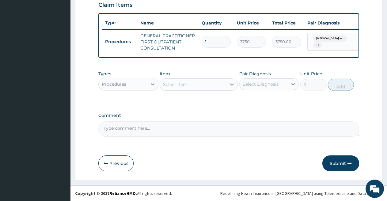
scroll to position [220, 0]
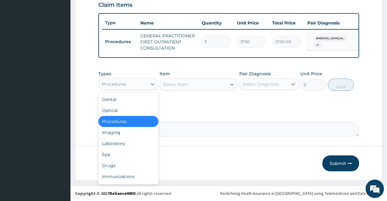
click at [145, 83] on div "Procedures" at bounding box center [123, 84] width 48 height 10
click at [128, 142] on div "Laboratory" at bounding box center [128, 143] width 60 height 11
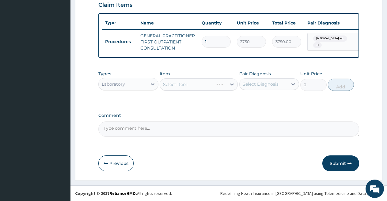
click at [187, 85] on div "Select Item" at bounding box center [199, 84] width 78 height 12
click at [185, 85] on div "Select Item" at bounding box center [175, 84] width 24 height 6
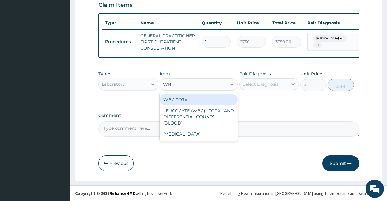
type input "WBC"
click at [184, 100] on div "WBC TOTAL" at bounding box center [199, 99] width 78 height 11
type input "3750"
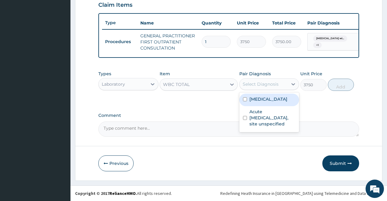
click at [255, 85] on div "Select Diagnosis" at bounding box center [261, 84] width 36 height 6
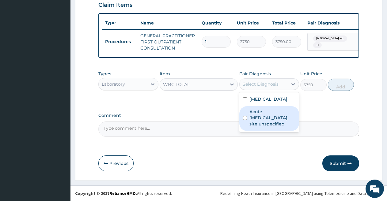
click at [257, 127] on label "Acute [MEDICAL_DATA], site unspecified" at bounding box center [272, 118] width 46 height 18
checkbox input "true"
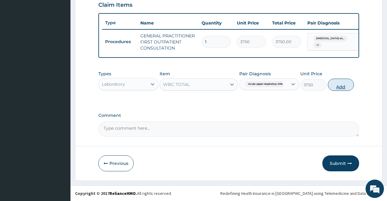
click at [339, 83] on button "Add" at bounding box center [341, 85] width 26 height 12
type input "0"
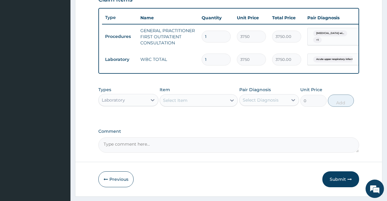
click at [212, 101] on div "Select Item" at bounding box center [193, 101] width 66 height 10
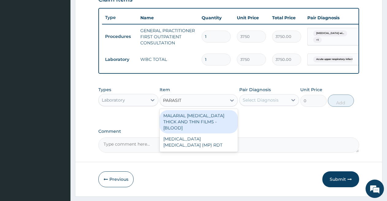
type input "[MEDICAL_DATA]"
click at [212, 121] on div "MALARIAL [MEDICAL_DATA] THICK AND THIN FILMS - [BLOOD]" at bounding box center [199, 121] width 78 height 23
type input "2187.5"
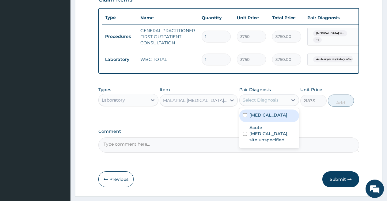
click at [259, 101] on div "Select Diagnosis" at bounding box center [263, 100] width 48 height 10
click at [259, 118] on label "[MEDICAL_DATA]" at bounding box center [268, 115] width 38 height 6
checkbox input "true"
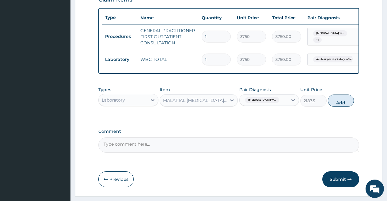
click at [334, 105] on button "Add" at bounding box center [341, 101] width 26 height 12
type input "0"
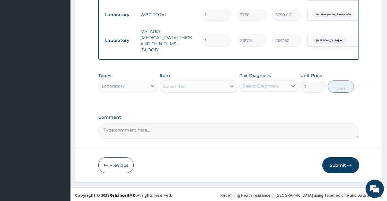
scroll to position [265, 0]
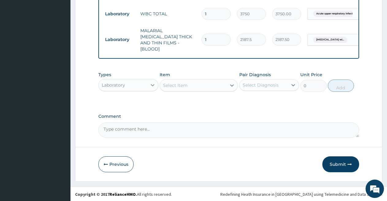
click at [149, 81] on div at bounding box center [152, 85] width 11 height 11
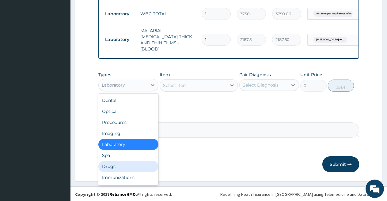
click at [124, 164] on div "Drugs" at bounding box center [128, 166] width 60 height 11
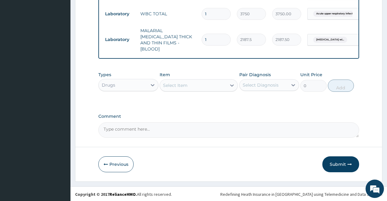
click at [175, 84] on div "Select Item" at bounding box center [199, 85] width 78 height 12
click at [175, 84] on div "Select Item" at bounding box center [175, 85] width 24 height 6
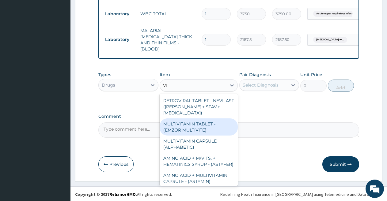
type input "V"
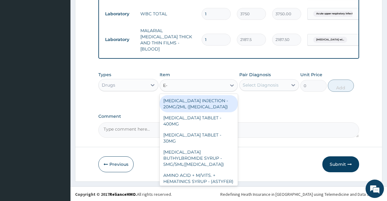
type input "E-M"
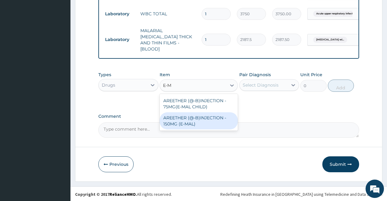
click at [177, 119] on div "AREETHER (@-B)INJECTION - 150MG (E-MAL)" at bounding box center [199, 120] width 78 height 17
type input "1680"
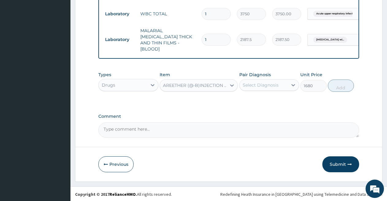
click at [254, 83] on div "Select Diagnosis" at bounding box center [261, 85] width 36 height 6
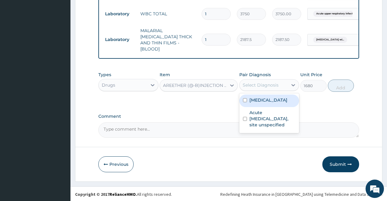
click at [254, 100] on label "[MEDICAL_DATA]" at bounding box center [268, 100] width 38 height 6
checkbox input "true"
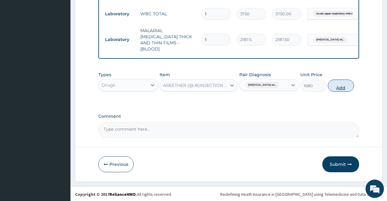
click at [343, 85] on button "Add" at bounding box center [341, 86] width 26 height 12
type input "0"
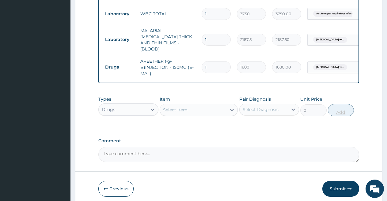
type input "0.00"
type input "3"
type input "5040.00"
type input "3"
click at [189, 109] on div "Select Item" at bounding box center [193, 110] width 66 height 10
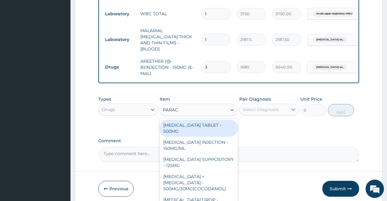
type input "PARACE"
click at [186, 131] on div "[MEDICAL_DATA] TABLET - 500MG" at bounding box center [199, 128] width 78 height 17
type input "33.599999999999994"
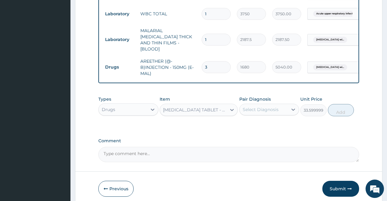
click at [247, 110] on div "Select Diagnosis" at bounding box center [261, 110] width 36 height 6
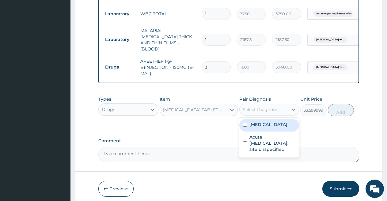
click at [257, 128] on label "[MEDICAL_DATA]" at bounding box center [268, 125] width 38 height 6
checkbox input "true"
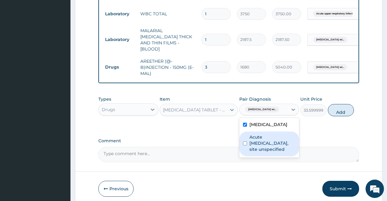
click at [261, 152] on label "Acute upper respiratory infection, site unspecified" at bounding box center [272, 143] width 46 height 18
checkbox input "true"
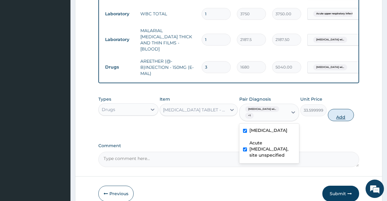
click at [337, 114] on button "Add" at bounding box center [341, 115] width 26 height 12
type input "0"
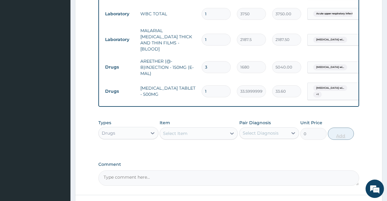
type input "0.00"
type input "3"
type input "100.80"
type input "30"
type input "1008.00"
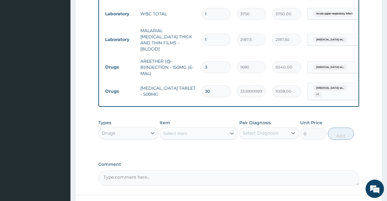
type input "30"
click at [201, 131] on div "Select Item" at bounding box center [193, 134] width 66 height 10
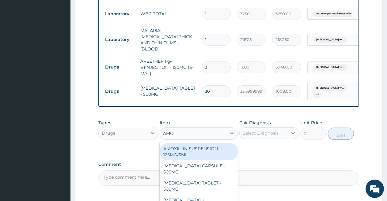
type input "AMOX"
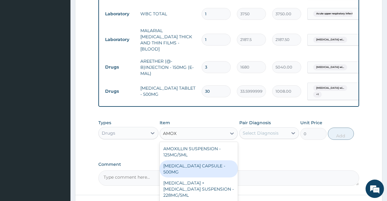
click at [190, 165] on div "[MEDICAL_DATA] CAPSULE - 500MG" at bounding box center [199, 168] width 78 height 17
type input "112"
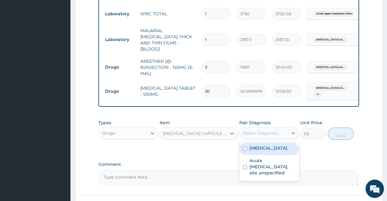
click at [251, 133] on div "Select Diagnosis" at bounding box center [261, 133] width 36 height 6
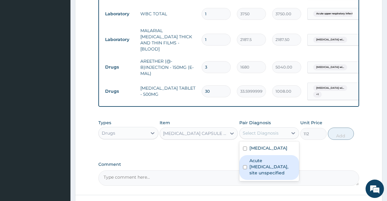
click at [261, 176] on label "Acute [MEDICAL_DATA], site unspecified" at bounding box center [272, 167] width 46 height 18
checkbox input "true"
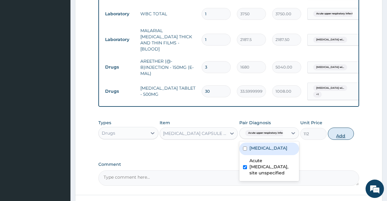
click at [342, 131] on button "Add" at bounding box center [341, 134] width 26 height 12
type input "0"
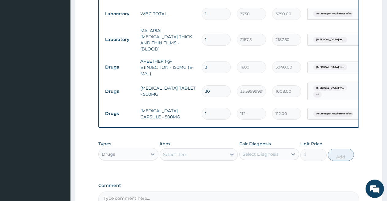
type input "15"
type input "1680.00"
type input "15"
click at [217, 150] on div "Select Item" at bounding box center [193, 155] width 66 height 10
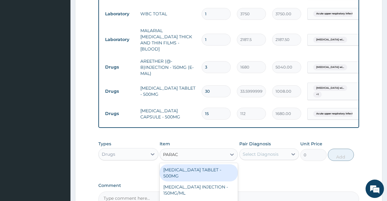
type input "PARACE"
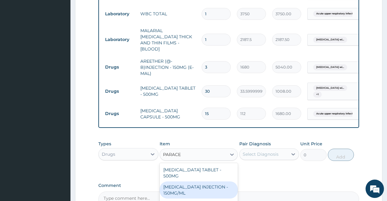
click at [198, 192] on div "[MEDICAL_DATA] INJECTION - 150MG/ML" at bounding box center [199, 190] width 78 height 17
type input "560"
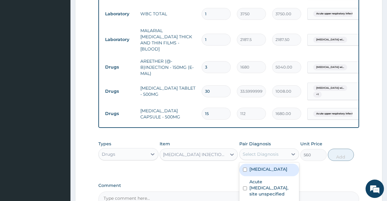
click at [249, 152] on div "Select Diagnosis" at bounding box center [261, 154] width 36 height 6
click at [254, 172] on label "[MEDICAL_DATA]" at bounding box center [268, 169] width 38 height 6
checkbox input "true"
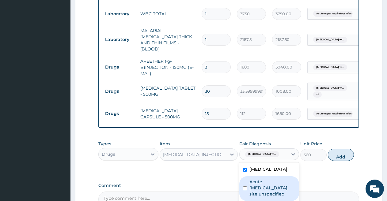
click at [263, 197] on label "Acute [MEDICAL_DATA], site unspecified" at bounding box center [272, 188] width 46 height 18
checkbox input "true"
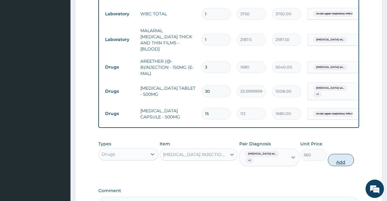
click at [336, 161] on button "Add" at bounding box center [341, 160] width 26 height 12
type input "0"
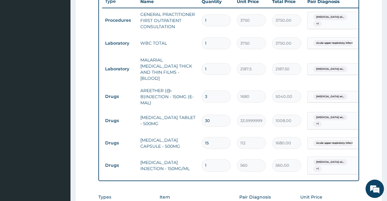
scroll to position [359, 0]
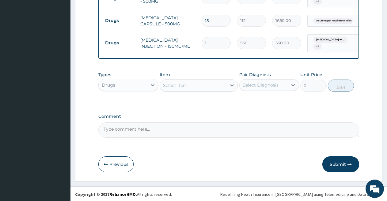
click at [336, 164] on button "Submit" at bounding box center [340, 164] width 37 height 16
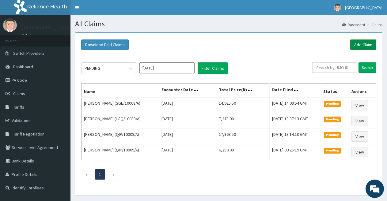
click at [359, 42] on link "Add Claim" at bounding box center [363, 44] width 26 height 10
click at [359, 44] on link "Add Claim" at bounding box center [363, 44] width 26 height 10
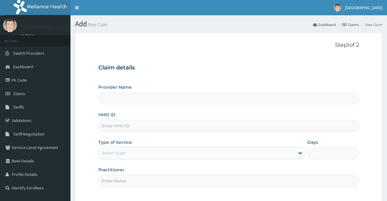
type input "[GEOGRAPHIC_DATA]"
click at [205, 130] on input "HMO ID" at bounding box center [228, 126] width 261 height 12
type input "KNL/10295/A"
click at [185, 153] on div "Select type" at bounding box center [197, 153] width 196 height 10
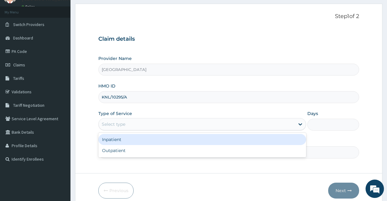
scroll to position [31, 0]
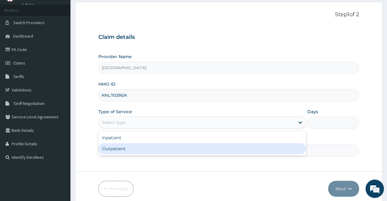
click at [166, 153] on div "Outpatient" at bounding box center [201, 148] width 207 height 11
type input "1"
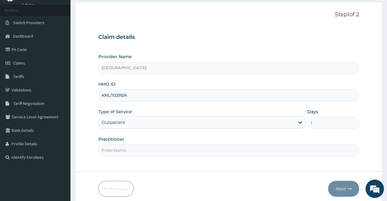
scroll to position [56, 0]
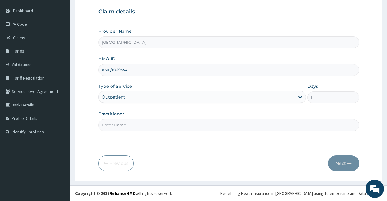
click at [231, 125] on input "Practitioner" at bounding box center [228, 125] width 261 height 12
type input "DR [PERSON_NAME]"
click at [338, 168] on button "Next" at bounding box center [343, 164] width 31 height 16
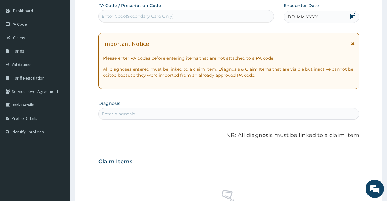
click at [351, 16] on icon at bounding box center [352, 16] width 6 height 6
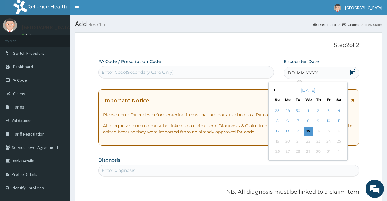
scroll to position [61, 0]
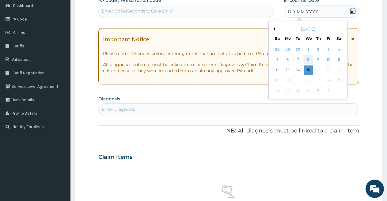
click at [306, 59] on div "8" at bounding box center [307, 59] width 9 height 9
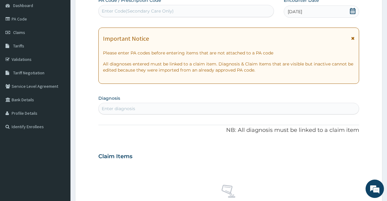
click at [304, 109] on div "Enter diagnosis" at bounding box center [229, 109] width 260 height 10
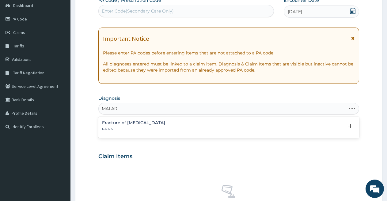
type input "[MEDICAL_DATA]"
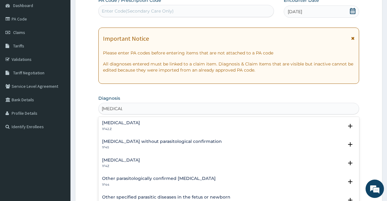
click at [140, 122] on h4 "[MEDICAL_DATA]" at bounding box center [121, 123] width 38 height 5
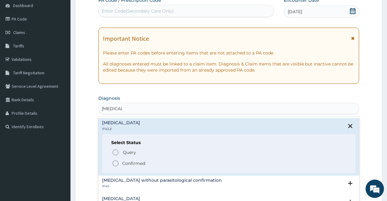
click at [115, 165] on icon "status option filled" at bounding box center [115, 163] width 7 height 7
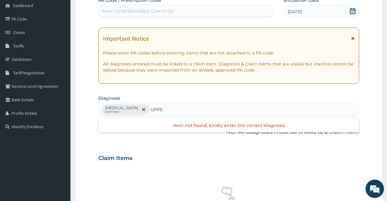
type input "UPPER"
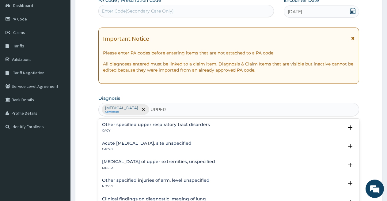
click at [191, 141] on h4 "Acute [MEDICAL_DATA], site unspecified" at bounding box center [146, 143] width 89 height 5
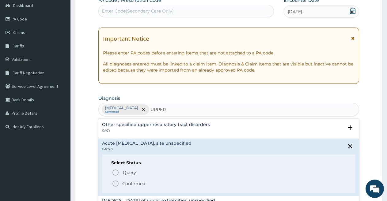
click at [116, 185] on icon "status option filled" at bounding box center [115, 183] width 7 height 7
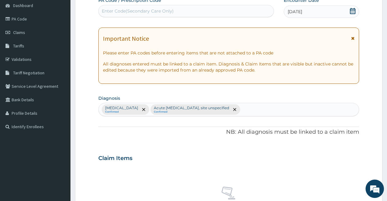
scroll to position [237, 0]
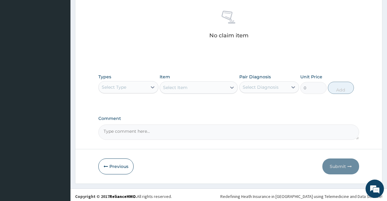
click at [142, 86] on div "Select Type" at bounding box center [123, 87] width 48 height 10
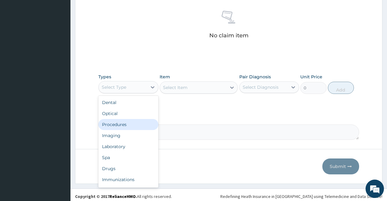
click at [129, 121] on div "Procedures" at bounding box center [128, 124] width 60 height 11
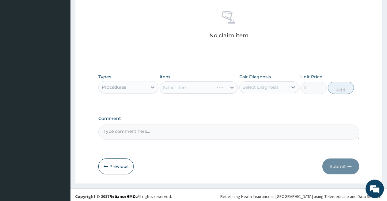
click at [181, 84] on div "Select Item" at bounding box center [199, 87] width 78 height 12
click at [181, 89] on div "Select Item" at bounding box center [175, 88] width 24 height 6
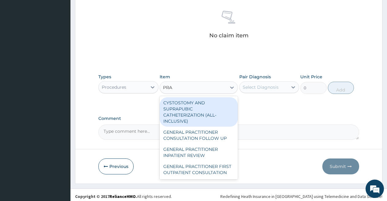
type input "PRAC"
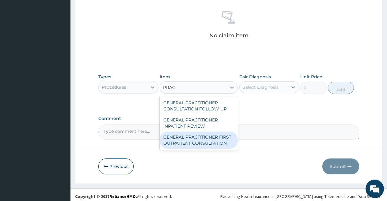
click at [170, 138] on div "GENERAL PRACTITIONER FIRST OUTPATIENT CONSULTATION" at bounding box center [199, 140] width 78 height 17
type input "3750"
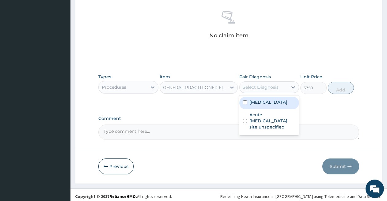
click at [252, 89] on div "Select Diagnosis" at bounding box center [261, 87] width 36 height 6
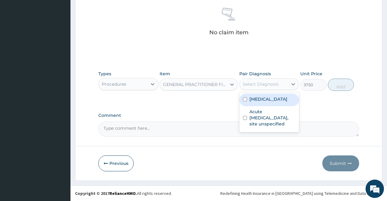
click at [252, 102] on label "Plasmodium malariae malaria without complication" at bounding box center [268, 99] width 38 height 6
checkbox input "true"
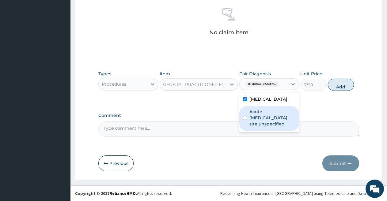
click at [249, 127] on label "Acute upper respiratory infection, site unspecified" at bounding box center [272, 118] width 46 height 18
checkbox input "true"
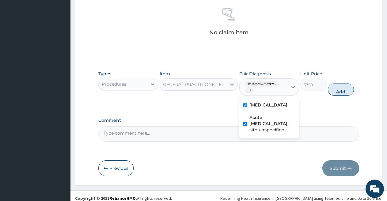
click at [339, 90] on button "Add" at bounding box center [341, 90] width 26 height 12
type input "0"
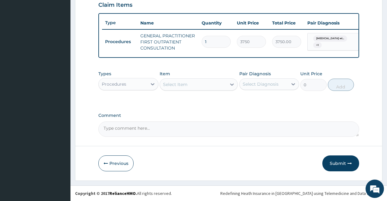
scroll to position [189, 0]
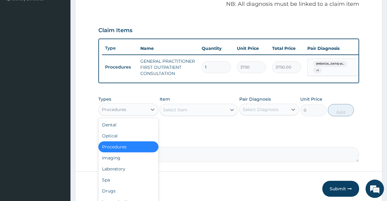
click at [131, 114] on div "Procedures" at bounding box center [123, 110] width 48 height 10
click at [119, 175] on div "Laboratory" at bounding box center [128, 169] width 60 height 11
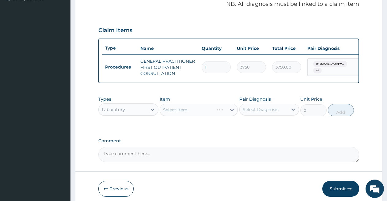
click at [203, 111] on div "Select Item" at bounding box center [199, 110] width 78 height 12
click at [200, 112] on div "Select Item" at bounding box center [193, 110] width 66 height 10
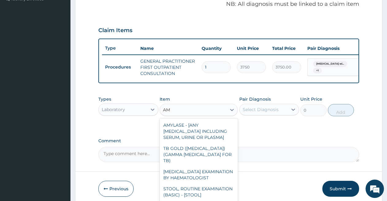
type input "A"
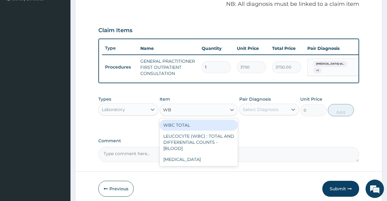
type input "WBC"
click at [195, 131] on div "WBC TOTAL" at bounding box center [199, 125] width 78 height 11
type input "3750"
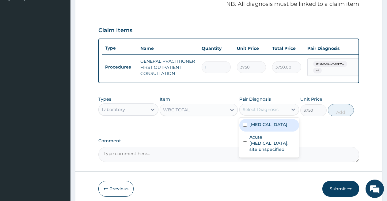
click at [249, 113] on div "Select Diagnosis" at bounding box center [261, 110] width 36 height 6
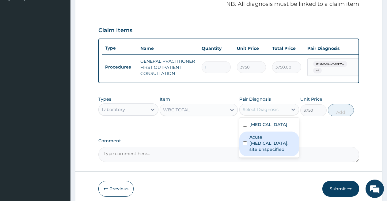
click at [253, 152] on label "Acute [MEDICAL_DATA], site unspecified" at bounding box center [272, 143] width 46 height 18
checkbox input "true"
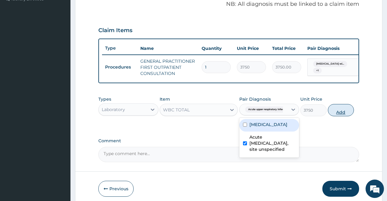
click at [335, 116] on button "Add" at bounding box center [341, 110] width 26 height 12
type input "0"
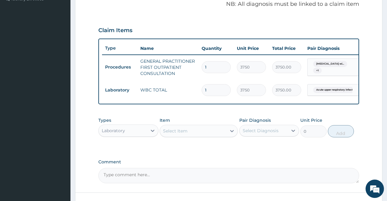
click at [196, 136] on div "Select Item" at bounding box center [193, 131] width 66 height 10
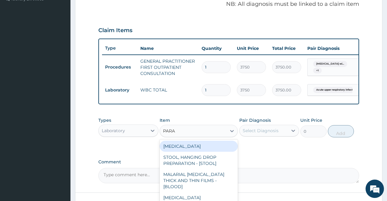
type input "PARAS"
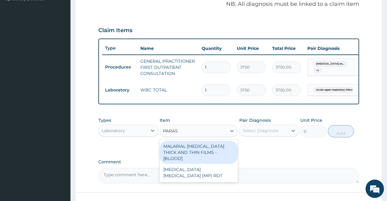
click at [196, 156] on div "MALARIAL [MEDICAL_DATA] THICK AND THIN FILMS - [BLOOD]" at bounding box center [199, 152] width 78 height 23
type input "2187.5"
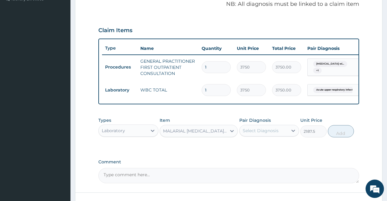
click at [261, 133] on div "Select Diagnosis" at bounding box center [261, 131] width 36 height 6
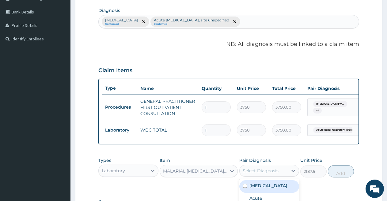
scroll to position [241, 0]
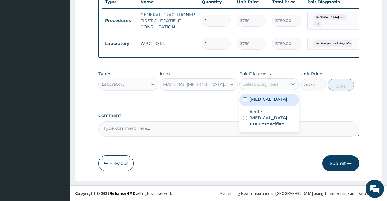
click at [251, 102] on label "[MEDICAL_DATA]" at bounding box center [268, 99] width 38 height 6
checkbox input "true"
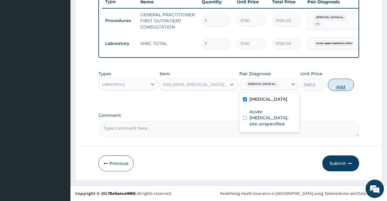
click at [334, 85] on button "Add" at bounding box center [341, 85] width 26 height 12
type input "0"
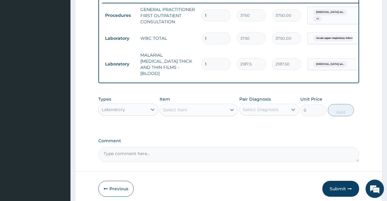
click at [145, 112] on div "Laboratory" at bounding box center [123, 110] width 48 height 10
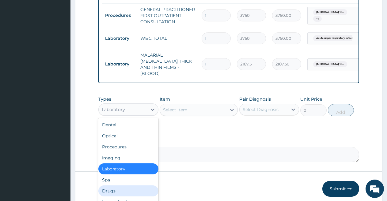
click at [121, 190] on div "Drugs" at bounding box center [128, 191] width 60 height 11
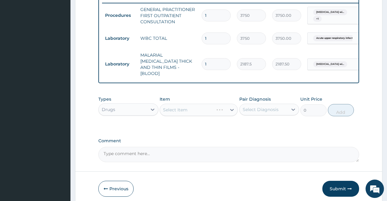
click at [195, 111] on div "Select Item" at bounding box center [199, 110] width 78 height 12
click at [193, 110] on div "Select Item" at bounding box center [193, 110] width 66 height 10
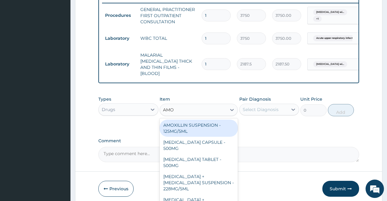
type input "AMOX"
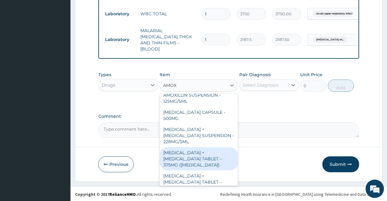
scroll to position [0, 0]
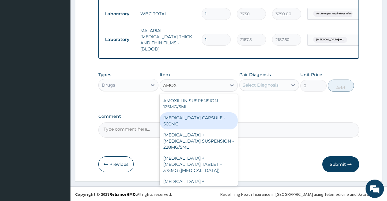
click at [205, 117] on div "[MEDICAL_DATA] CAPSULE - 500MG" at bounding box center [199, 120] width 78 height 17
type input "112"
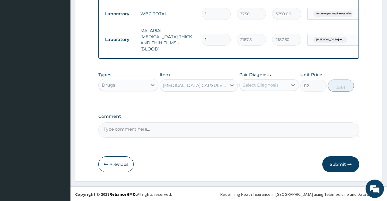
click at [271, 86] on div "Select Diagnosis" at bounding box center [261, 85] width 36 height 6
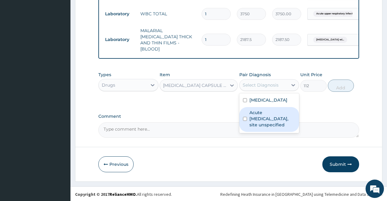
click at [263, 128] on label "Acute [MEDICAL_DATA], site unspecified" at bounding box center [272, 119] width 46 height 18
checkbox input "true"
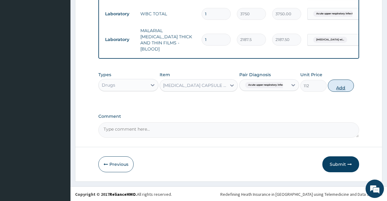
click at [333, 87] on button "Add" at bounding box center [341, 86] width 26 height 12
type input "0"
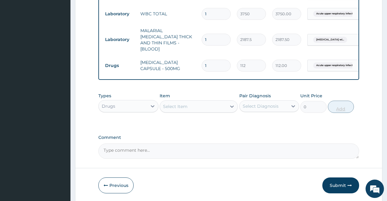
type input "15"
type input "1680.00"
type input "15"
click at [190, 104] on div "Select Item" at bounding box center [193, 107] width 66 height 10
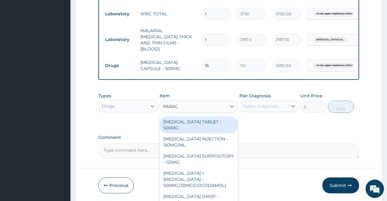
type input "PARACE"
click at [187, 126] on div "[MEDICAL_DATA] TABLET - 500MG" at bounding box center [199, 124] width 78 height 17
type input "33.599999999999994"
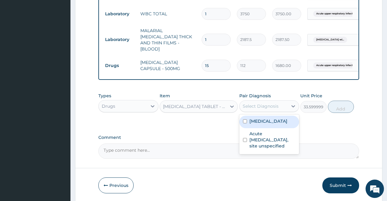
click at [249, 106] on div "Select Diagnosis" at bounding box center [261, 106] width 36 height 6
click at [254, 124] on label "[MEDICAL_DATA]" at bounding box center [268, 121] width 38 height 6
checkbox input "true"
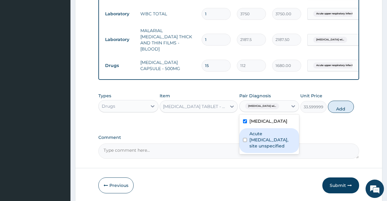
click at [250, 149] on label "Acute [MEDICAL_DATA], site unspecified" at bounding box center [272, 140] width 46 height 18
checkbox input "true"
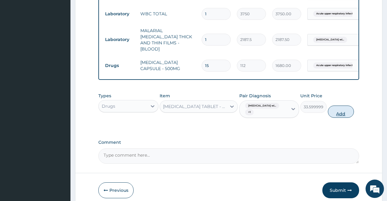
click at [336, 113] on button "Add" at bounding box center [341, 112] width 26 height 12
type input "0"
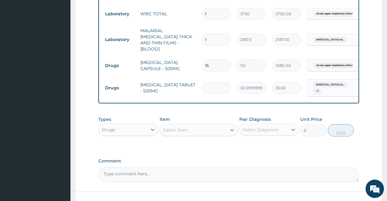
type input "0.00"
type input "3"
type input "100.80"
type input "30"
type input "1008.00"
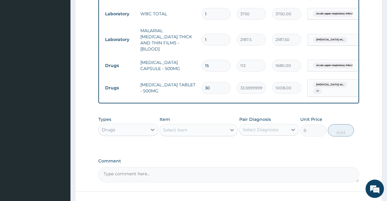
scroll to position [310, 0]
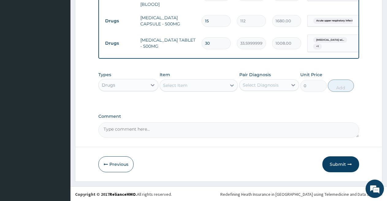
type input "30"
click at [203, 83] on div "Select Item" at bounding box center [193, 86] width 66 height 10
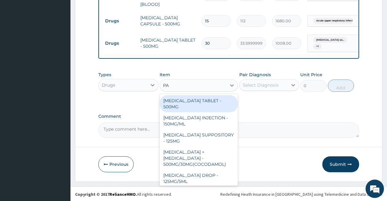
type input "P"
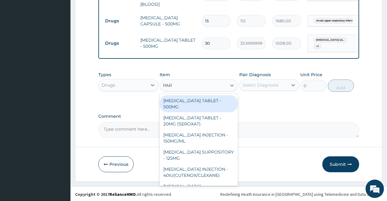
type input "PARA"
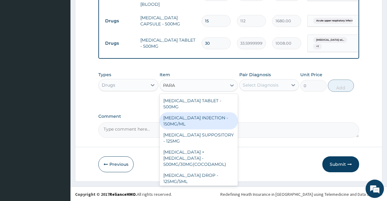
click at [201, 117] on div "[MEDICAL_DATA] INJECTION - 150MG/ML" at bounding box center [199, 120] width 78 height 17
type input "560"
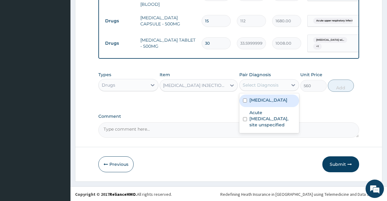
click at [252, 84] on div "Select Diagnosis" at bounding box center [261, 85] width 36 height 6
click at [253, 103] on label "[MEDICAL_DATA]" at bounding box center [268, 100] width 38 height 6
checkbox input "true"
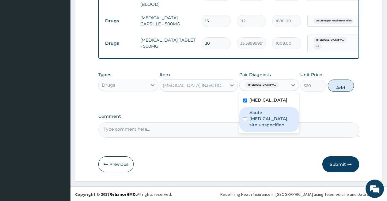
click at [252, 128] on label "Acute [MEDICAL_DATA], site unspecified" at bounding box center [272, 119] width 46 height 18
checkbox input "true"
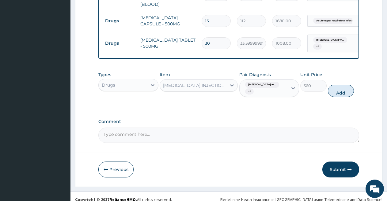
click at [338, 86] on button "Add" at bounding box center [341, 91] width 26 height 12
type input "0"
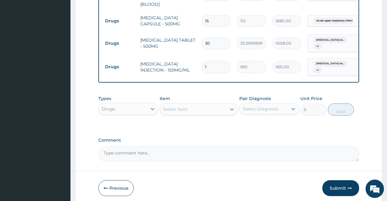
click at [185, 108] on div "Select Item" at bounding box center [175, 109] width 24 height 6
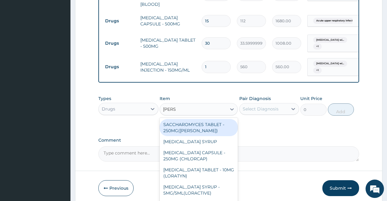
type input "LORAT"
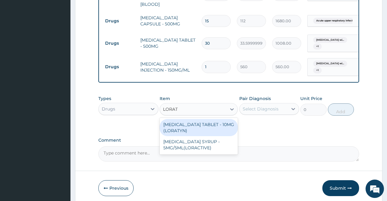
click at [190, 129] on div "[MEDICAL_DATA] TABLET - 10MG (LORATYN)" at bounding box center [199, 127] width 78 height 17
type input "98"
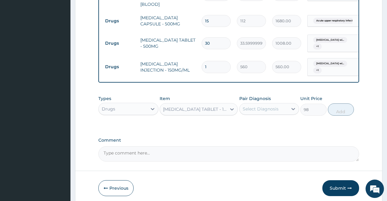
click at [262, 114] on div "Pair Diagnosis Select Diagnosis" at bounding box center [269, 106] width 60 height 20
click at [259, 106] on div "Select Diagnosis" at bounding box center [261, 109] width 36 height 6
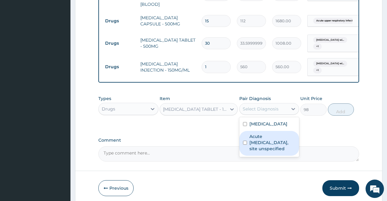
click at [273, 152] on label "Acute [MEDICAL_DATA], site unspecified" at bounding box center [272, 142] width 46 height 18
checkbox input "true"
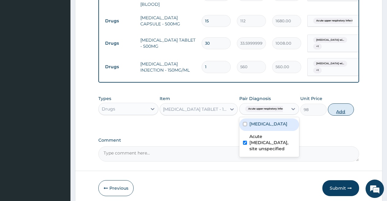
click at [341, 111] on button "Add" at bounding box center [341, 109] width 26 height 12
type input "0"
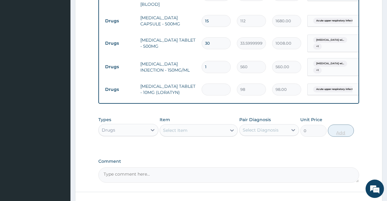
type input "0.00"
type input "5"
type input "490.00"
type input "5"
click at [207, 129] on div "Select Item" at bounding box center [193, 131] width 66 height 10
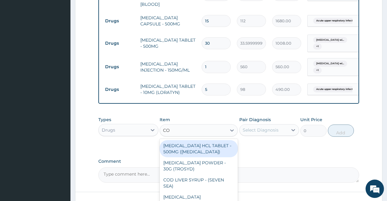
type input "C"
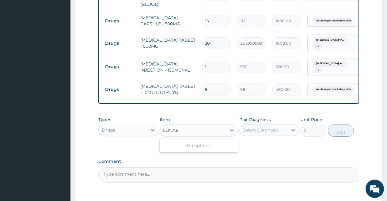
type input "[PERSON_NAME]"
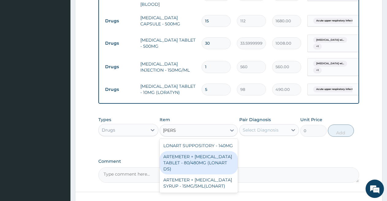
click at [203, 165] on div "ARTEMETER + [MEDICAL_DATA] TABLET - 80/480MG (LONART DS)" at bounding box center [199, 162] width 78 height 23
type input "588"
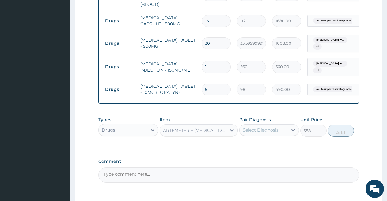
click at [249, 133] on div "Select Diagnosis" at bounding box center [263, 130] width 48 height 10
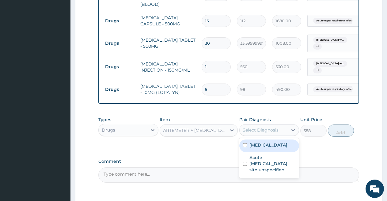
scroll to position [355, 0]
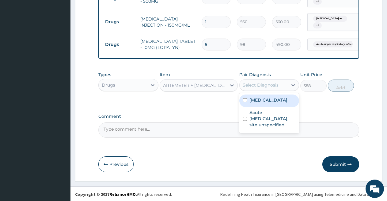
click at [255, 103] on label "[MEDICAL_DATA]" at bounding box center [268, 100] width 38 height 6
checkbox input "true"
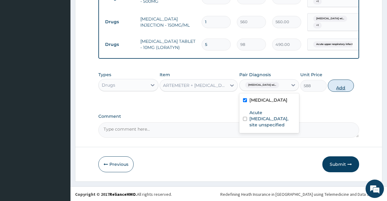
click at [342, 83] on button "Add" at bounding box center [341, 86] width 26 height 12
type input "0"
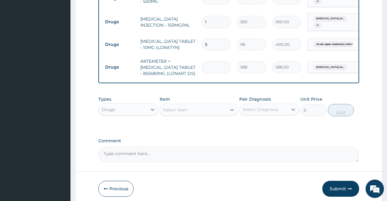
type input "0.00"
type input "6"
type input "3528.00"
type input "6"
click at [209, 112] on div "Select Item" at bounding box center [193, 110] width 66 height 10
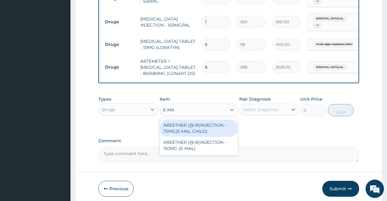
type input "E-MAL"
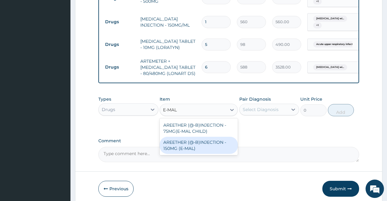
click at [200, 144] on div "AREETHER (@-B)INJECTION - 150MG (E-MAL)" at bounding box center [199, 145] width 78 height 17
type input "1680"
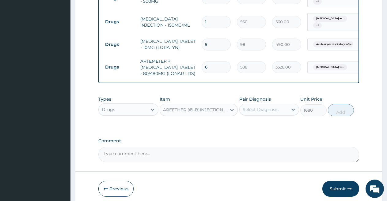
click at [247, 109] on div "Select Diagnosis" at bounding box center [261, 110] width 36 height 6
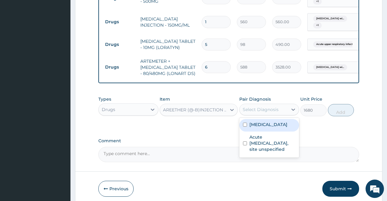
click at [252, 128] on label "[MEDICAL_DATA]" at bounding box center [268, 125] width 38 height 6
checkbox input "true"
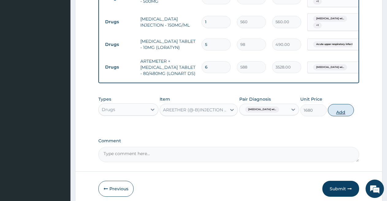
click at [330, 111] on button "Add" at bounding box center [341, 110] width 26 height 12
type input "0"
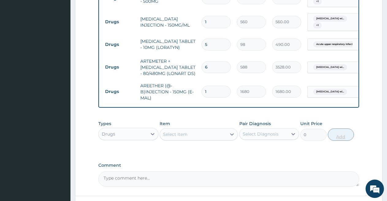
type input "0.00"
type input "3"
type input "5040.00"
type input "3"
click at [190, 135] on div "Select Item" at bounding box center [193, 135] width 66 height 10
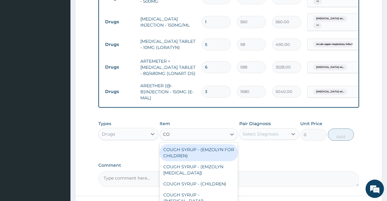
type input "C"
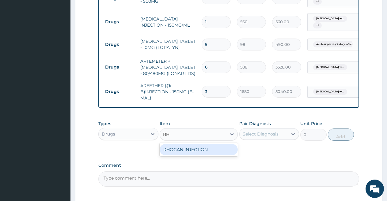
type input "R"
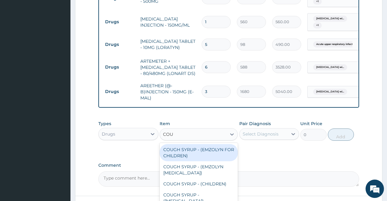
type input "COUG"
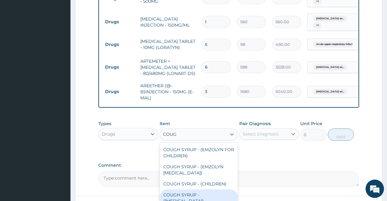
click at [199, 199] on div "COUGH SYRUP - ([MEDICAL_DATA])" at bounding box center [199, 198] width 78 height 17
type input "1120"
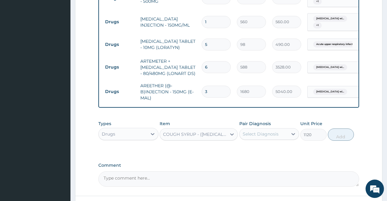
click at [254, 136] on div "Select Diagnosis" at bounding box center [263, 134] width 48 height 10
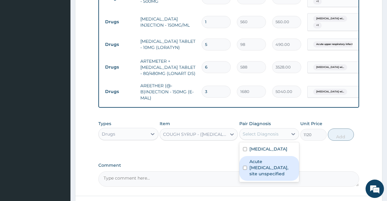
click at [259, 177] on label "Acute [MEDICAL_DATA], site unspecified" at bounding box center [272, 168] width 46 height 18
checkbox input "true"
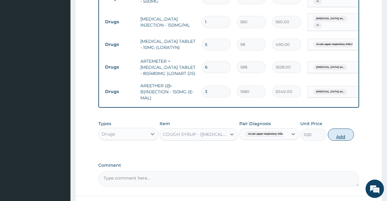
click at [339, 133] on button "Add" at bounding box center [341, 135] width 26 height 12
type input "0"
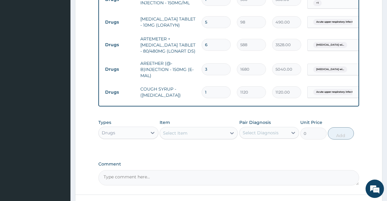
scroll to position [425, 0]
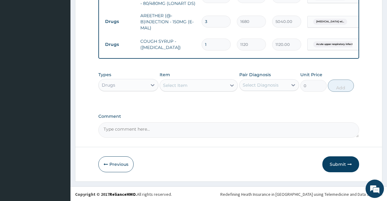
click at [175, 84] on div "Select Item" at bounding box center [175, 85] width 24 height 6
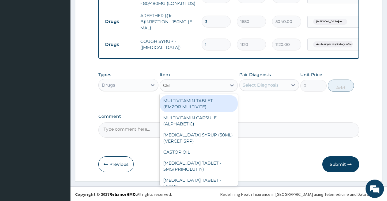
type input "CEFTR"
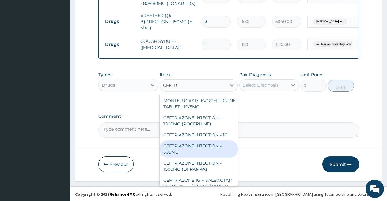
click at [177, 145] on div "CEFTRIAZONE INJECTION - 500MG" at bounding box center [199, 149] width 78 height 17
type input "1232"
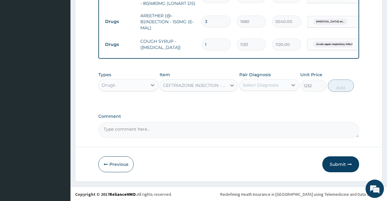
click at [254, 85] on div "Select Diagnosis" at bounding box center [261, 85] width 36 height 6
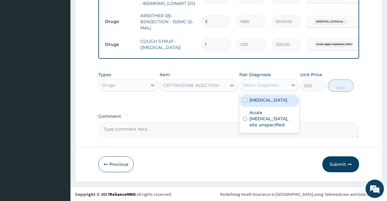
click at [254, 103] on label "Plasmodium malariae malaria without complication" at bounding box center [268, 100] width 38 height 6
checkbox input "true"
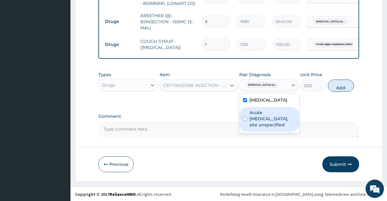
click at [255, 132] on div "Acute upper respiratory infection, site unspecified" at bounding box center [269, 119] width 60 height 25
checkbox input "true"
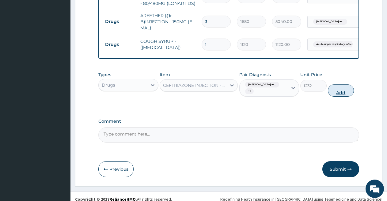
click at [339, 96] on button "Add" at bounding box center [341, 91] width 26 height 12
type input "0"
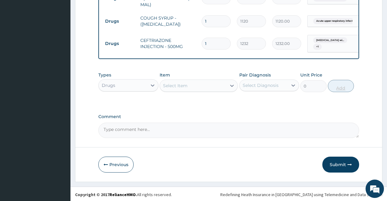
scroll to position [449, 0]
click at [337, 164] on button "Submit" at bounding box center [340, 164] width 37 height 16
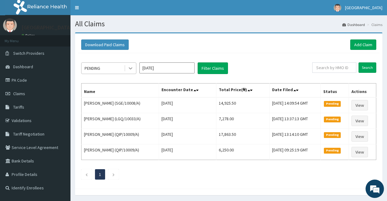
click at [132, 69] on icon at bounding box center [130, 68] width 6 height 6
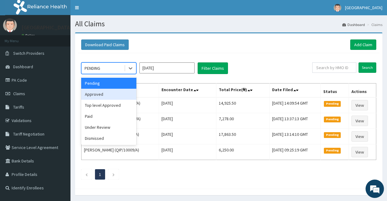
click at [123, 97] on div "Approved" at bounding box center [108, 94] width 55 height 11
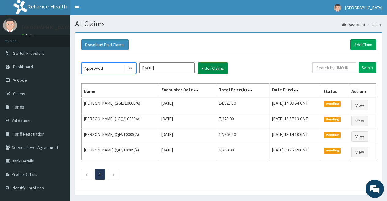
click at [211, 70] on button "Filter Claims" at bounding box center [212, 68] width 30 height 12
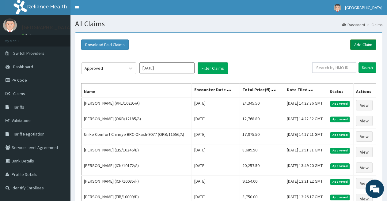
click at [361, 45] on link "Add Claim" at bounding box center [363, 44] width 26 height 10
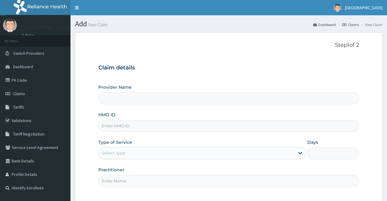
type input "[GEOGRAPHIC_DATA]"
click at [212, 124] on input "HMO ID" at bounding box center [228, 126] width 261 height 12
type input "OLM/10102/A"
click at [200, 150] on div "Select type" at bounding box center [197, 153] width 196 height 10
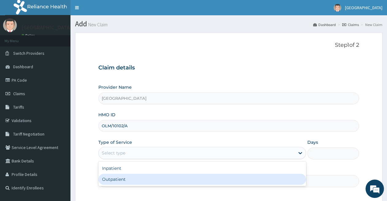
click at [189, 183] on div "Outpatient" at bounding box center [201, 179] width 207 height 11
type input "1"
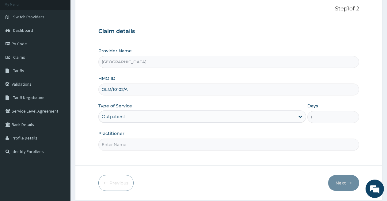
scroll to position [56, 0]
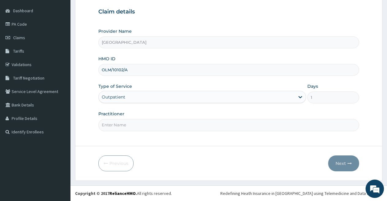
click at [327, 129] on input "Practitioner" at bounding box center [228, 125] width 261 height 12
click at [149, 127] on input "Practitioner" at bounding box center [228, 125] width 261 height 12
type input "[PERSON_NAME]"
click at [348, 162] on icon "button" at bounding box center [349, 163] width 4 height 4
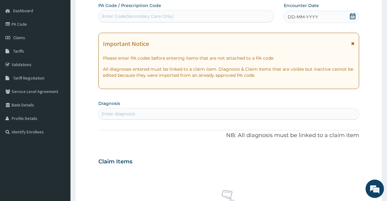
click at [350, 15] on icon at bounding box center [353, 16] width 6 height 6
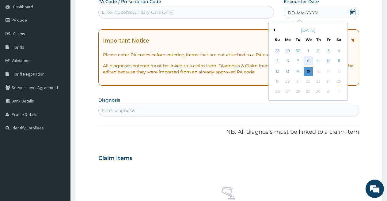
scroll to position [87, 0]
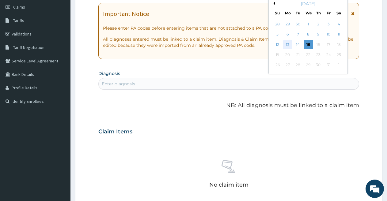
click at [287, 43] on div "13" at bounding box center [287, 44] width 9 height 9
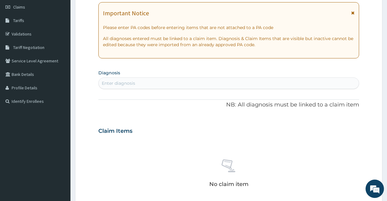
click at [215, 82] on div "Enter diagnosis" at bounding box center [229, 83] width 260 height 10
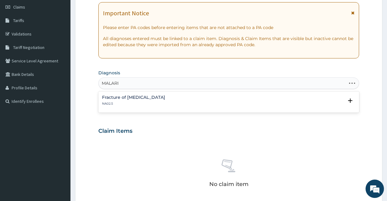
type input "[MEDICAL_DATA]"
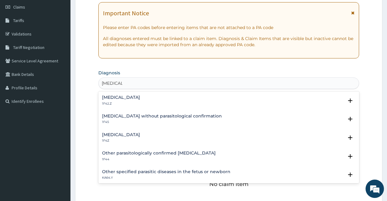
click at [140, 97] on h4 "[MEDICAL_DATA]" at bounding box center [121, 97] width 38 height 5
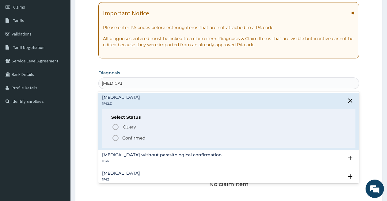
click at [114, 138] on icon "status option filled" at bounding box center [115, 137] width 7 height 7
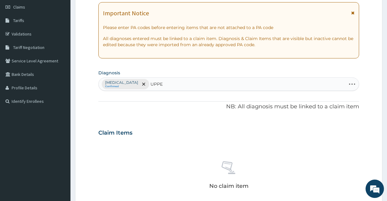
type input "UPPER"
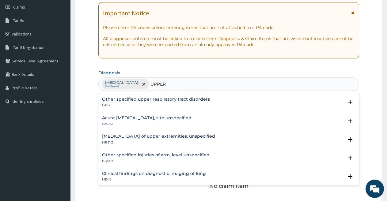
click at [111, 117] on h4 "Acute [MEDICAL_DATA], site unspecified" at bounding box center [146, 118] width 89 height 5
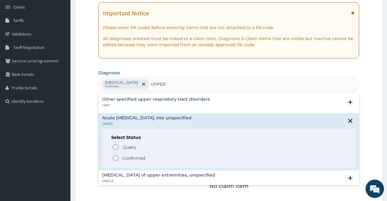
click at [115, 156] on circle "status option filled" at bounding box center [116, 159] width 6 height 6
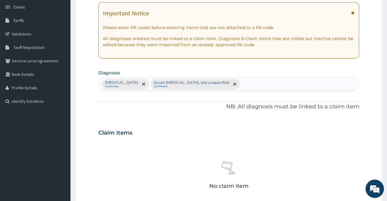
scroll to position [240, 0]
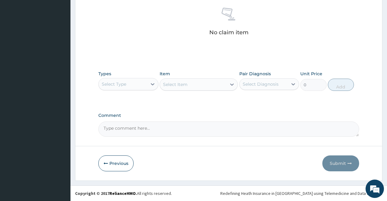
click at [139, 82] on div "Select Type" at bounding box center [123, 84] width 48 height 10
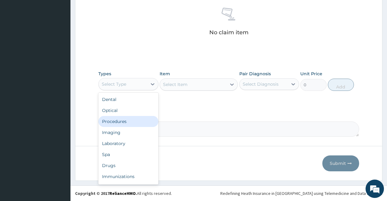
click at [132, 124] on div "Procedures" at bounding box center [128, 121] width 60 height 11
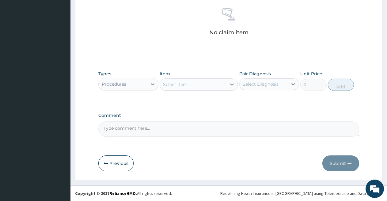
click at [193, 84] on div "Select Item" at bounding box center [193, 85] width 66 height 10
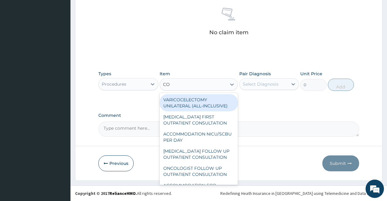
type input "C"
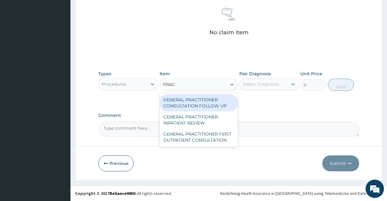
type input "PRACT"
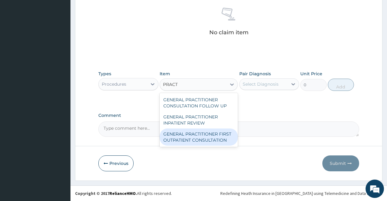
click at [210, 139] on div "GENERAL PRACTITIONER FIRST OUTPATIENT CONSULTATION" at bounding box center [199, 137] width 78 height 17
type input "3750"
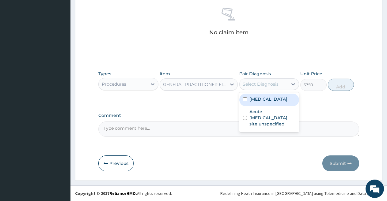
click at [261, 82] on div "Select Diagnosis" at bounding box center [261, 84] width 36 height 6
click at [263, 102] on label "[MEDICAL_DATA]" at bounding box center [268, 99] width 38 height 6
checkbox input "true"
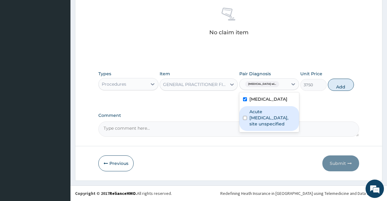
click at [261, 127] on label "Acute [MEDICAL_DATA], site unspecified" at bounding box center [272, 118] width 46 height 18
checkbox input "true"
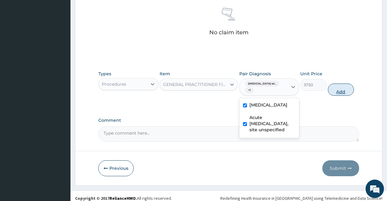
click at [332, 92] on button "Add" at bounding box center [341, 90] width 26 height 12
type input "0"
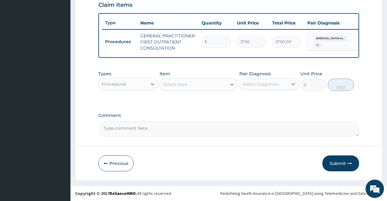
scroll to position [220, 0]
click at [144, 78] on div "Procedures" at bounding box center [128, 84] width 60 height 12
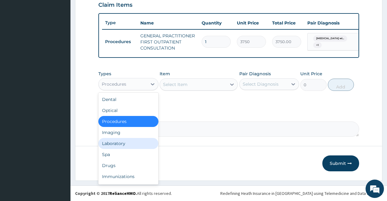
click at [138, 142] on div "Laboratory" at bounding box center [128, 143] width 60 height 11
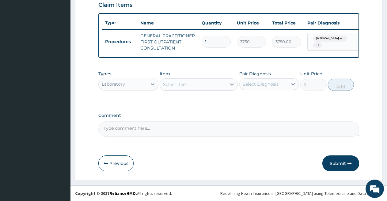
click at [192, 84] on div "Select Item" at bounding box center [193, 85] width 66 height 10
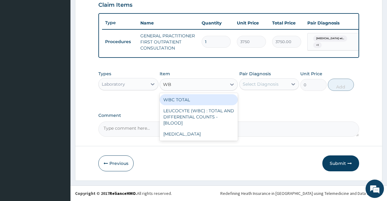
type input "WBC"
click at [192, 102] on div "WBC TOTAL" at bounding box center [199, 99] width 78 height 11
type input "3750"
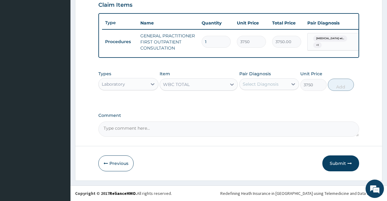
click at [258, 86] on div "Select Diagnosis" at bounding box center [261, 84] width 36 height 6
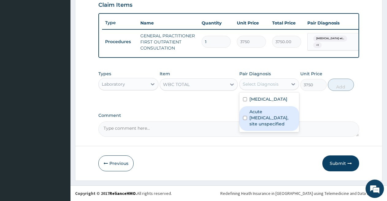
click at [256, 127] on label "Acute upper respiratory infection, site unspecified" at bounding box center [272, 118] width 46 height 18
checkbox input "true"
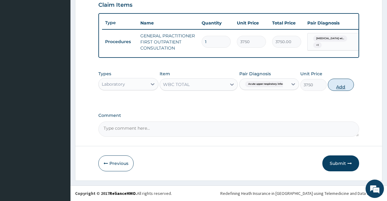
click at [348, 83] on button "Add" at bounding box center [341, 85] width 26 height 12
type input "0"
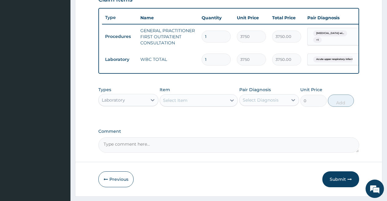
click at [190, 105] on div "Select Item" at bounding box center [193, 101] width 66 height 10
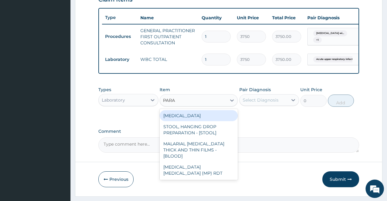
type input "PARAS"
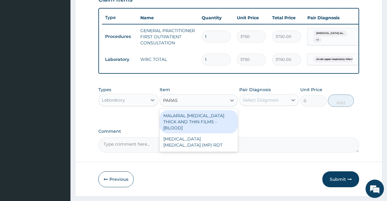
click at [191, 120] on div "MALARIAL PARASITE THICK AND THIN FILMS - [BLOOD]" at bounding box center [199, 121] width 78 height 23
type input "2187.5"
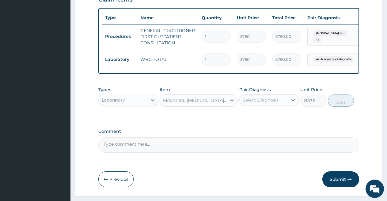
click at [262, 105] on div "Select Diagnosis" at bounding box center [263, 100] width 48 height 10
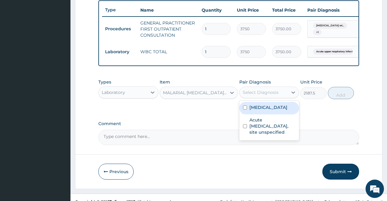
scroll to position [241, 0]
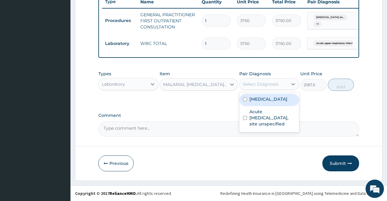
click at [262, 102] on label "Plasmodium malariae malaria without complication" at bounding box center [268, 99] width 38 height 6
checkbox input "true"
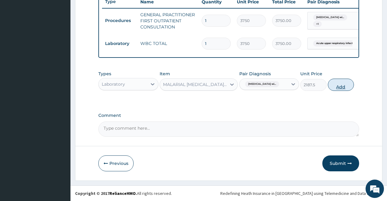
click at [333, 84] on button "Add" at bounding box center [341, 85] width 26 height 12
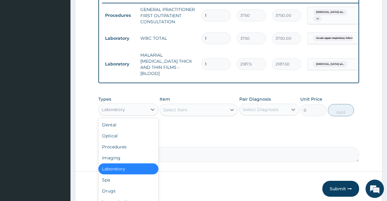
click at [138, 109] on div "Laboratory" at bounding box center [123, 110] width 48 height 10
click at [122, 189] on div "Drugs" at bounding box center [128, 191] width 60 height 11
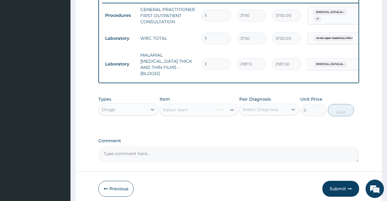
click at [187, 107] on div "Select Item" at bounding box center [199, 110] width 78 height 12
click at [187, 107] on div "Select Item" at bounding box center [175, 110] width 24 height 6
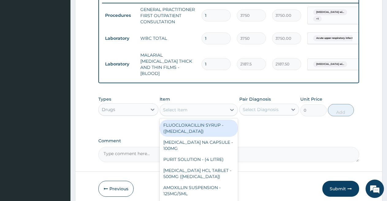
type input "1598.8"
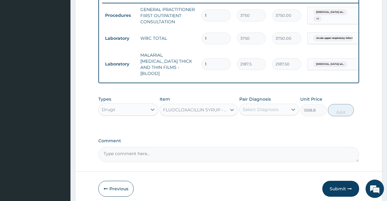
click at [182, 109] on div "FLUOCLOXACILLIN SYRUP - (FLOXAPEN)" at bounding box center [195, 110] width 64 height 6
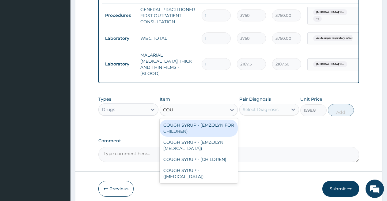
type input "COUG"
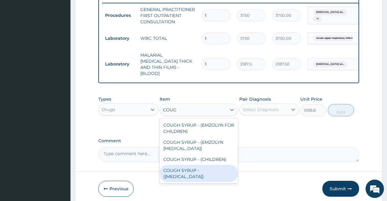
click at [184, 171] on div "COUGH SYRUP - (EXPECTORANT)" at bounding box center [199, 173] width 78 height 17
type input "1120"
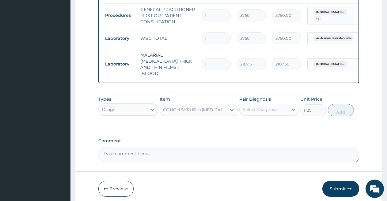
click at [260, 110] on div "Select Diagnosis" at bounding box center [261, 110] width 36 height 6
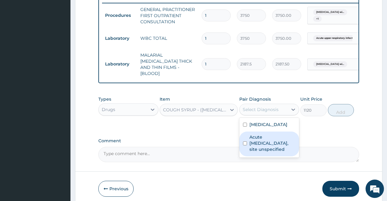
click at [254, 152] on label "Acute upper respiratory infection, site unspecified" at bounding box center [272, 143] width 46 height 18
checkbox input "true"
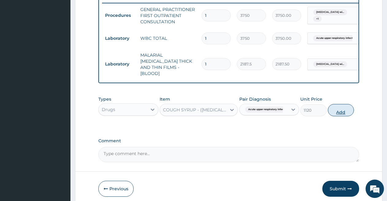
click at [343, 113] on button "Add" at bounding box center [341, 110] width 26 height 12
type input "0"
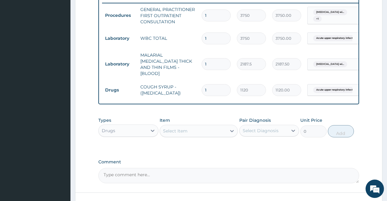
click at [200, 123] on div "Item Select Item" at bounding box center [199, 127] width 78 height 20
click at [198, 128] on div "Select Item" at bounding box center [193, 131] width 66 height 10
type input "LONART"
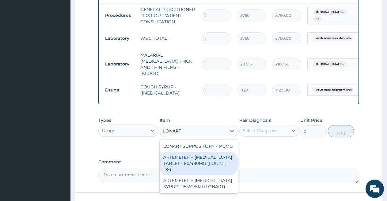
click at [195, 159] on div "ARTEMETER + LUMEFANTRINE TABLET - 80/480MG (LONART DS)" at bounding box center [199, 163] width 78 height 23
type input "588"
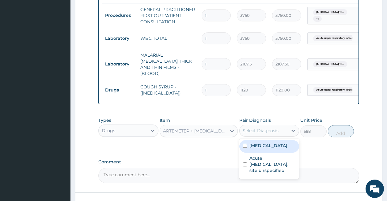
click at [258, 132] on div "Select Diagnosis" at bounding box center [261, 131] width 36 height 6
click at [256, 149] on label "Plasmodium malariae malaria without complication" at bounding box center [268, 146] width 38 height 6
checkbox input "true"
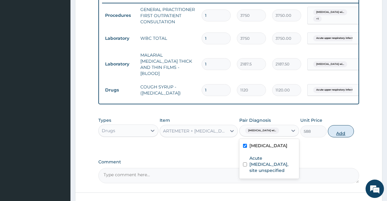
click at [341, 127] on button "Add" at bounding box center [341, 131] width 26 height 12
type input "0"
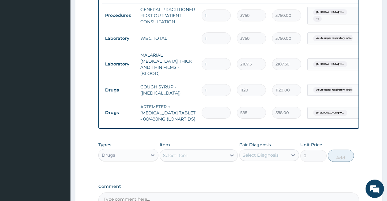
type input "0.00"
type input "6"
type input "3528.00"
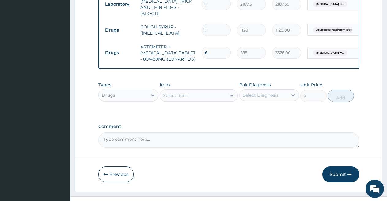
scroll to position [311, 0]
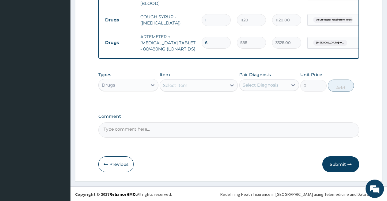
type input "6"
click at [189, 88] on div "Select Item" at bounding box center [193, 86] width 66 height 10
type input "LORAT"
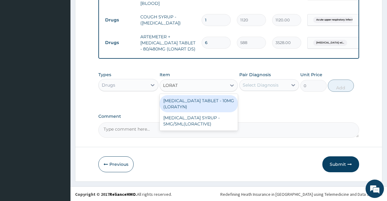
click at [194, 95] on div "LORATADINE TABLET - 10MG (LORATYN)" at bounding box center [199, 103] width 78 height 17
type input "98"
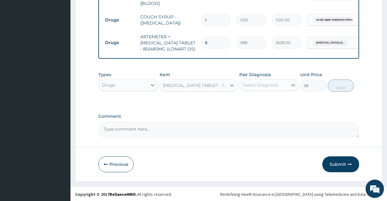
click at [260, 85] on div "Select Diagnosis" at bounding box center [261, 85] width 36 height 6
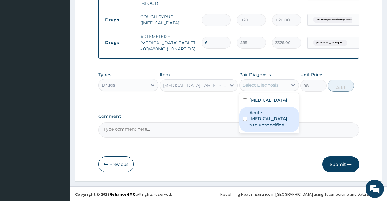
click at [259, 128] on label "Acute upper respiratory infection, site unspecified" at bounding box center [272, 119] width 46 height 18
checkbox input "true"
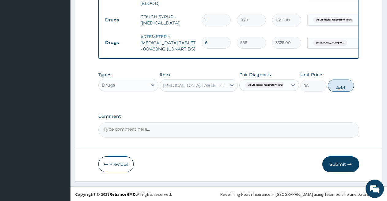
click at [347, 84] on button "Add" at bounding box center [341, 86] width 26 height 12
type input "0"
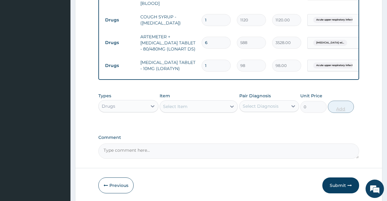
type input "0.00"
type input "5"
type input "490.00"
type input "5"
click at [199, 106] on div "Select Item" at bounding box center [193, 107] width 66 height 10
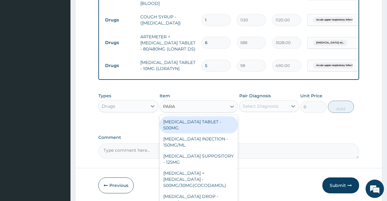
type input "PARAC"
click at [186, 124] on div "PARACETAMOL TABLET - 500MG" at bounding box center [199, 124] width 78 height 17
type input "33.599999999999994"
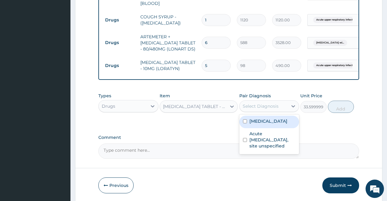
click at [251, 103] on div "Select Diagnosis" at bounding box center [261, 106] width 36 height 6
click at [257, 124] on label "Plasmodium malariae malaria without complication" at bounding box center [268, 121] width 38 height 6
checkbox input "true"
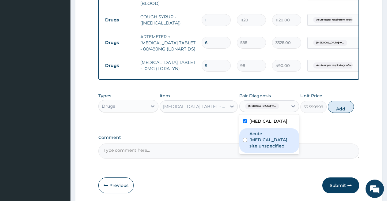
click at [258, 149] on label "Acute upper respiratory infection, site unspecified" at bounding box center [272, 140] width 46 height 18
checkbox input "true"
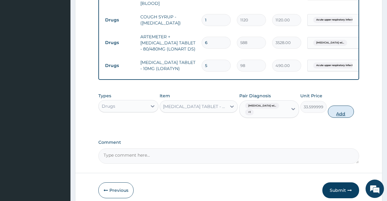
click at [341, 110] on button "Add" at bounding box center [341, 112] width 26 height 12
type input "0"
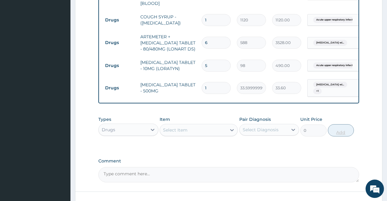
type input "0.00"
type input "3"
type input "100.80"
type input "30"
type input "1008.00"
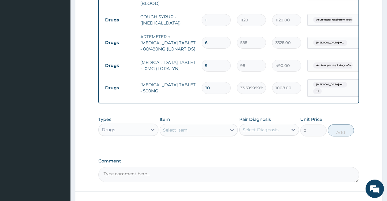
type input "30"
click at [164, 132] on div "Select Item" at bounding box center [193, 130] width 66 height 10
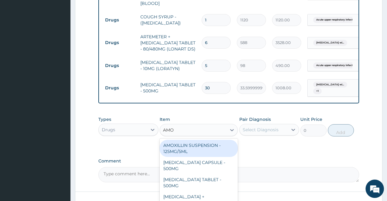
type input "AMOX"
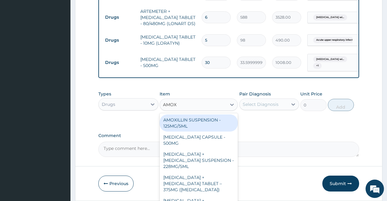
scroll to position [356, 0]
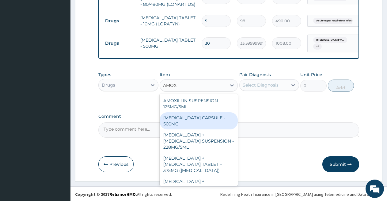
click at [172, 118] on div "AMOXICILLIN CAPSULE - 500MG" at bounding box center [199, 120] width 78 height 17
type input "112"
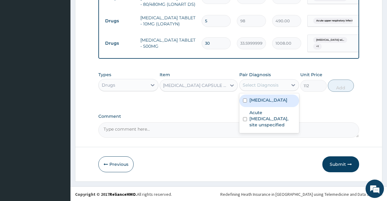
click at [273, 83] on div "Select Diagnosis" at bounding box center [261, 85] width 36 height 6
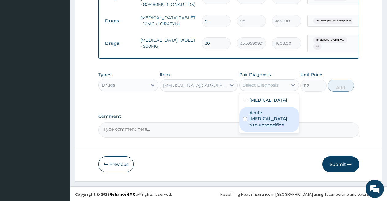
click at [262, 128] on label "Acute upper respiratory infection, site unspecified" at bounding box center [272, 119] width 46 height 18
checkbox input "true"
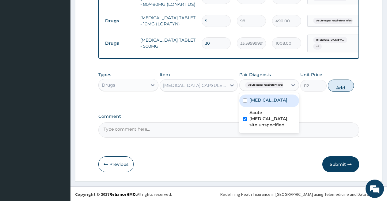
click at [344, 88] on button "Add" at bounding box center [341, 86] width 26 height 12
type input "0"
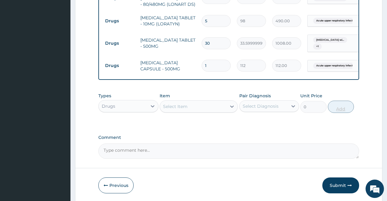
type input "15"
type input "1680.00"
type input "15"
click at [212, 105] on div "Select Item" at bounding box center [193, 107] width 66 height 10
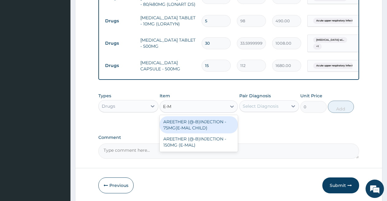
type input "E-MA"
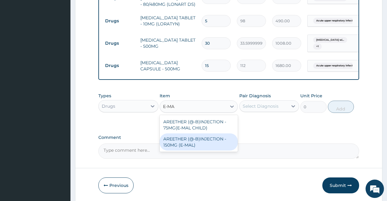
click at [198, 141] on div "AREETHER (@-B)INJECTION - 150MG (E-MAL)" at bounding box center [199, 141] width 78 height 17
type input "1680"
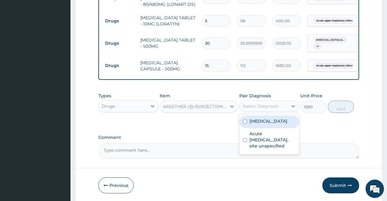
click at [263, 103] on div "Select Diagnosis" at bounding box center [261, 106] width 36 height 6
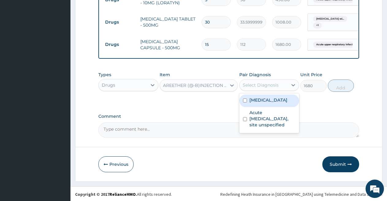
click at [263, 103] on label "Plasmodium malariae malaria without complication" at bounding box center [268, 100] width 38 height 6
checkbox input "true"
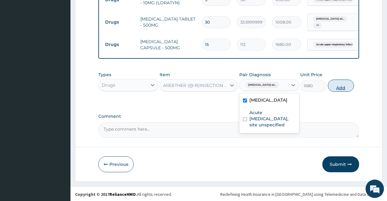
click at [337, 82] on button "Add" at bounding box center [341, 86] width 26 height 12
type input "0"
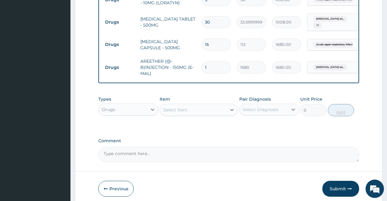
scroll to position [401, 0]
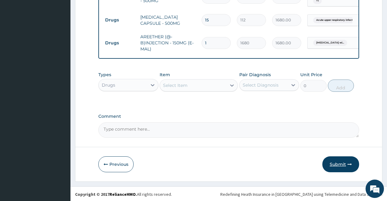
click at [339, 164] on button "Submit" at bounding box center [340, 164] width 37 height 16
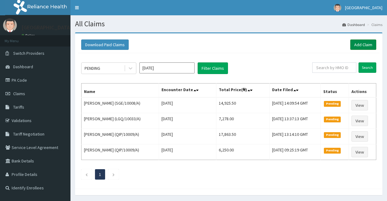
click at [366, 45] on link "Add Claim" at bounding box center [363, 44] width 26 height 10
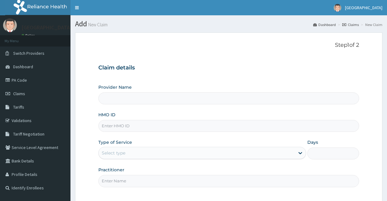
type input "[GEOGRAPHIC_DATA]"
type input "OLM/10102/B"
click at [154, 154] on div "Select type" at bounding box center [197, 153] width 196 height 10
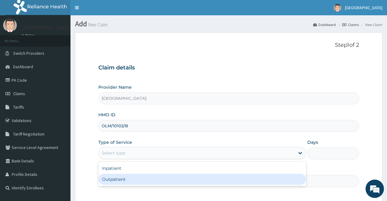
click at [150, 180] on div "Outpatient" at bounding box center [201, 179] width 207 height 11
type input "1"
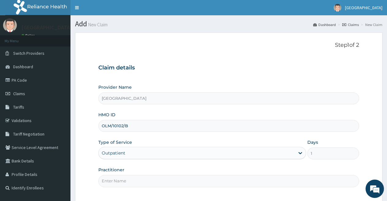
scroll to position [56, 0]
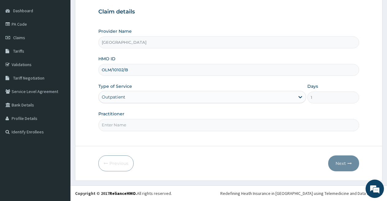
click at [314, 121] on input "Practitioner" at bounding box center [228, 125] width 261 height 12
type input "DR IFEOMA"
click at [340, 161] on button "Next" at bounding box center [343, 164] width 31 height 16
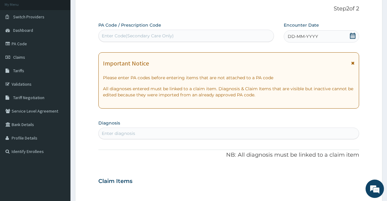
scroll to position [25, 0]
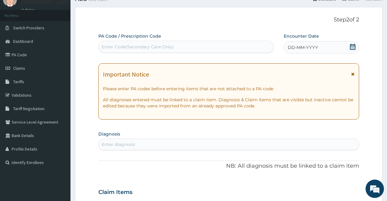
click at [352, 44] on icon at bounding box center [352, 47] width 6 height 6
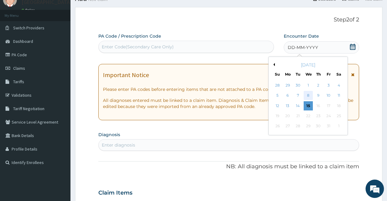
scroll to position [56, 0]
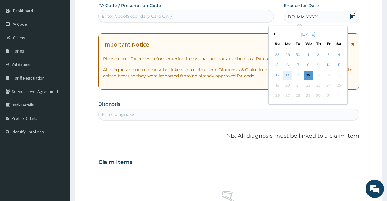
click at [287, 75] on div "13" at bounding box center [287, 75] width 9 height 9
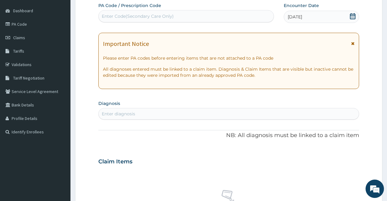
scroll to position [117, 0]
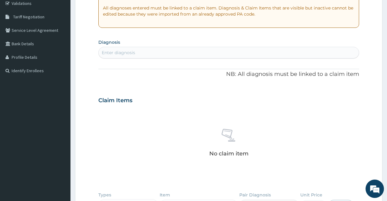
click at [203, 52] on div "Enter diagnosis" at bounding box center [229, 53] width 260 height 10
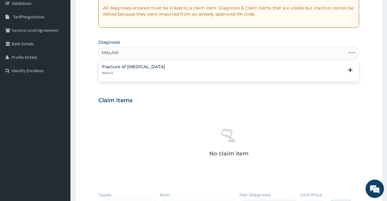
type input "MALARIA"
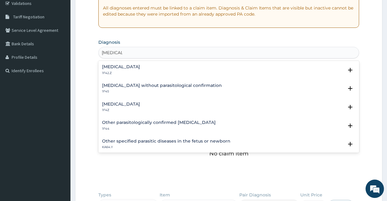
click at [140, 66] on h4 "Plasmodium malariae malaria without complication" at bounding box center [121, 67] width 38 height 5
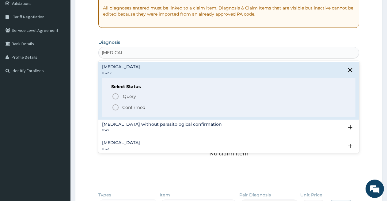
click at [115, 107] on icon "status option filled" at bounding box center [115, 107] width 7 height 7
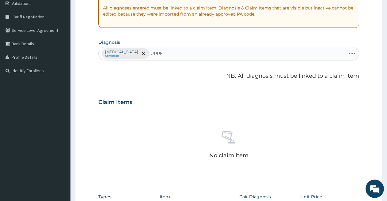
type input "UPPER"
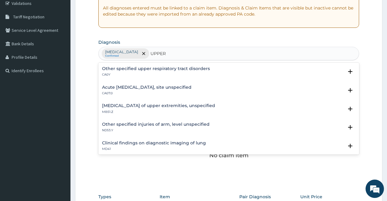
click at [132, 91] on div "Acute upper respiratory infection, site unspecified CA07.0" at bounding box center [146, 90] width 89 height 11
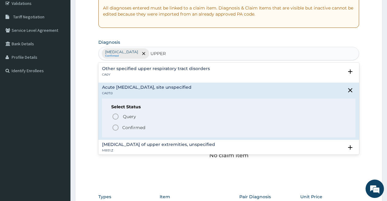
click at [115, 126] on icon "status option filled" at bounding box center [115, 127] width 7 height 7
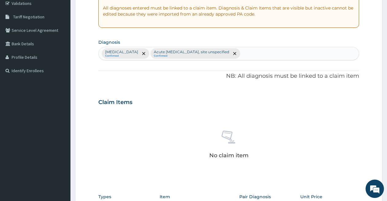
scroll to position [240, 0]
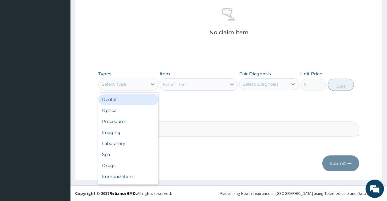
click at [127, 84] on div "Select Type" at bounding box center [123, 84] width 48 height 10
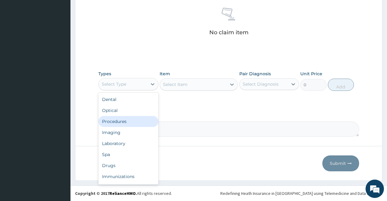
click at [125, 123] on div "Procedures" at bounding box center [128, 121] width 60 height 11
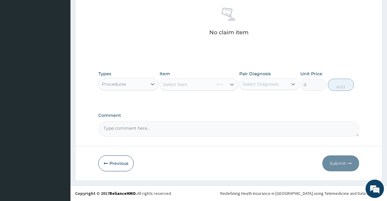
click at [194, 86] on div "Select Item" at bounding box center [199, 84] width 78 height 12
click at [191, 86] on div "Select Item" at bounding box center [193, 85] width 66 height 10
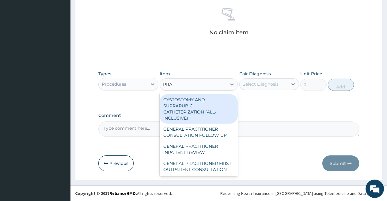
type input "PRAC"
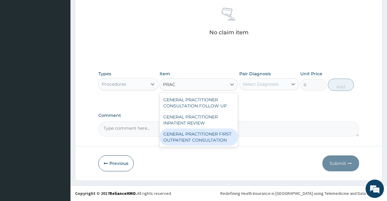
click at [184, 136] on div "GENERAL PRACTITIONER FIRST OUTPATIENT CONSULTATION" at bounding box center [199, 137] width 78 height 17
type input "3750"
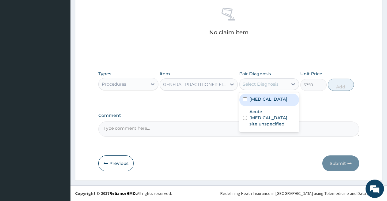
click at [265, 84] on div "Select Diagnosis" at bounding box center [261, 84] width 36 height 6
click at [269, 102] on label "Plasmodium malariae malaria without complication" at bounding box center [268, 99] width 38 height 6
checkbox input "true"
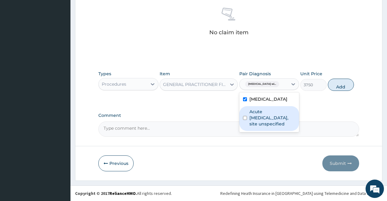
click at [267, 127] on label "Acute upper respiratory infection, site unspecified" at bounding box center [272, 118] width 46 height 18
checkbox input "true"
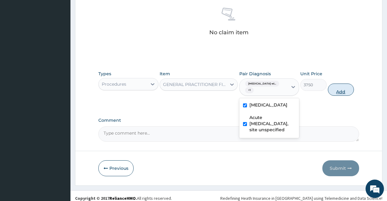
click at [337, 91] on button "Add" at bounding box center [341, 90] width 26 height 12
type input "0"
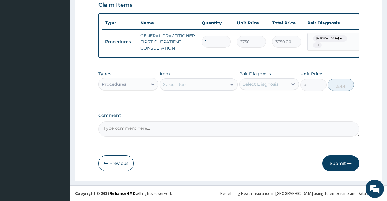
scroll to position [220, 0]
click at [139, 85] on div "Procedures" at bounding box center [123, 84] width 48 height 10
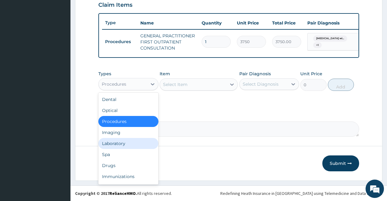
click at [129, 145] on div "Laboratory" at bounding box center [128, 143] width 60 height 11
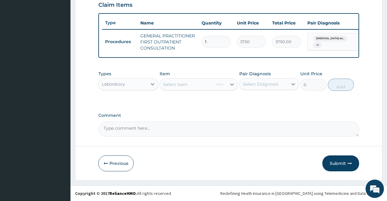
click at [199, 86] on div "Select Item" at bounding box center [199, 84] width 78 height 12
click at [192, 87] on div "Select Item" at bounding box center [199, 84] width 78 height 12
click at [186, 86] on div "Select Item" at bounding box center [175, 84] width 24 height 6
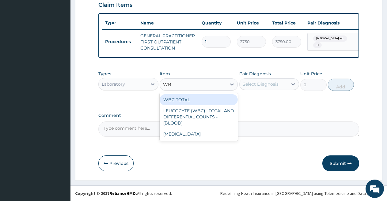
type input "WBC"
click at [187, 100] on div "WBC TOTAL" at bounding box center [199, 99] width 78 height 11
type input "3750"
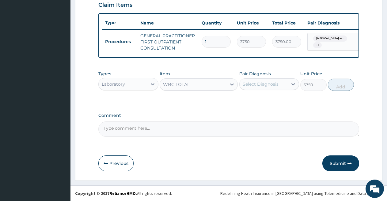
click at [259, 81] on div "Select Diagnosis" at bounding box center [261, 84] width 36 height 6
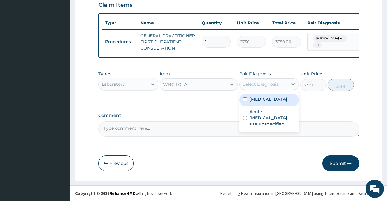
click at [257, 102] on label "Plasmodium malariae malaria without complication" at bounding box center [268, 99] width 38 height 6
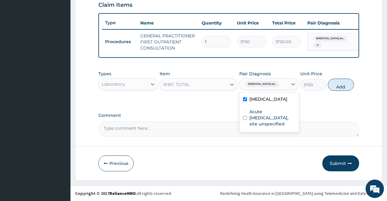
click at [257, 102] on label "Plasmodium malariae malaria without complication" at bounding box center [268, 99] width 38 height 6
checkbox input "false"
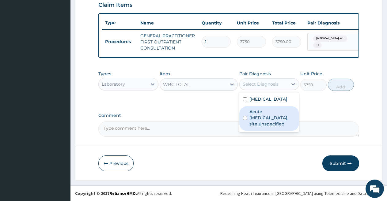
click at [254, 127] on label "Acute upper respiratory infection, site unspecified" at bounding box center [272, 118] width 46 height 18
checkbox input "true"
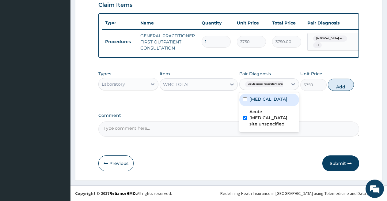
click at [337, 82] on button "Add" at bounding box center [341, 85] width 26 height 12
type input "0"
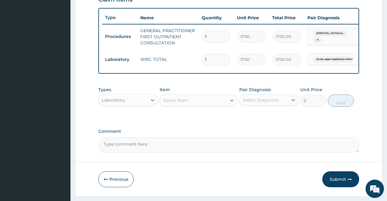
click at [189, 105] on div "Select Item" at bounding box center [193, 101] width 66 height 10
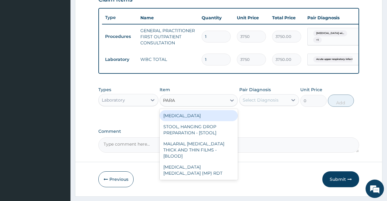
type input "PARAS"
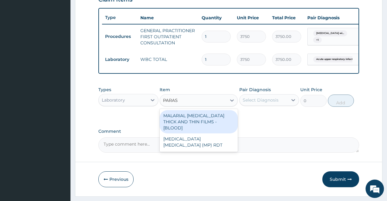
click at [190, 120] on div "MALARIAL PARASITE THICK AND THIN FILMS - [BLOOD]" at bounding box center [199, 121] width 78 height 23
type input "2187.5"
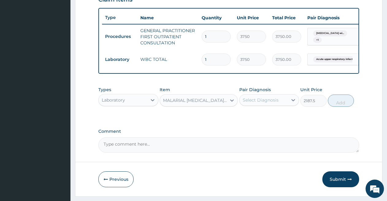
click at [258, 103] on div "Select Diagnosis" at bounding box center [261, 100] width 36 height 6
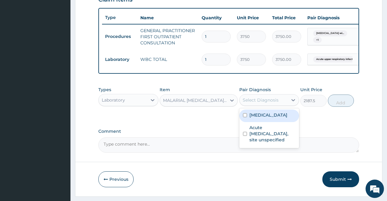
click at [258, 118] on label "Plasmodium malariae malaria without complication" at bounding box center [268, 115] width 38 height 6
checkbox input "true"
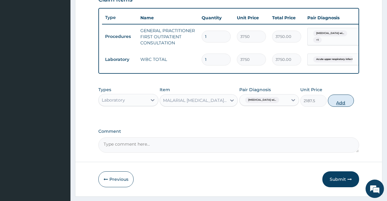
click at [344, 107] on button "Add" at bounding box center [341, 101] width 26 height 12
type input "0"
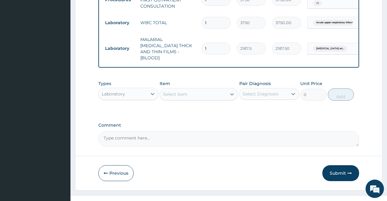
scroll to position [265, 0]
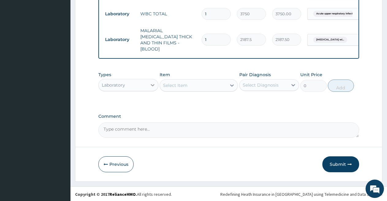
click at [148, 84] on div at bounding box center [152, 85] width 11 height 11
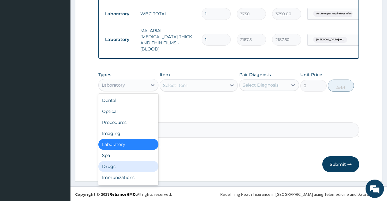
click at [126, 165] on div "Drugs" at bounding box center [128, 166] width 60 height 11
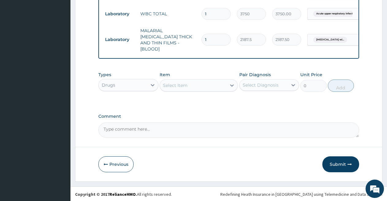
click at [177, 85] on div "Select Item" at bounding box center [175, 85] width 24 height 6
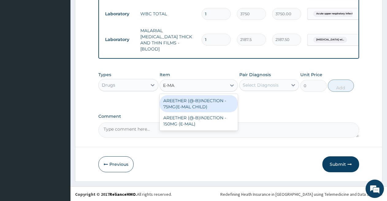
type input "E-MAL"
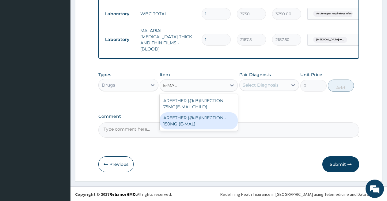
click at [181, 123] on div "AREETHER (@-B)INJECTION - 150MG (E-MAL)" at bounding box center [199, 120] width 78 height 17
type input "1680"
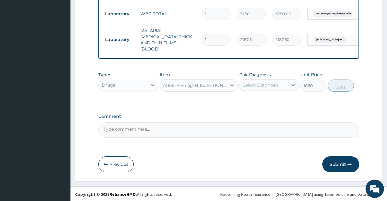
click at [258, 85] on div "Select Diagnosis" at bounding box center [261, 85] width 36 height 6
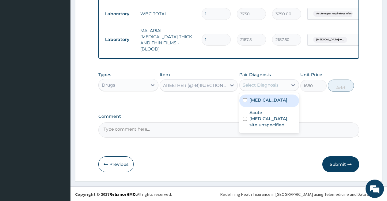
click at [257, 103] on label "Plasmodium malariae malaria without complication" at bounding box center [268, 100] width 38 height 6
checkbox input "true"
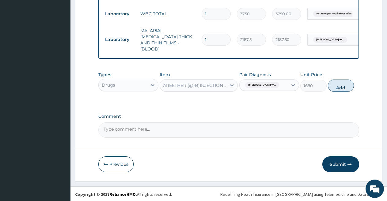
click at [334, 84] on button "Add" at bounding box center [341, 86] width 26 height 12
type input "0"
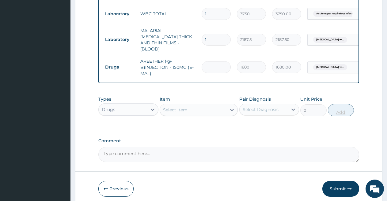
type input "0.00"
type input "3"
type input "5040.00"
type input "3"
click at [187, 109] on div "Select Item" at bounding box center [193, 110] width 66 height 10
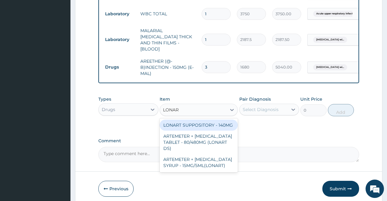
type input "LONART"
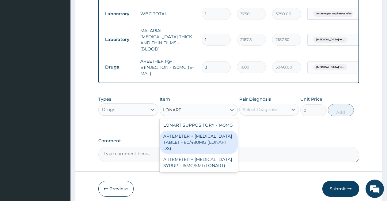
click at [185, 140] on div "ARTEMETER + LUMEFANTRINE TABLET - 80/480MG (LONART DS)" at bounding box center [199, 142] width 78 height 23
type input "588"
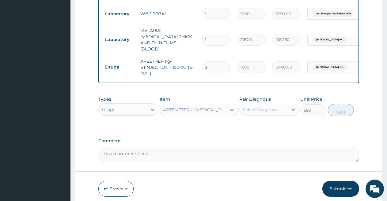
click at [254, 107] on div "Select Diagnosis" at bounding box center [261, 110] width 36 height 6
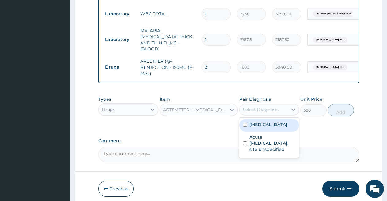
click at [256, 128] on label "Plasmodium malariae malaria without complication" at bounding box center [268, 125] width 38 height 6
checkbox input "true"
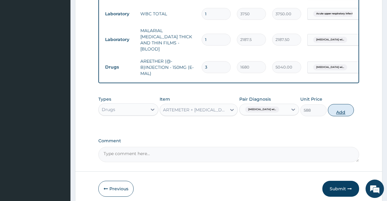
click at [341, 111] on button "Add" at bounding box center [341, 110] width 26 height 12
type input "0"
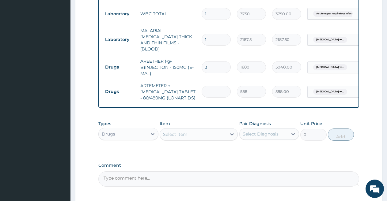
type input "0.00"
type input "3"
type input "1764.00"
type input "0.00"
type input "6"
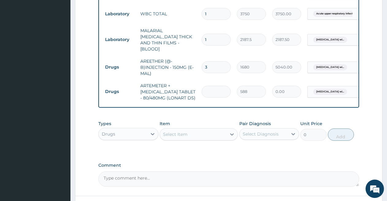
type input "3528.00"
type input "6"
click at [179, 136] on div "Select Item" at bounding box center [175, 134] width 24 height 6
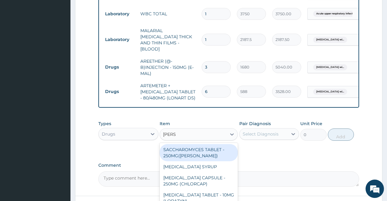
type input "LORAT"
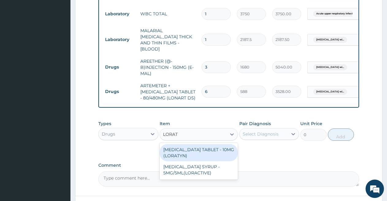
click at [182, 149] on div "LORATADINE TABLET - 10MG (LORATYN)" at bounding box center [199, 152] width 78 height 17
type input "98"
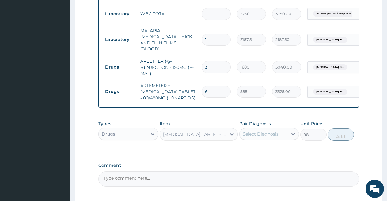
click at [250, 134] on div "Select Diagnosis" at bounding box center [261, 134] width 36 height 6
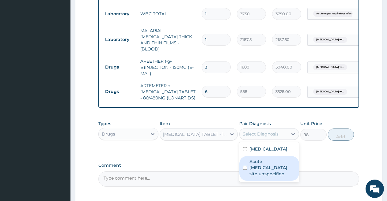
click at [256, 177] on label "Acute upper respiratory infection, site unspecified" at bounding box center [272, 168] width 46 height 18
checkbox input "true"
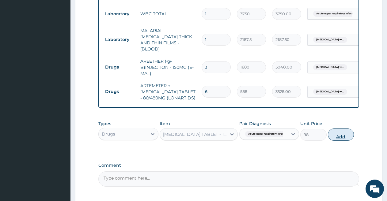
click at [337, 134] on button "Add" at bounding box center [341, 135] width 26 height 12
type input "0"
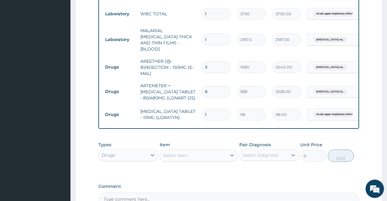
type input "0.00"
type input "5"
type input "490.00"
type input "5"
click at [185, 154] on div "Select Item" at bounding box center [175, 155] width 24 height 6
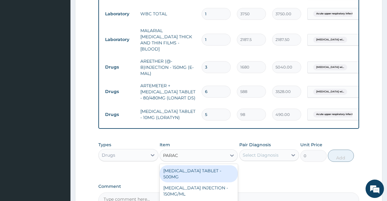
type input "PARACE"
click at [183, 172] on div "PARACETAMOL TABLET - 500MG" at bounding box center [199, 173] width 78 height 17
type input "33.599999999999994"
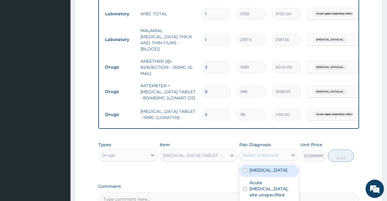
click at [253, 154] on div "Select Diagnosis" at bounding box center [261, 155] width 36 height 6
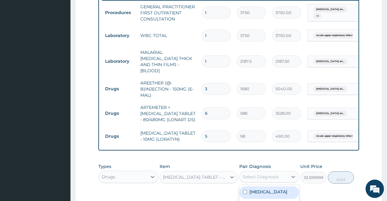
scroll to position [336, 0]
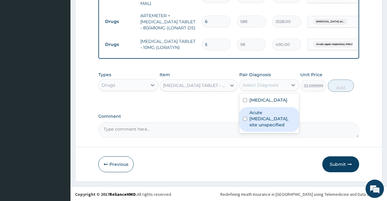
click at [254, 128] on label "Acute upper respiratory infection, site unspecified" at bounding box center [272, 119] width 46 height 18
checkbox input "true"
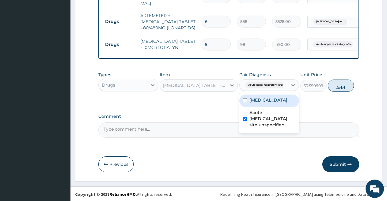
click at [271, 102] on label "Plasmodium malariae malaria without complication" at bounding box center [268, 100] width 38 height 6
checkbox input "true"
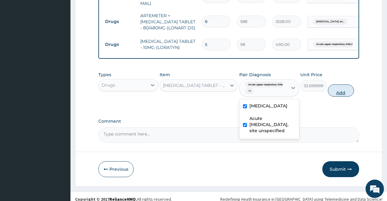
click at [337, 92] on button "Add" at bounding box center [341, 91] width 26 height 12
type input "0"
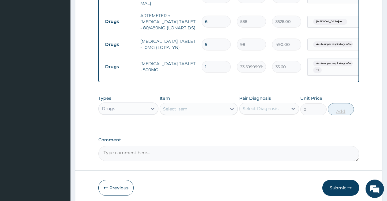
type input "0.00"
type input "3"
type input "100.80"
type input "30"
type input "1008.00"
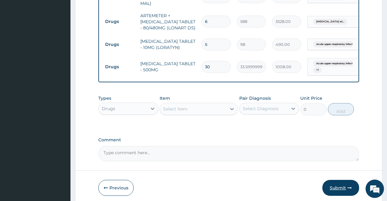
type input "30"
click at [342, 182] on button "Submit" at bounding box center [340, 188] width 37 height 16
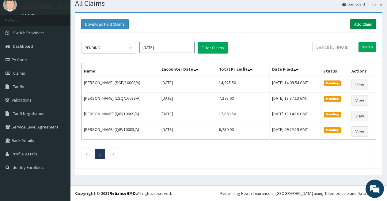
click at [359, 20] on link "Add Claim" at bounding box center [363, 24] width 26 height 10
